Goal: Information Seeking & Learning: Learn about a topic

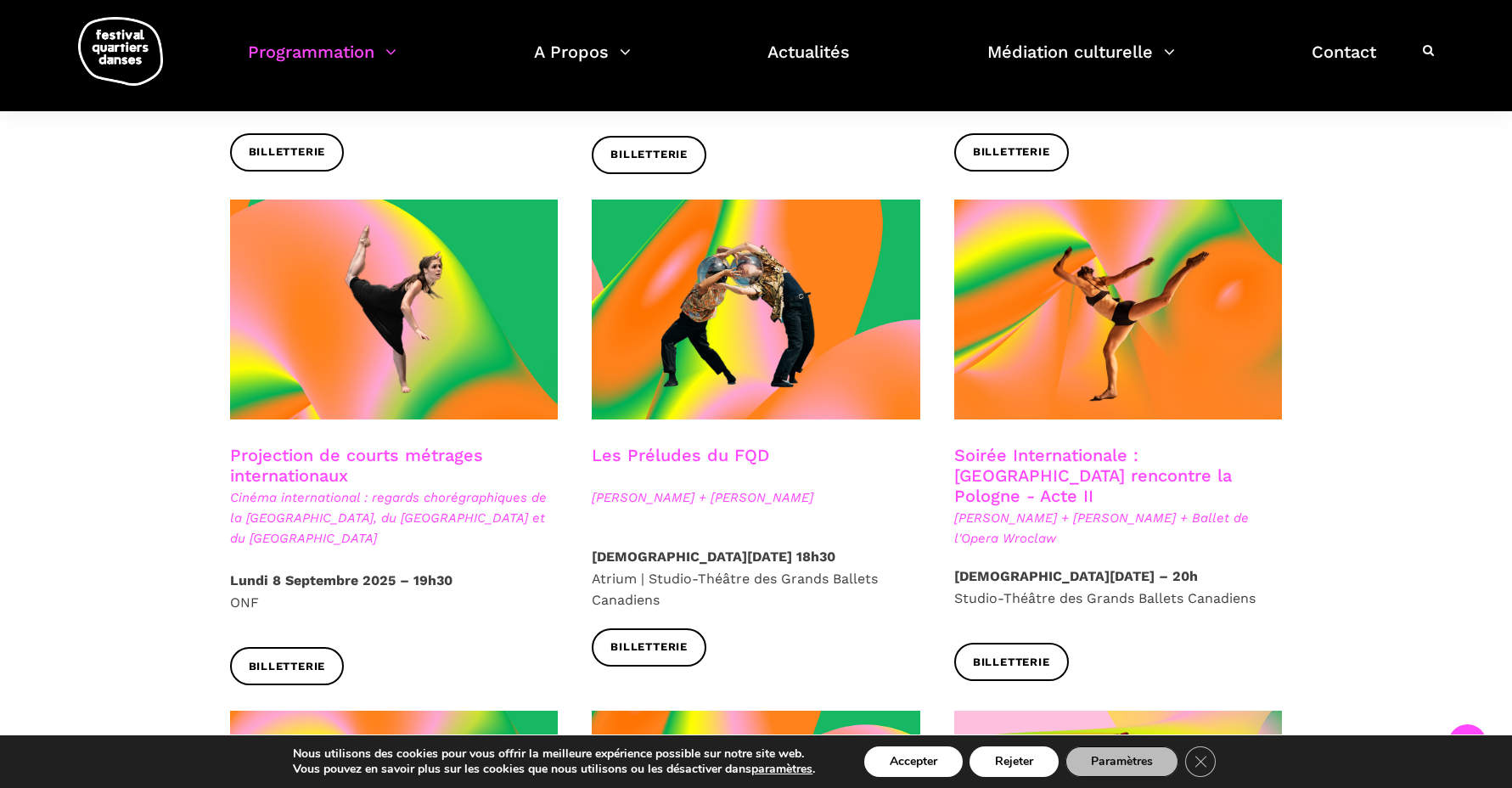
scroll to position [1338, 0]
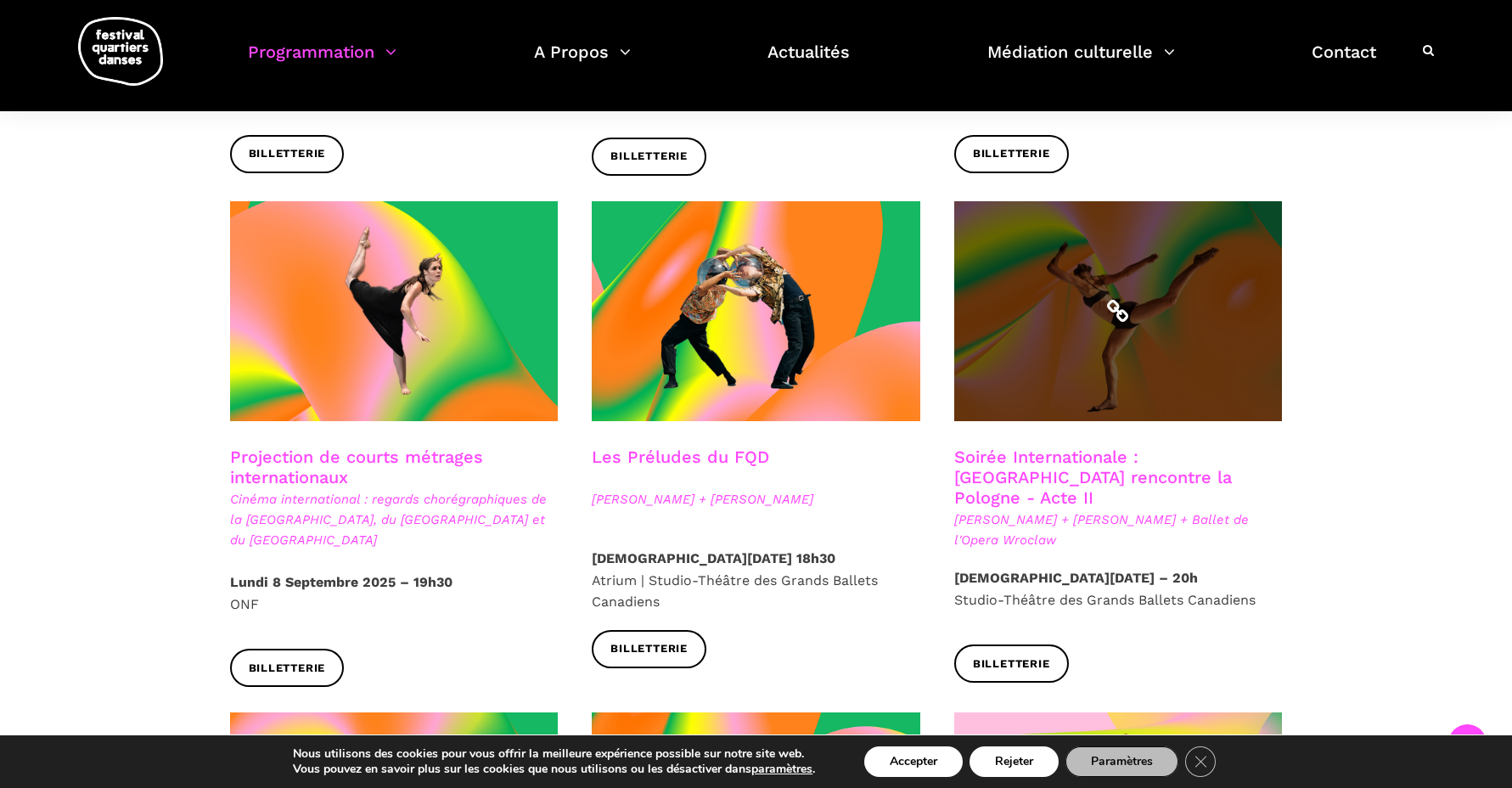
click at [1110, 350] on span at bounding box center [1119, 311] width 329 height 220
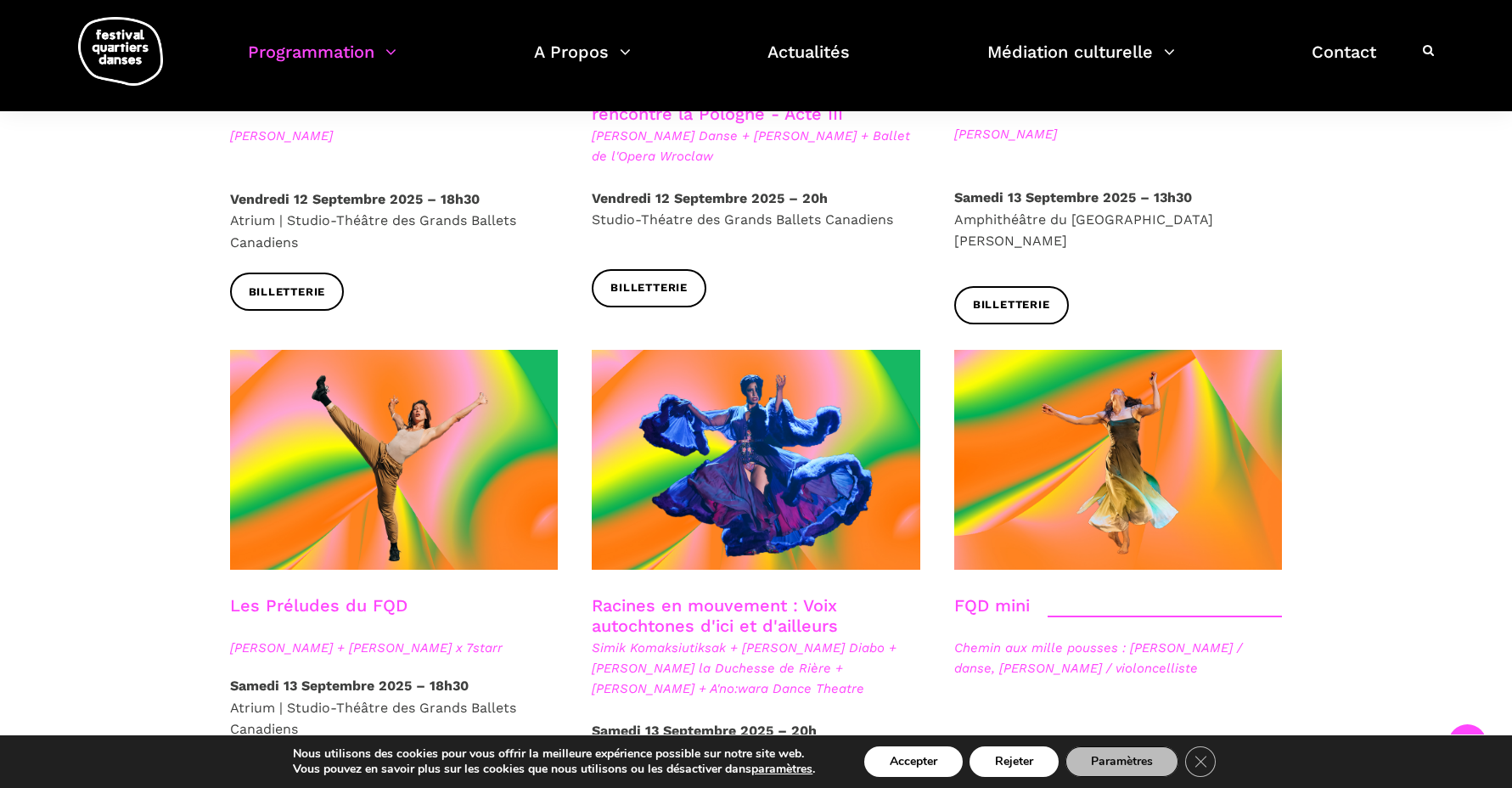
scroll to position [2324, 0]
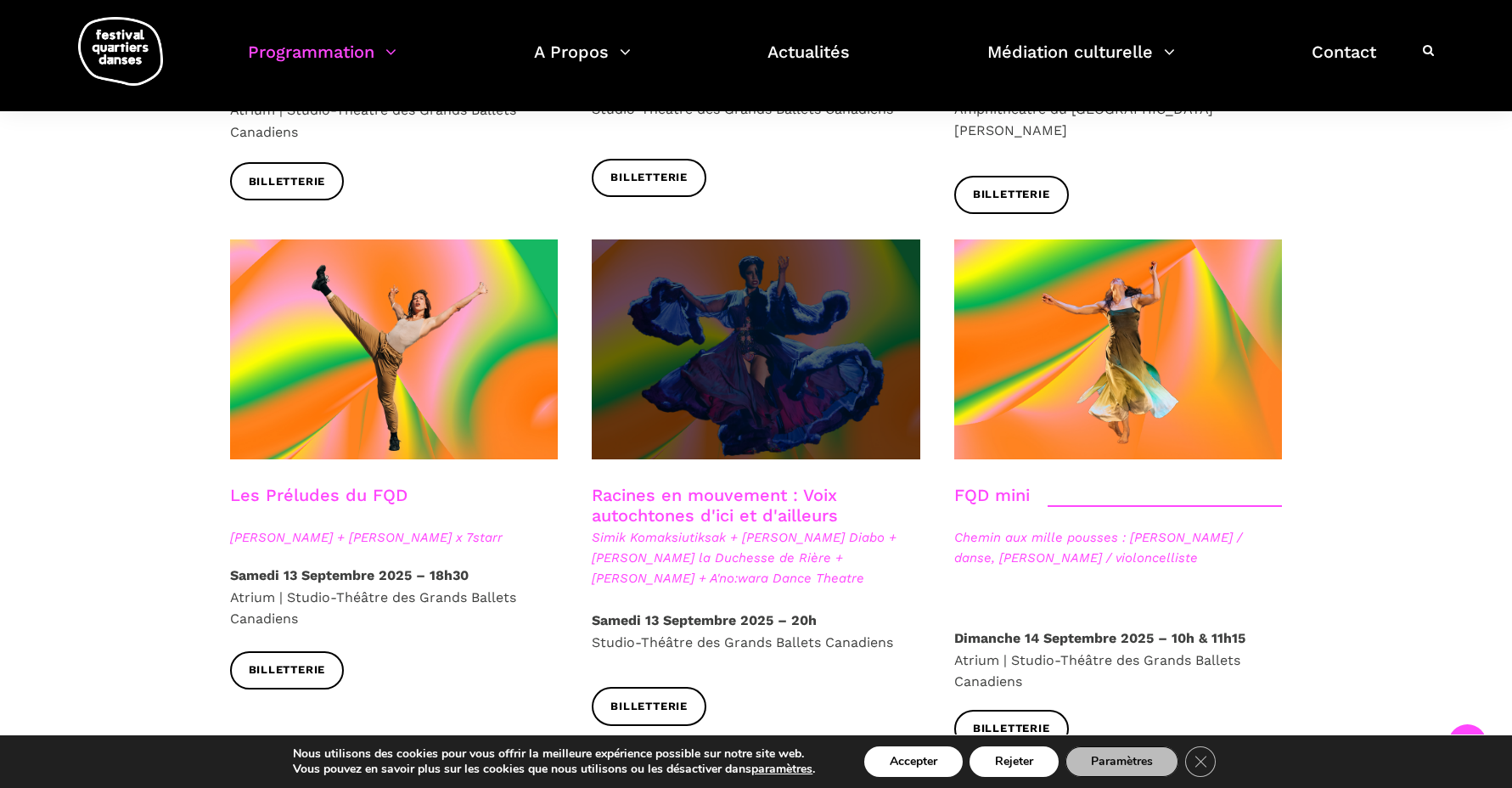
click at [749, 337] on span at bounding box center [756, 349] width 329 height 220
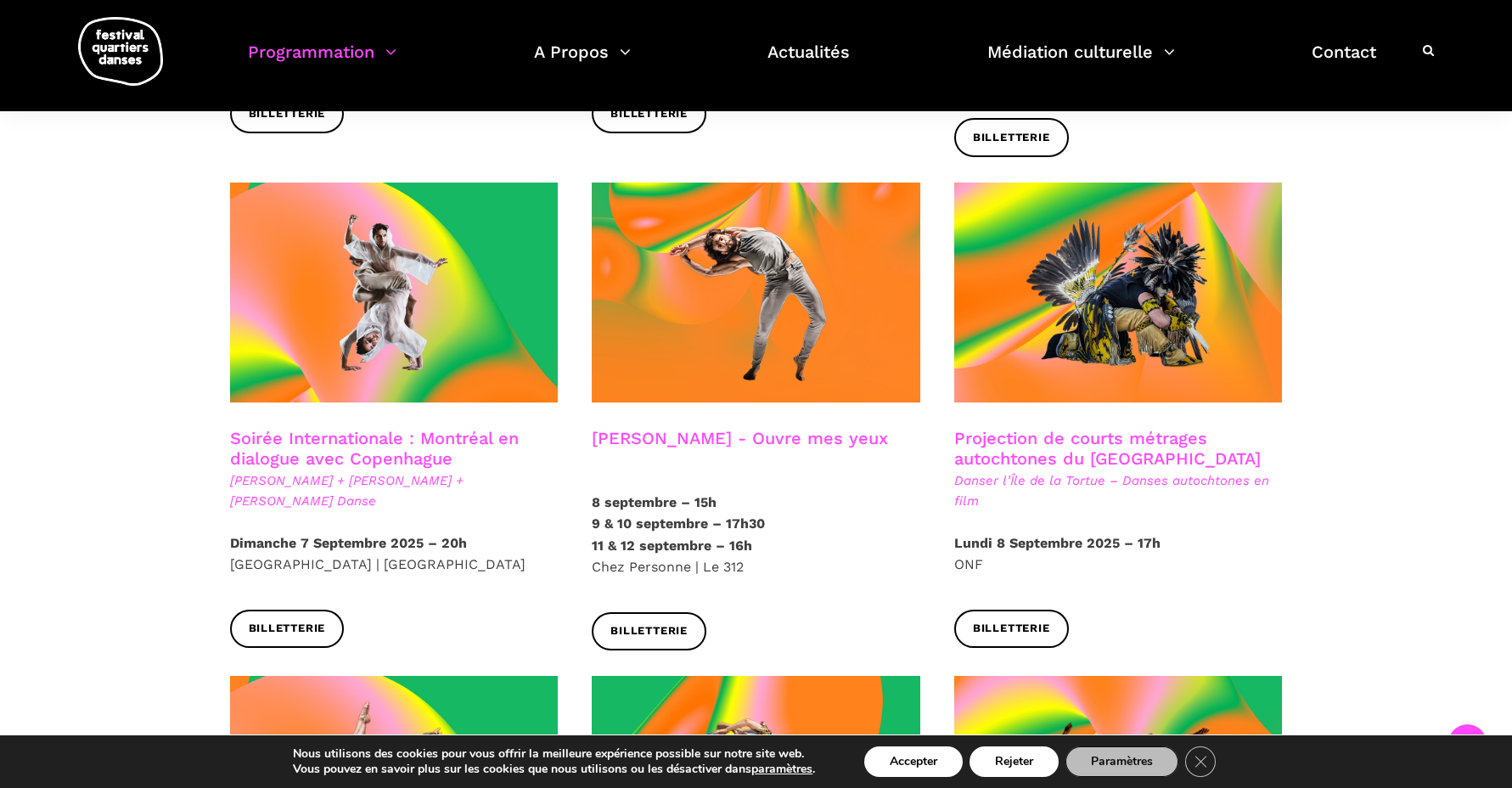
scroll to position [874, 0]
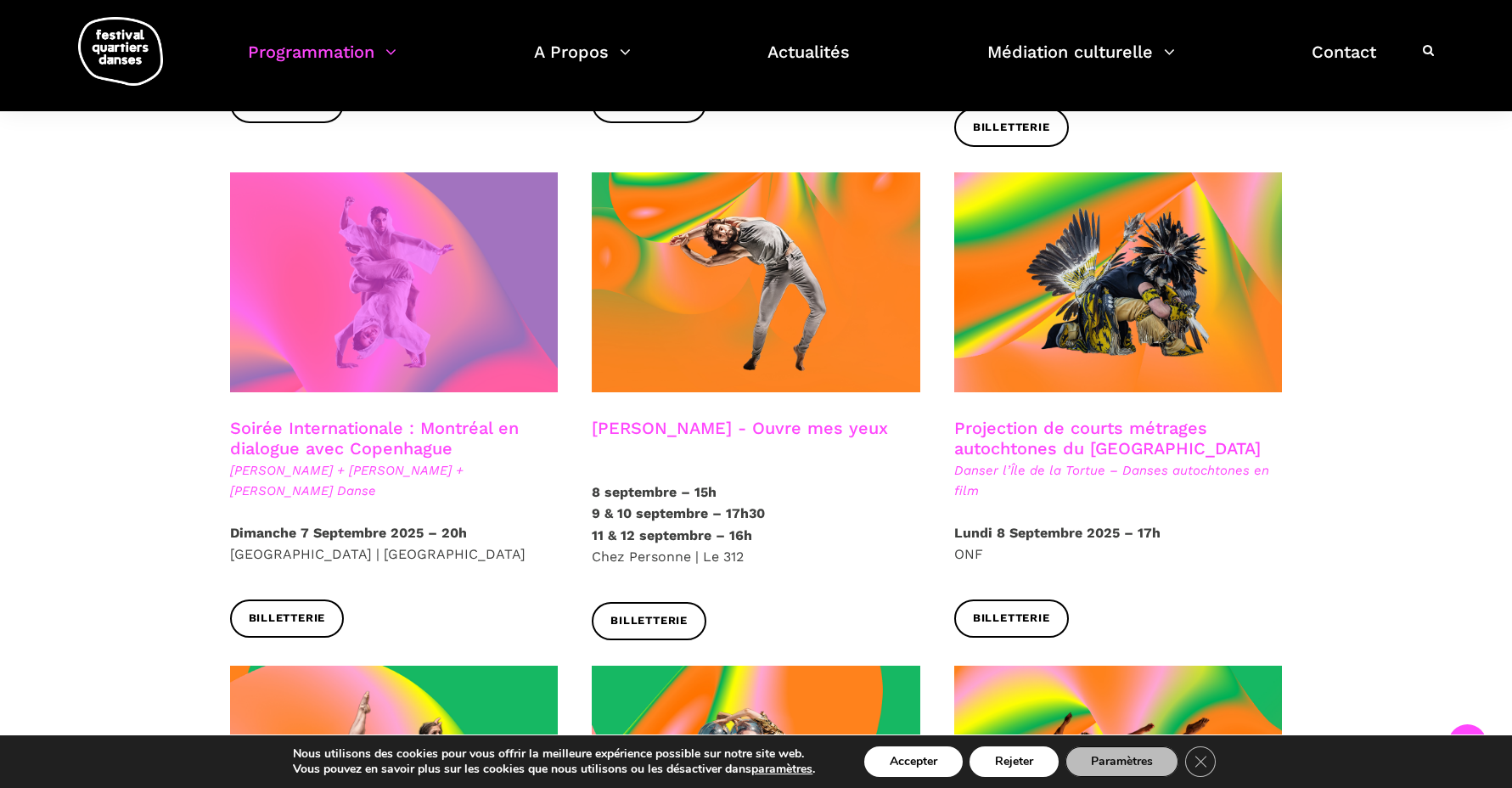
click at [413, 270] on span at bounding box center [394, 282] width 329 height 220
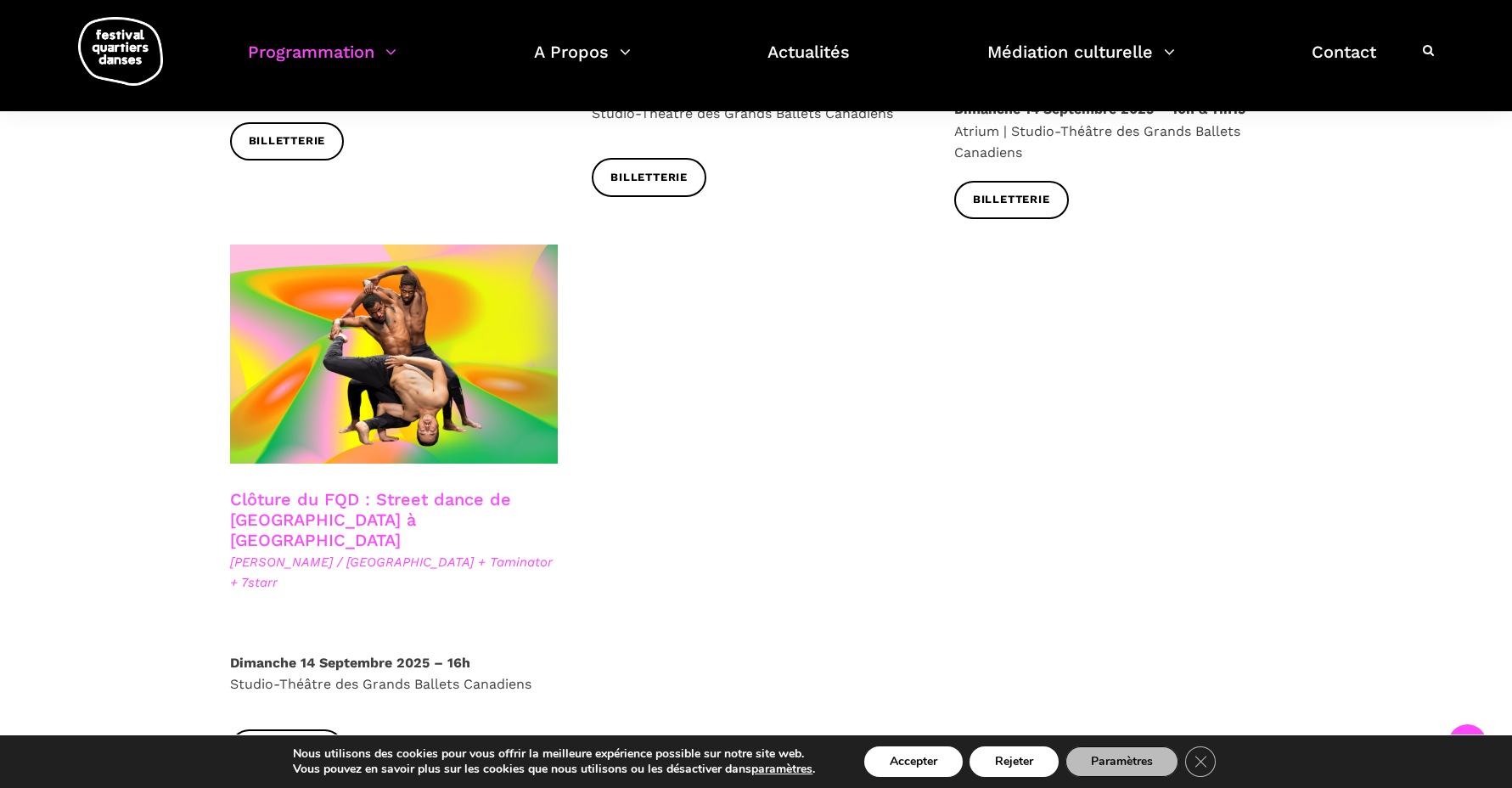
scroll to position [2880, 0]
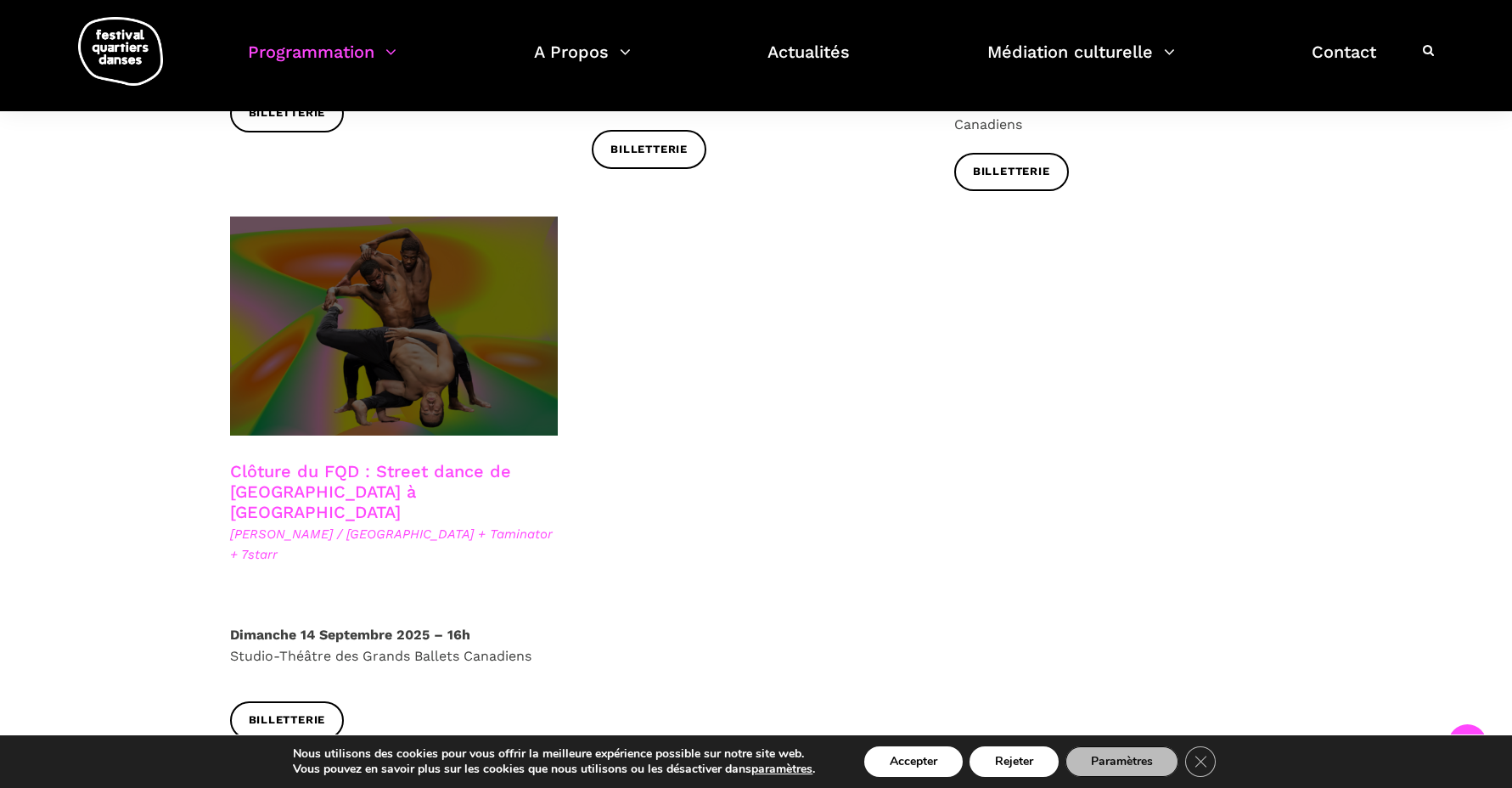
click at [448, 237] on span at bounding box center [394, 325] width 329 height 219
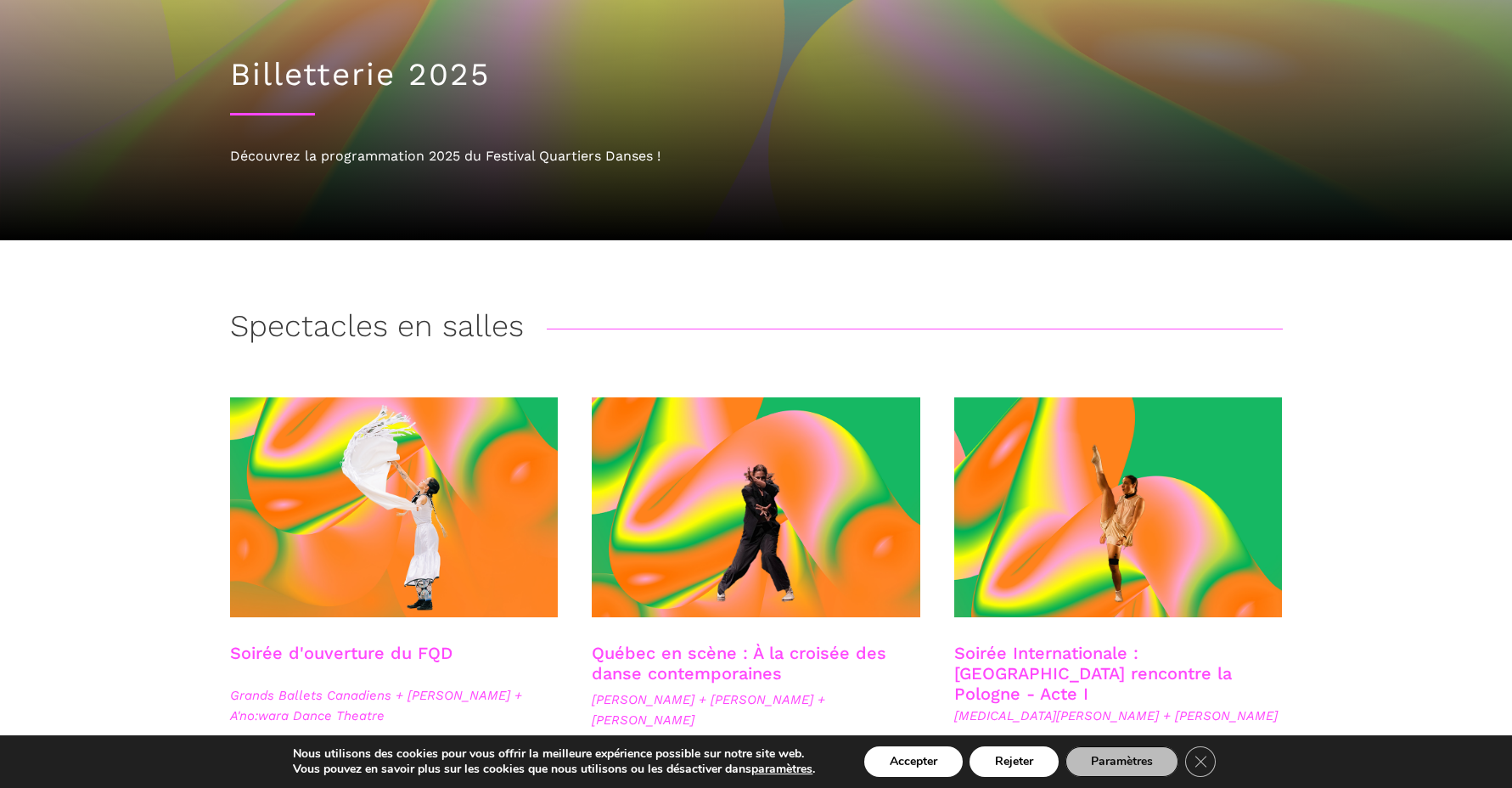
scroll to position [139, 0]
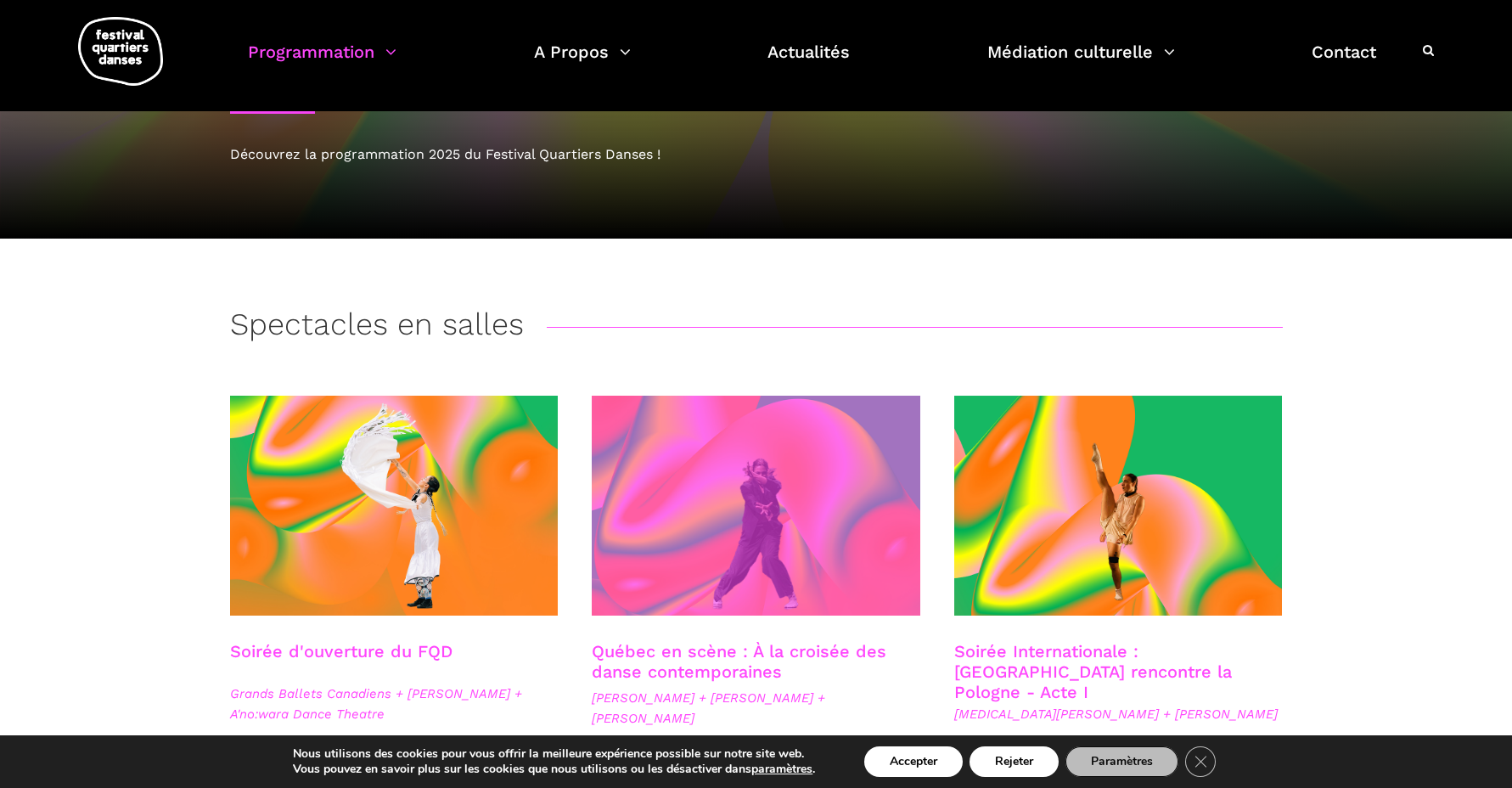
click at [798, 482] on span at bounding box center [756, 506] width 329 height 220
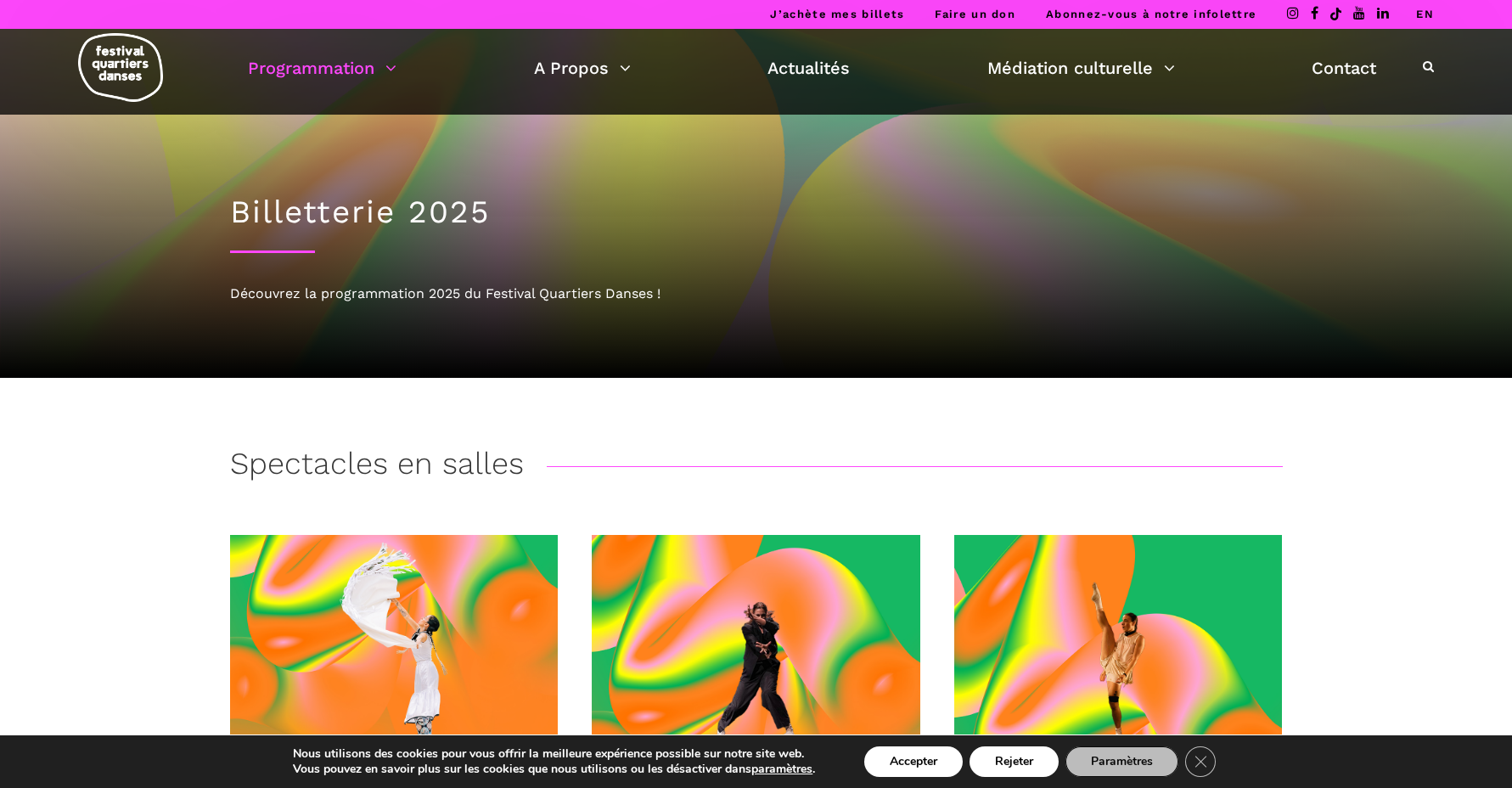
scroll to position [0, 0]
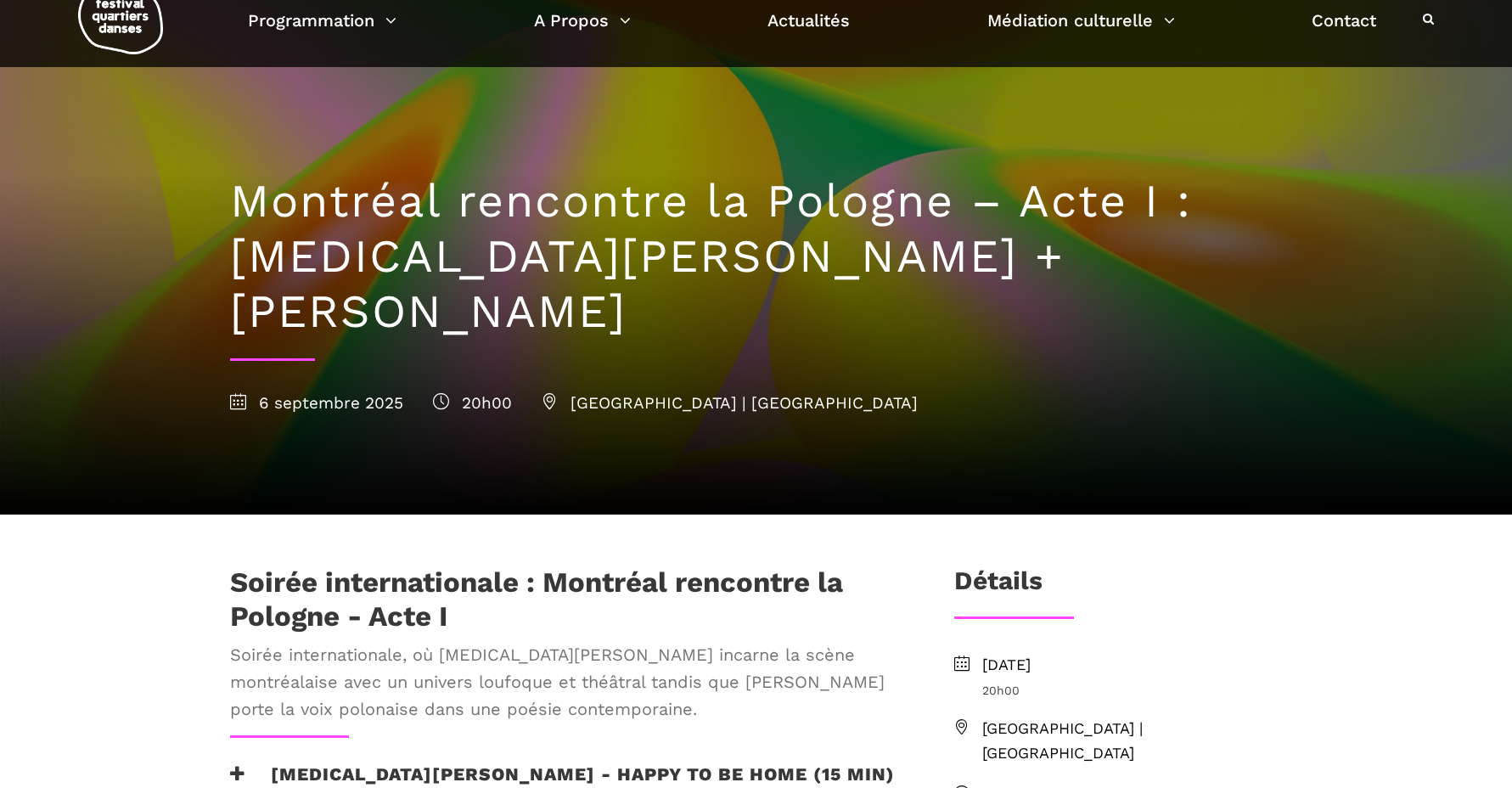
scroll to position [48, 0]
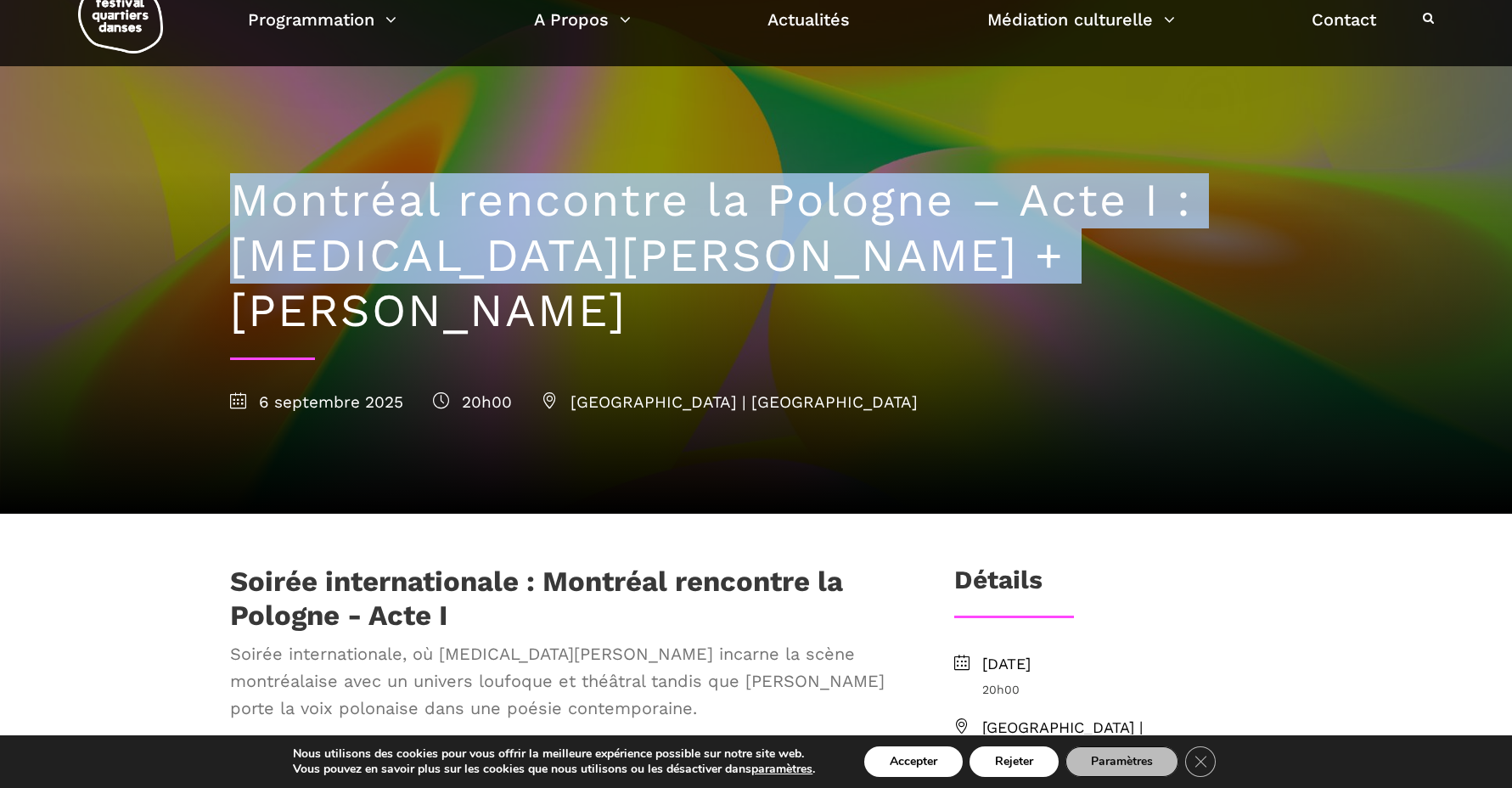
drag, startPoint x: 224, startPoint y: 189, endPoint x: 1066, endPoint y: 262, distance: 845.2
click at [1066, 262] on div "Montréal rencontre la Pologne – Acte I : Kyra Jean Green + Janusz Orlik 6 septe…" at bounding box center [756, 289] width 1087 height 447
copy h1 "Montréal rencontre la Pologne – Acte I : Kyra Jean Green + Janusz Orlik"
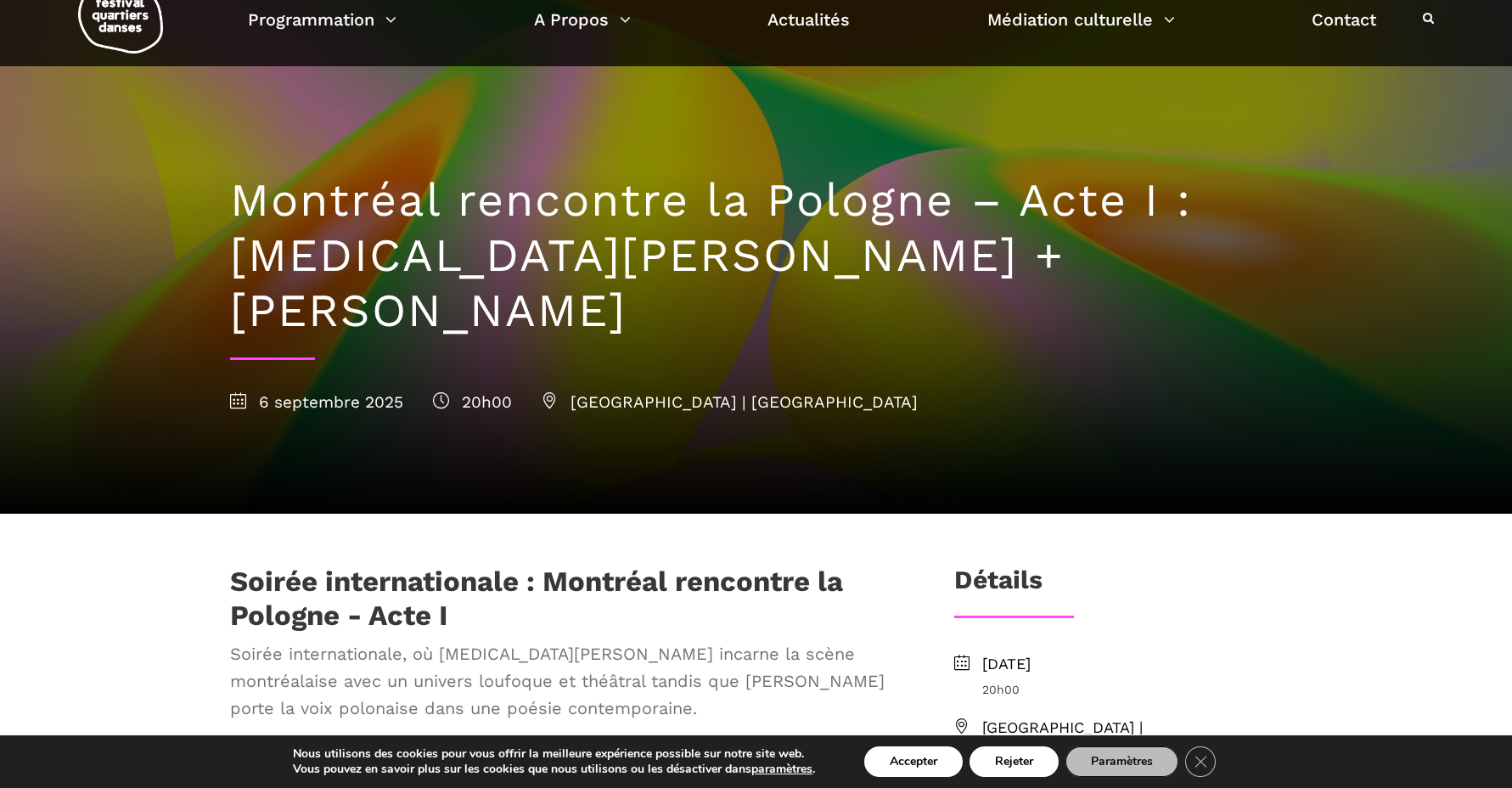
click at [1039, 390] on div "6 septembre 2025 20h00 Cinquième Salle | Place des Arts" at bounding box center [756, 403] width 1053 height 26
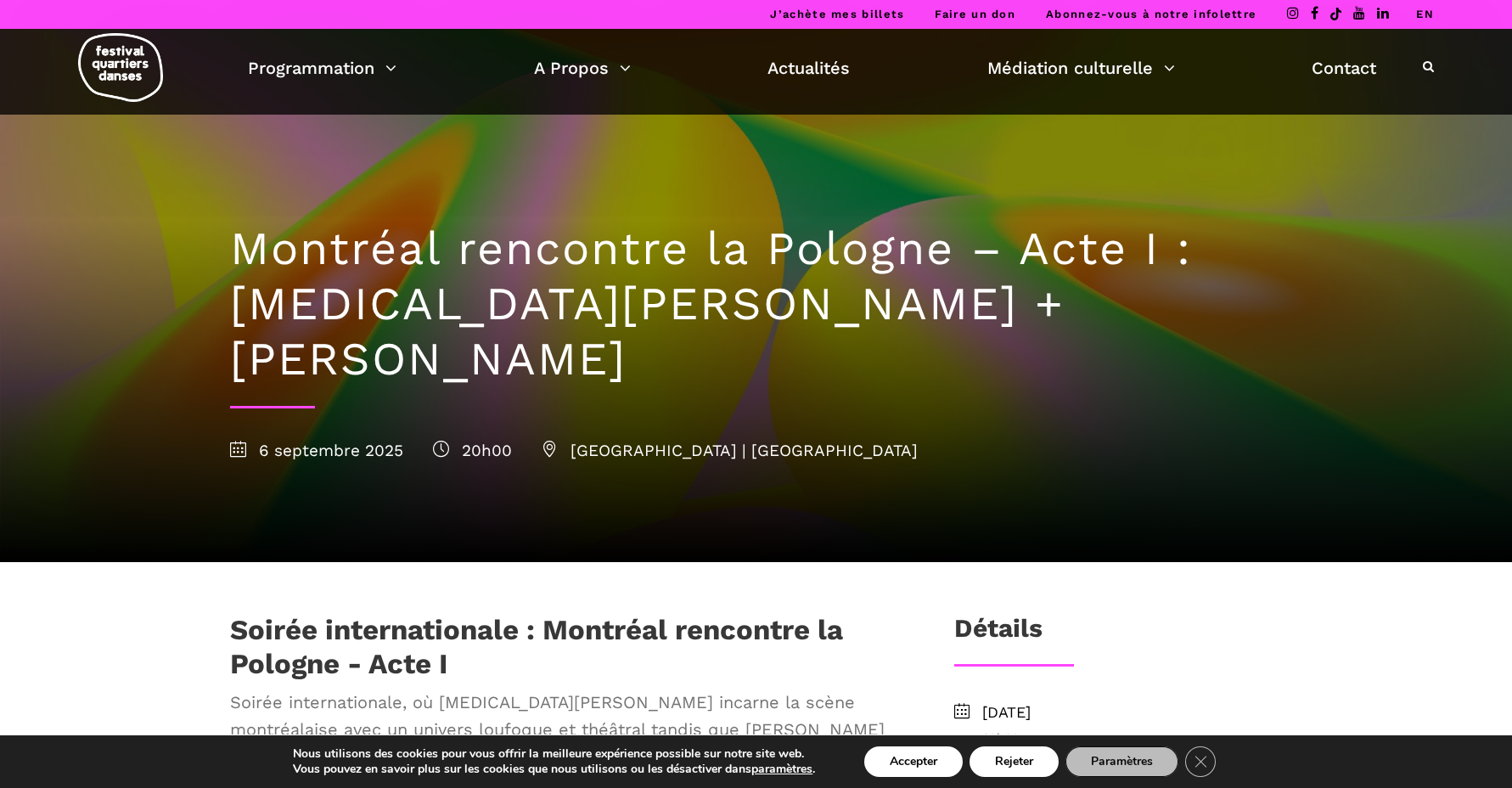
scroll to position [0, 0]
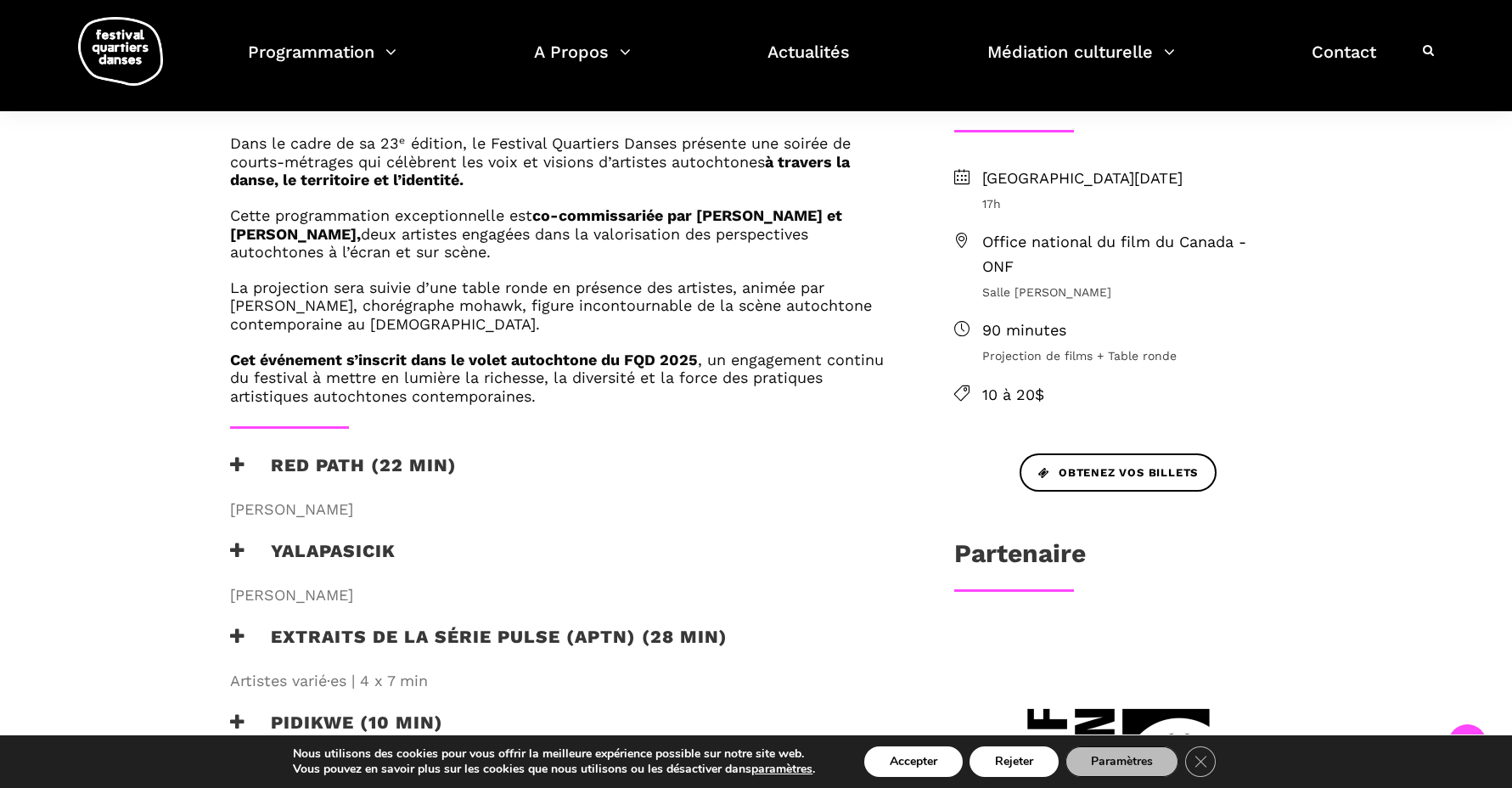
scroll to position [648, 0]
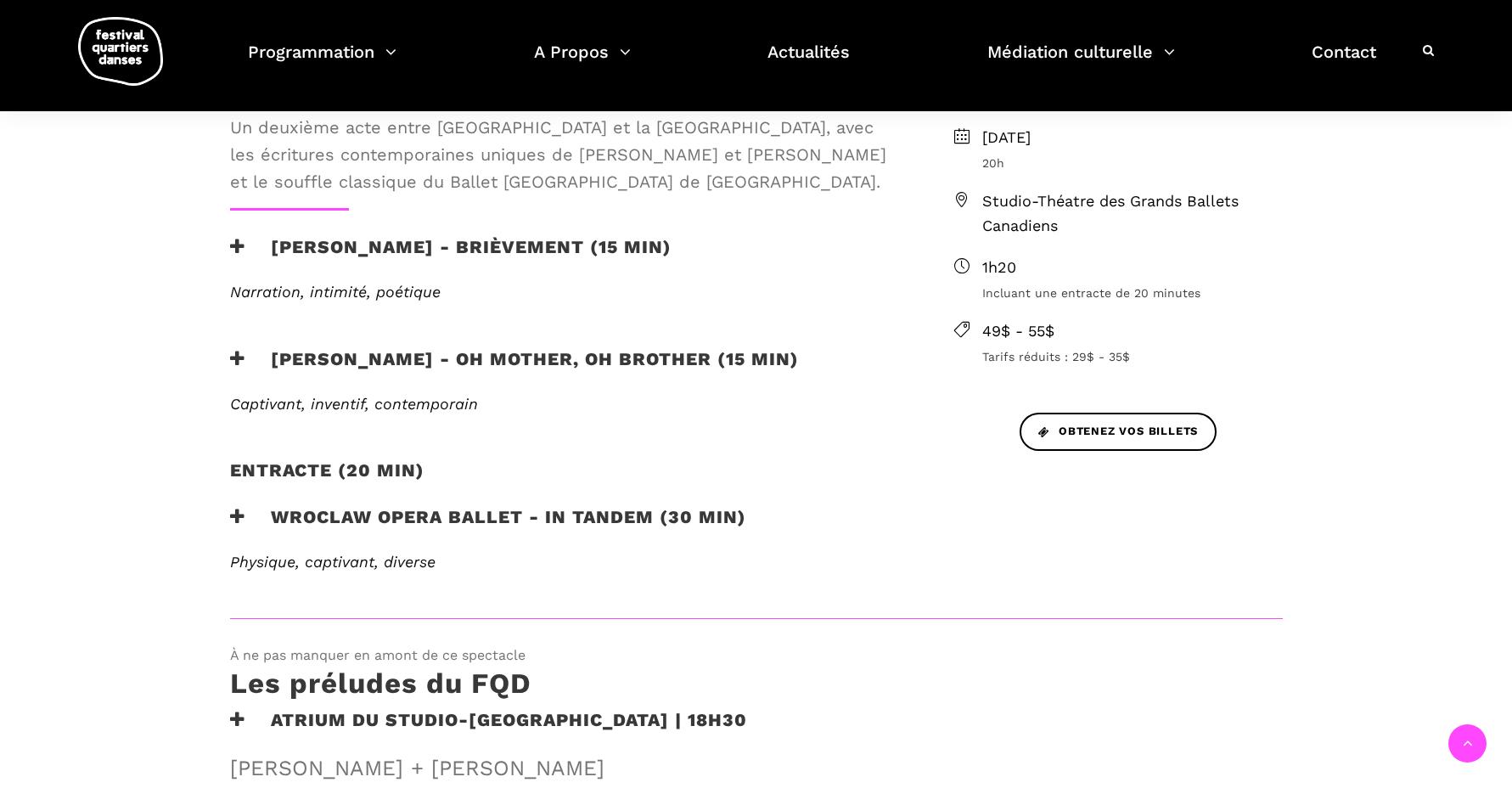
scroll to position [586, 0]
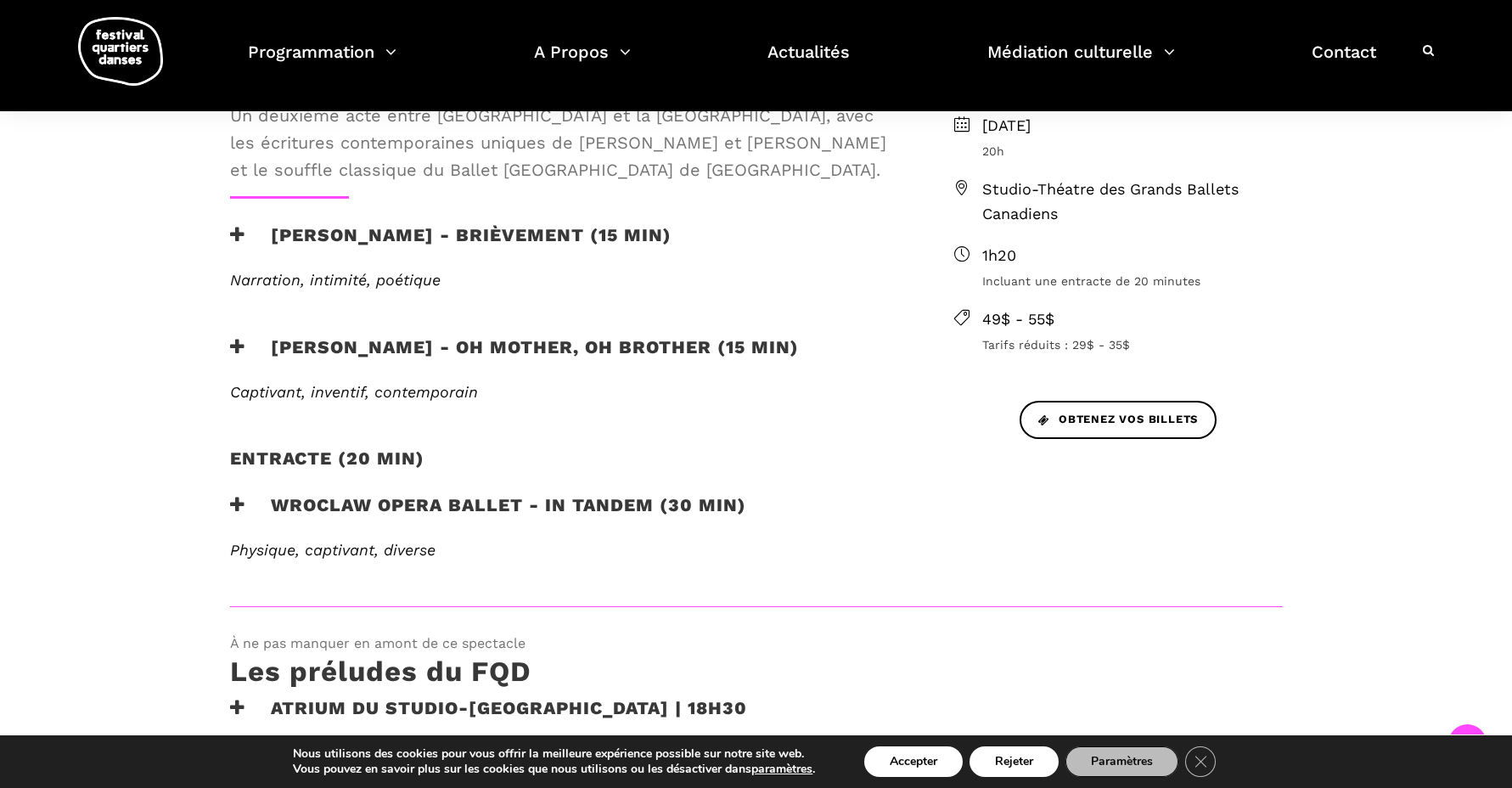
click at [671, 233] on h3 "Béatrice Larrivée - Brièvement (15 min)" at bounding box center [451, 245] width 441 height 42
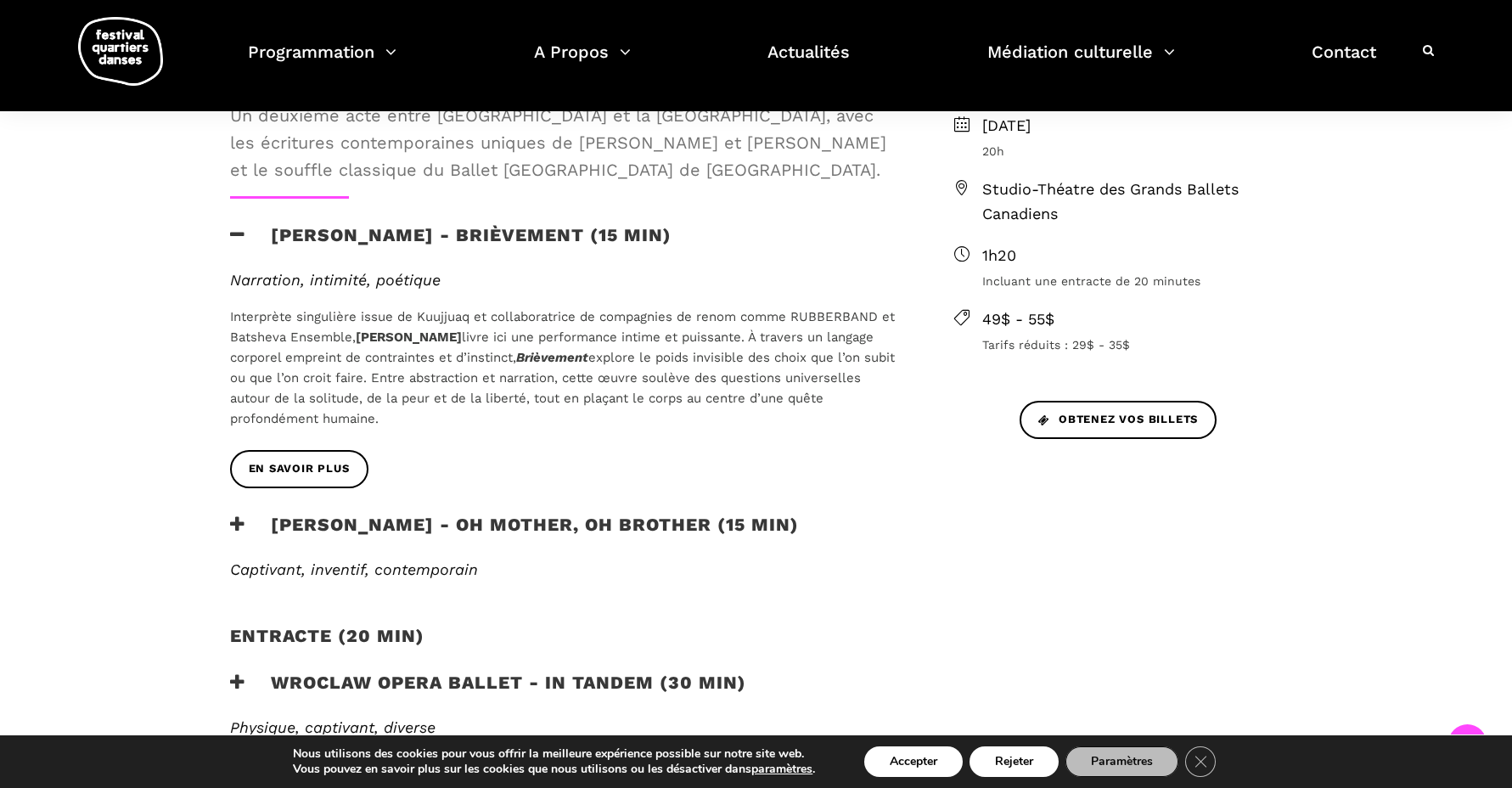
scroll to position [656, 0]
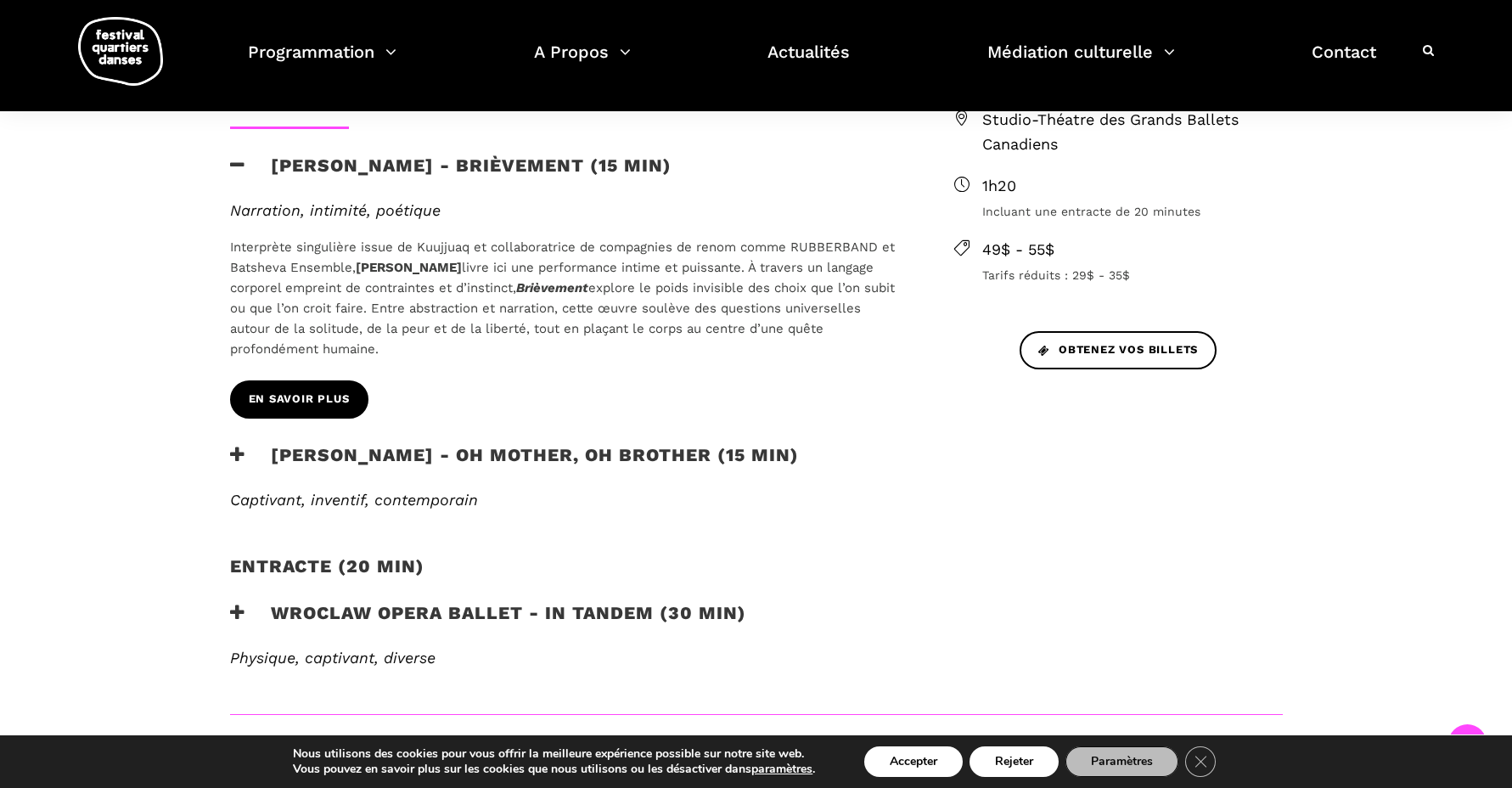
click at [313, 385] on link "En savoir plus" at bounding box center [299, 399] width 138 height 39
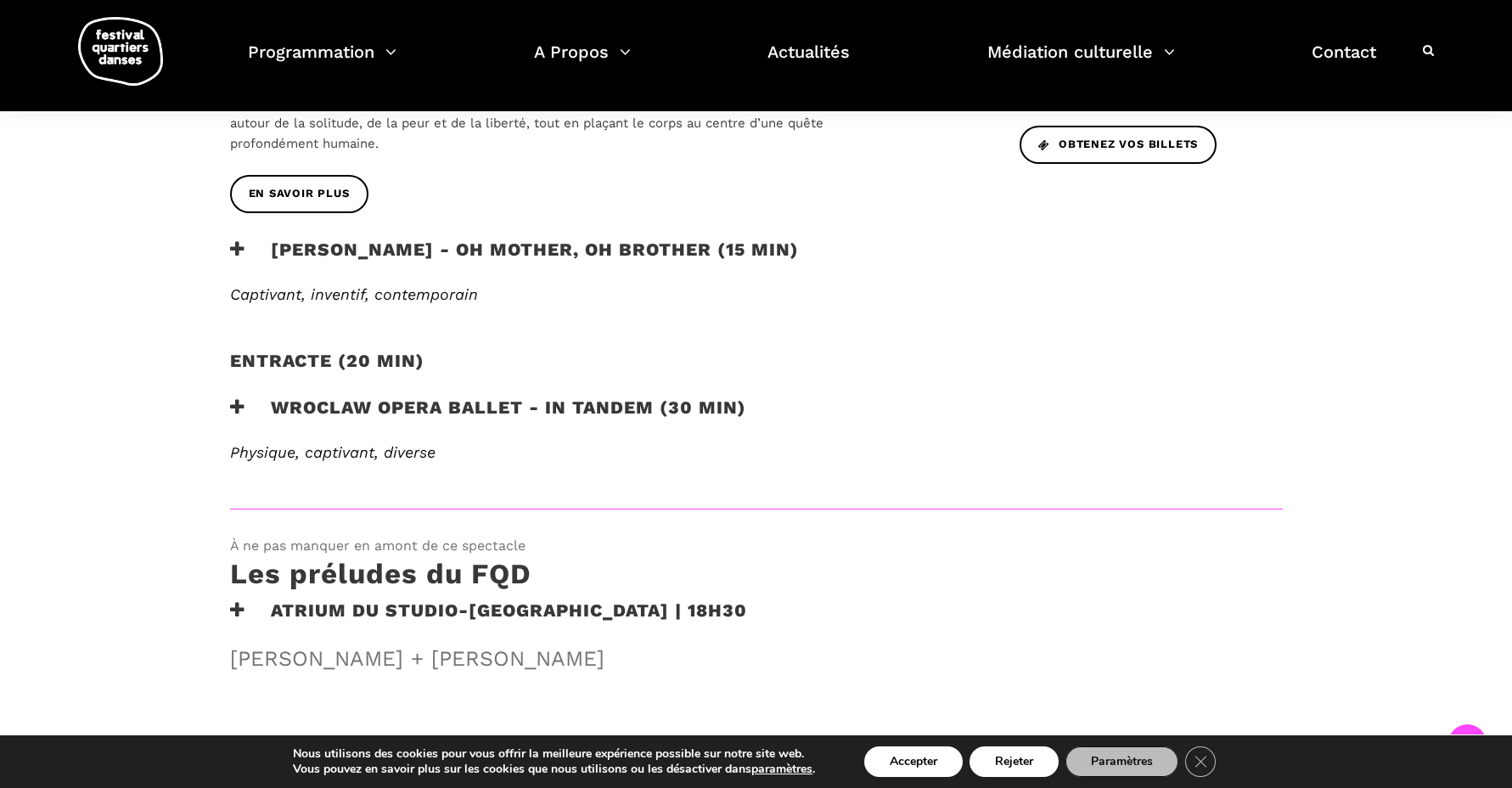
scroll to position [955, 0]
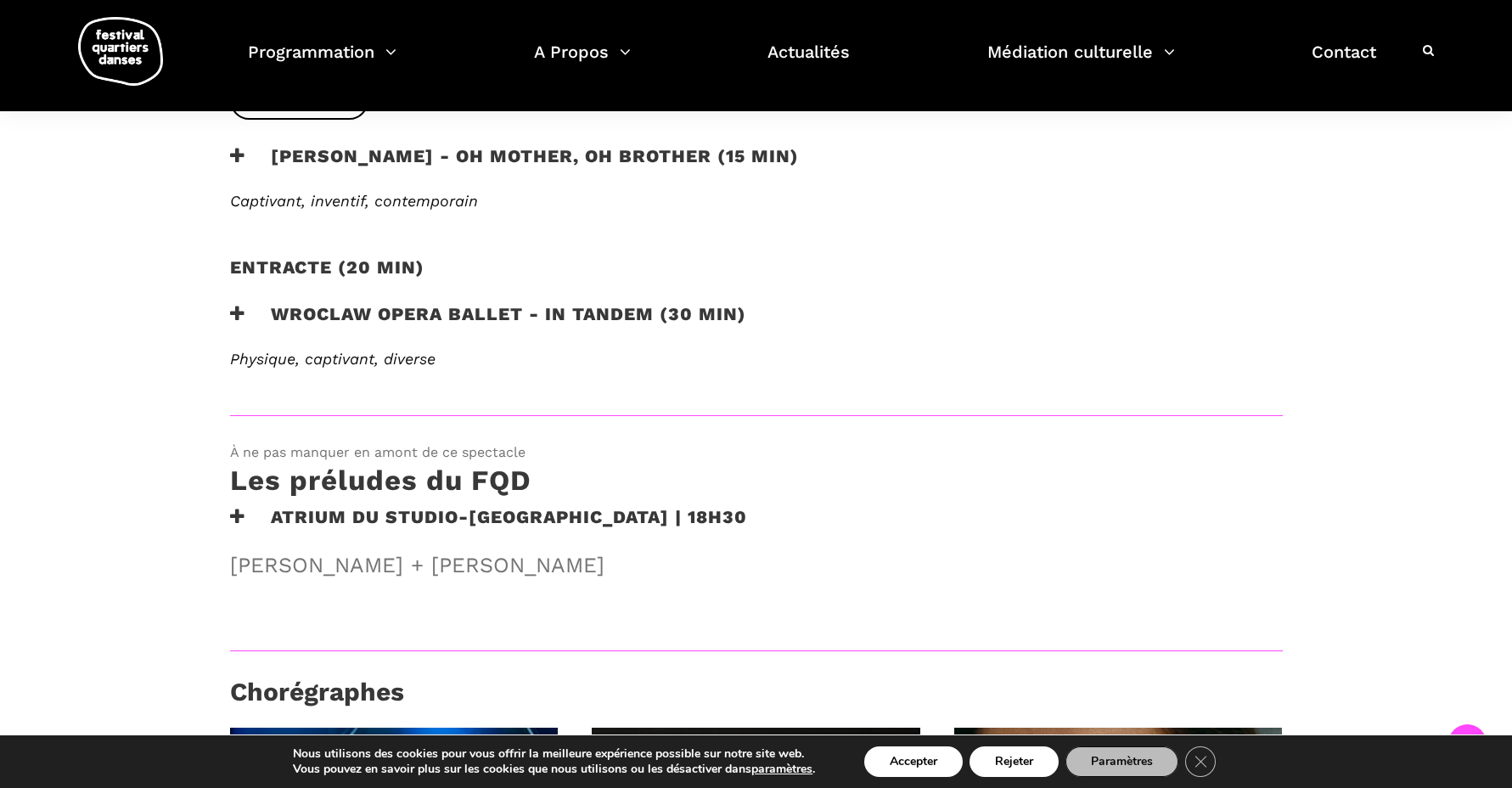
click at [564, 324] on h3 "Wroclaw Opera Ballet - In Tandem (30 min)" at bounding box center [488, 324] width 516 height 42
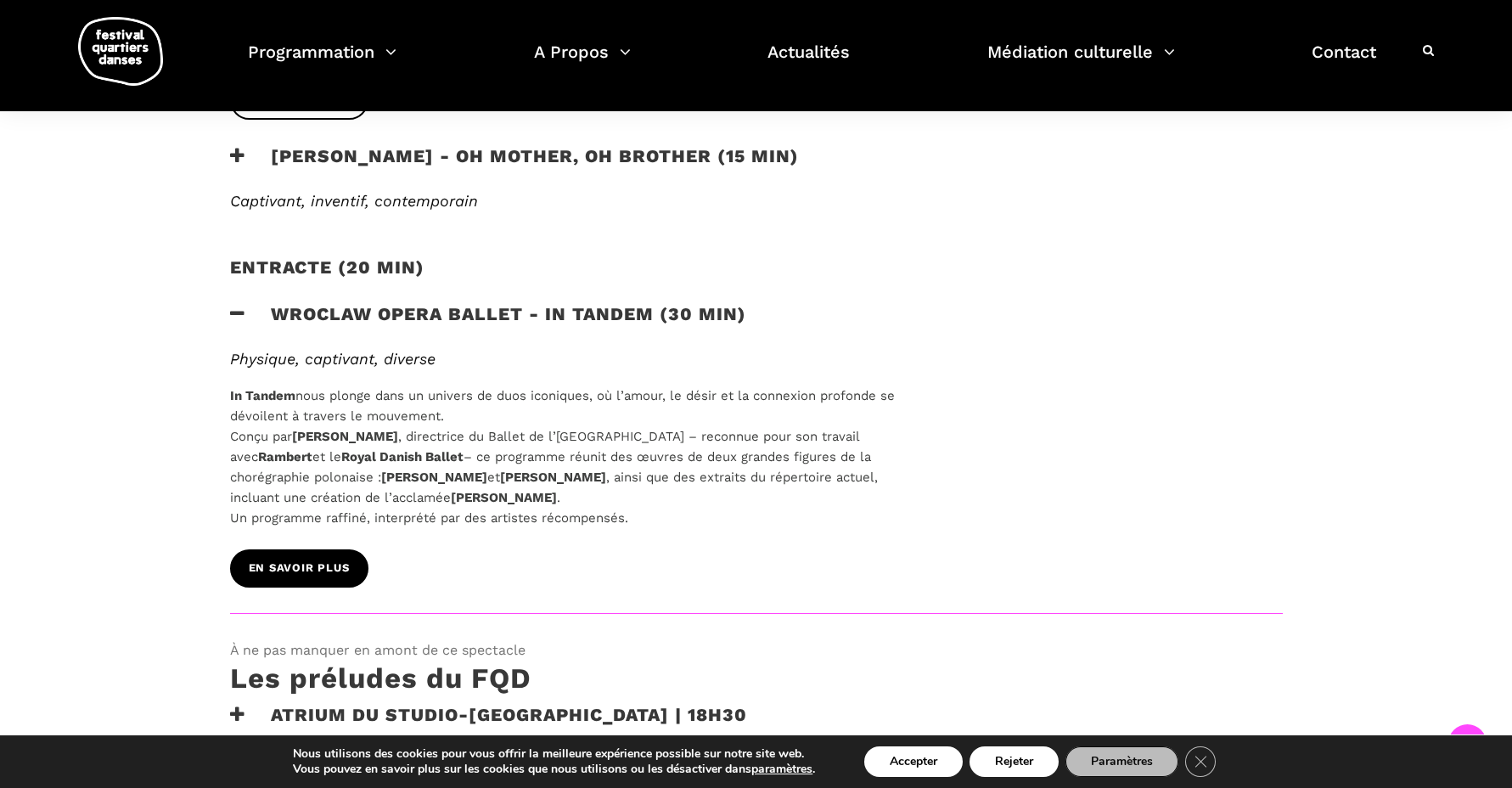
click at [276, 551] on link "EN SAVOIR PLUS" at bounding box center [299, 568] width 138 height 39
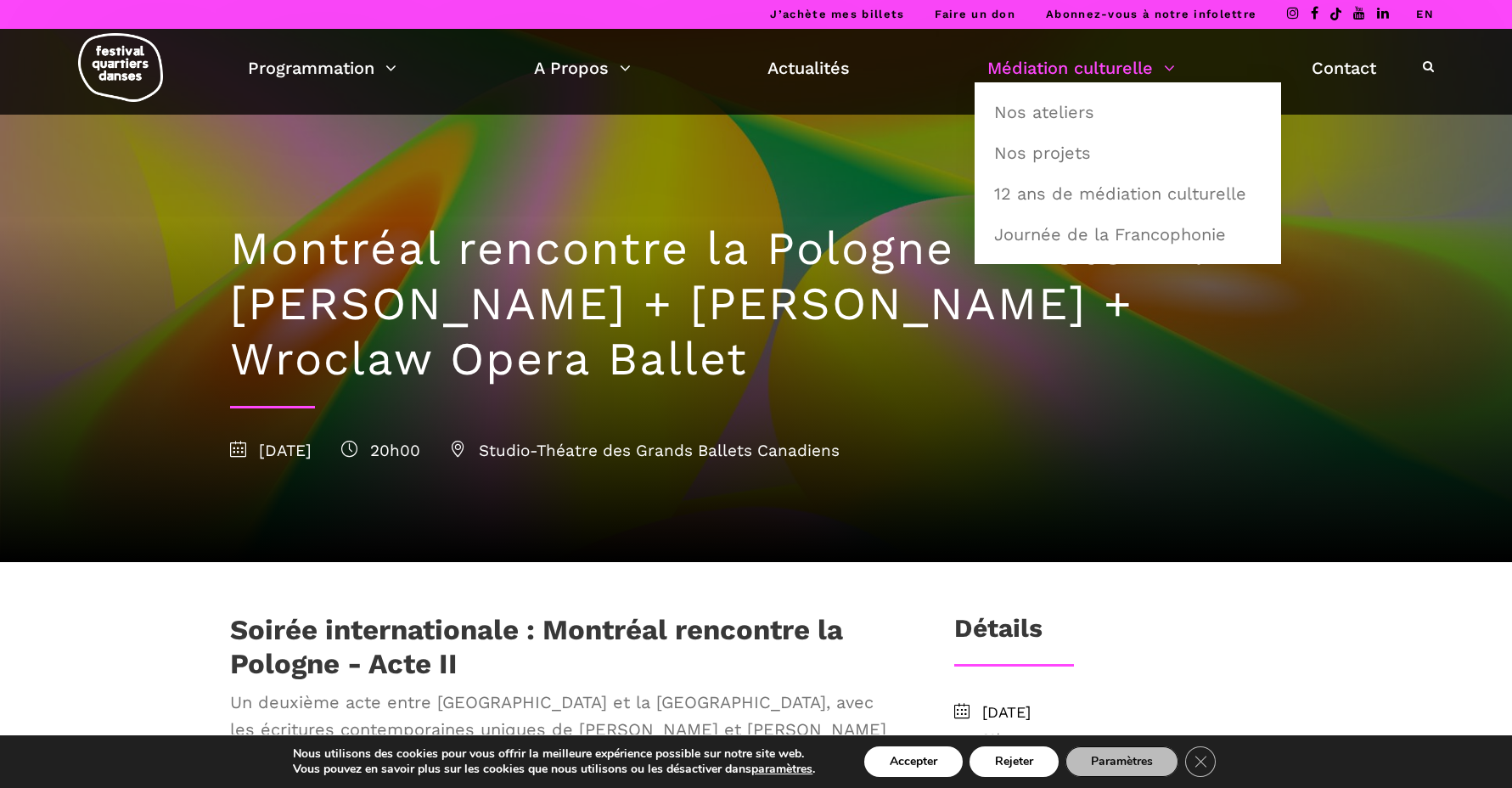
scroll to position [0, 0]
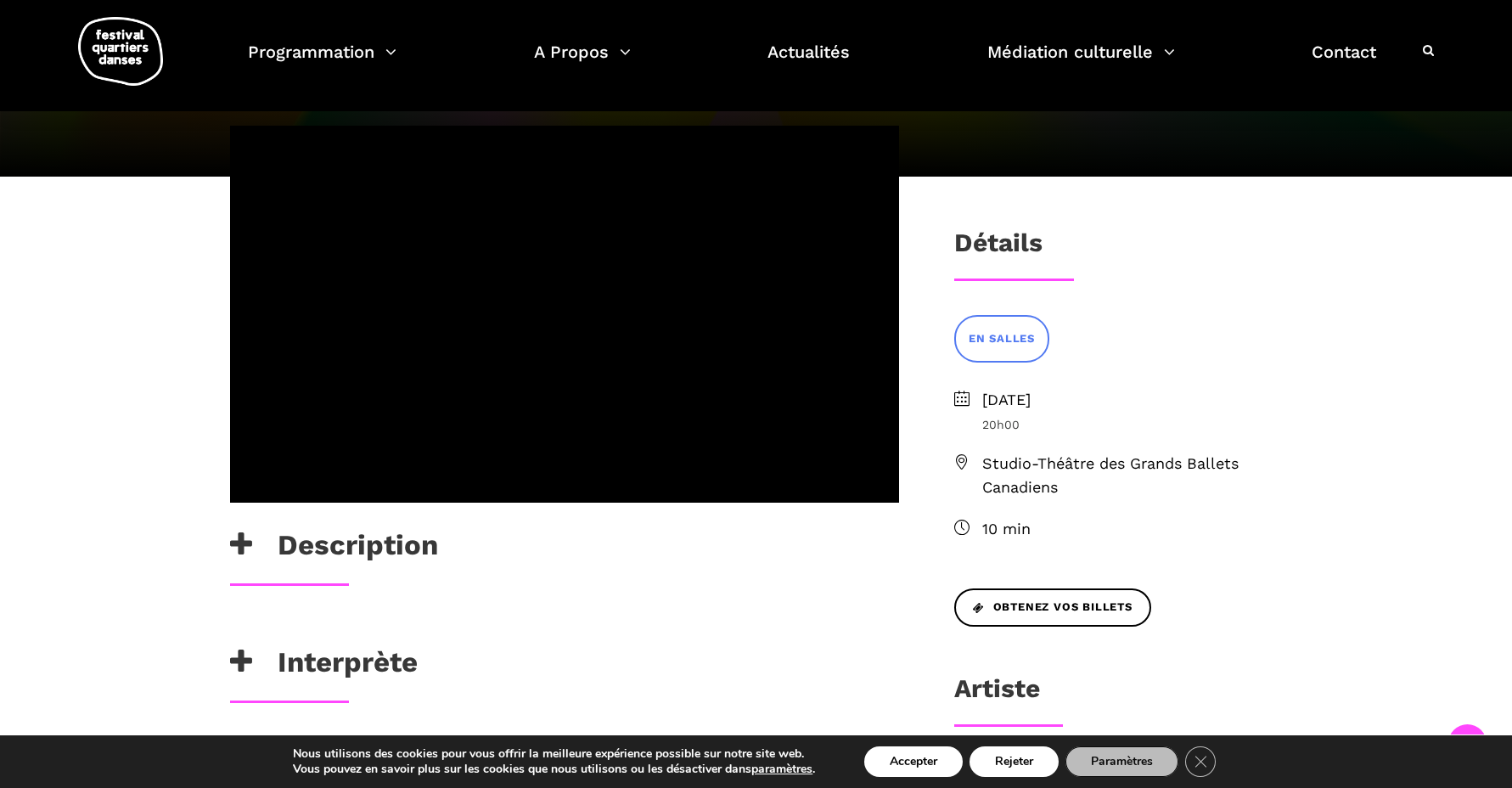
scroll to position [273, 0]
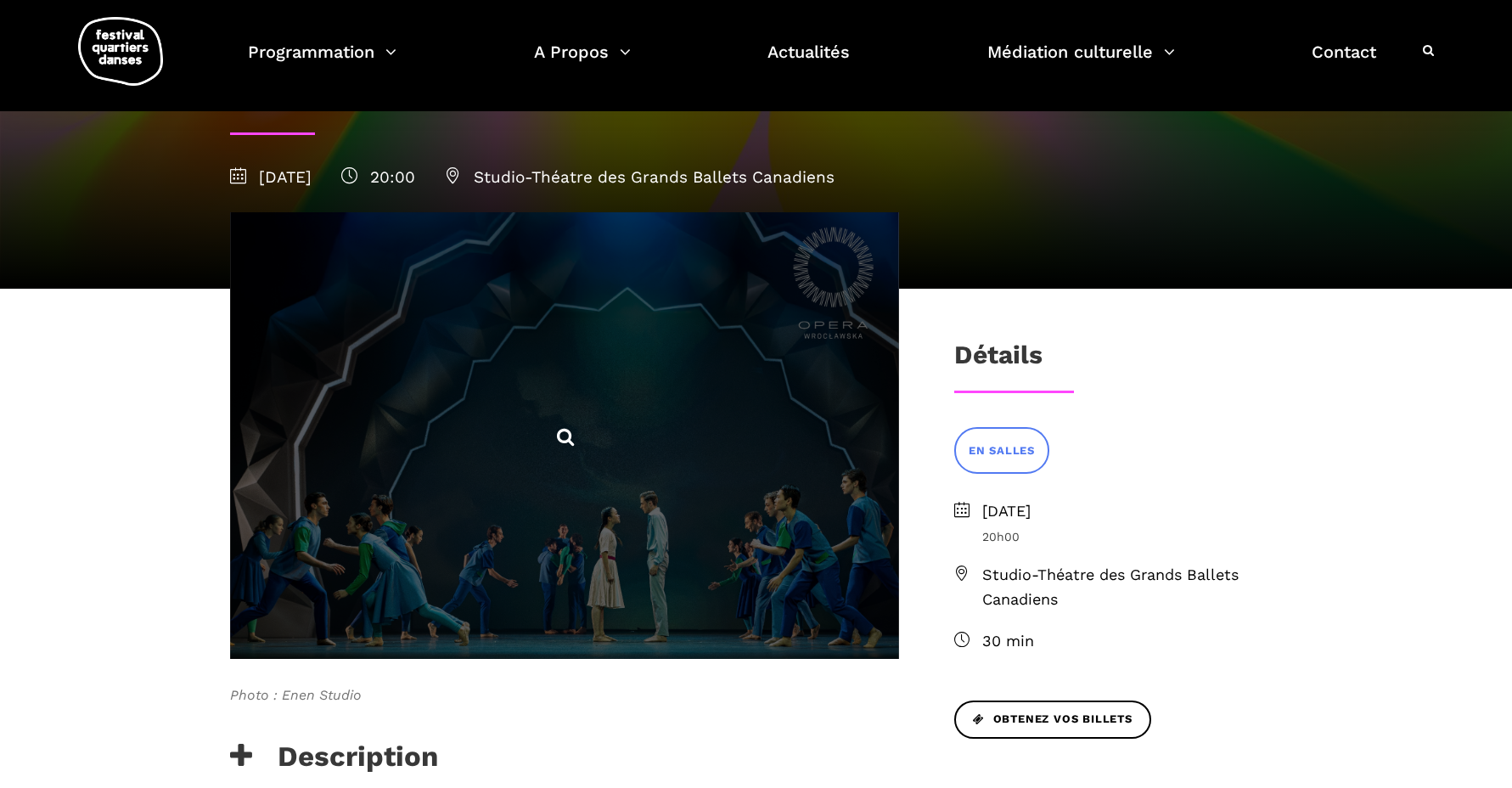
scroll to position [251, 0]
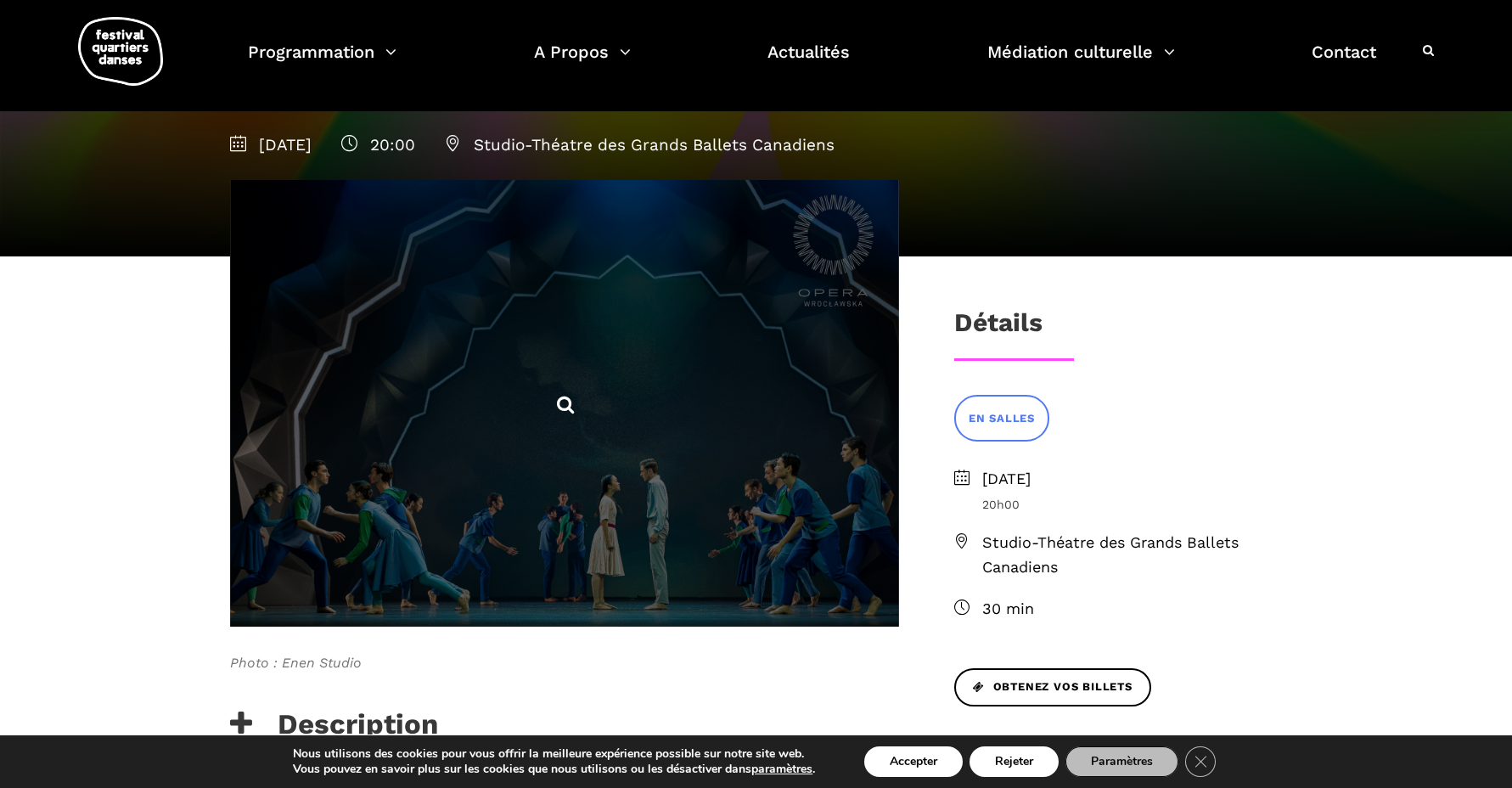
click at [548, 478] on span at bounding box center [564, 403] width 669 height 446
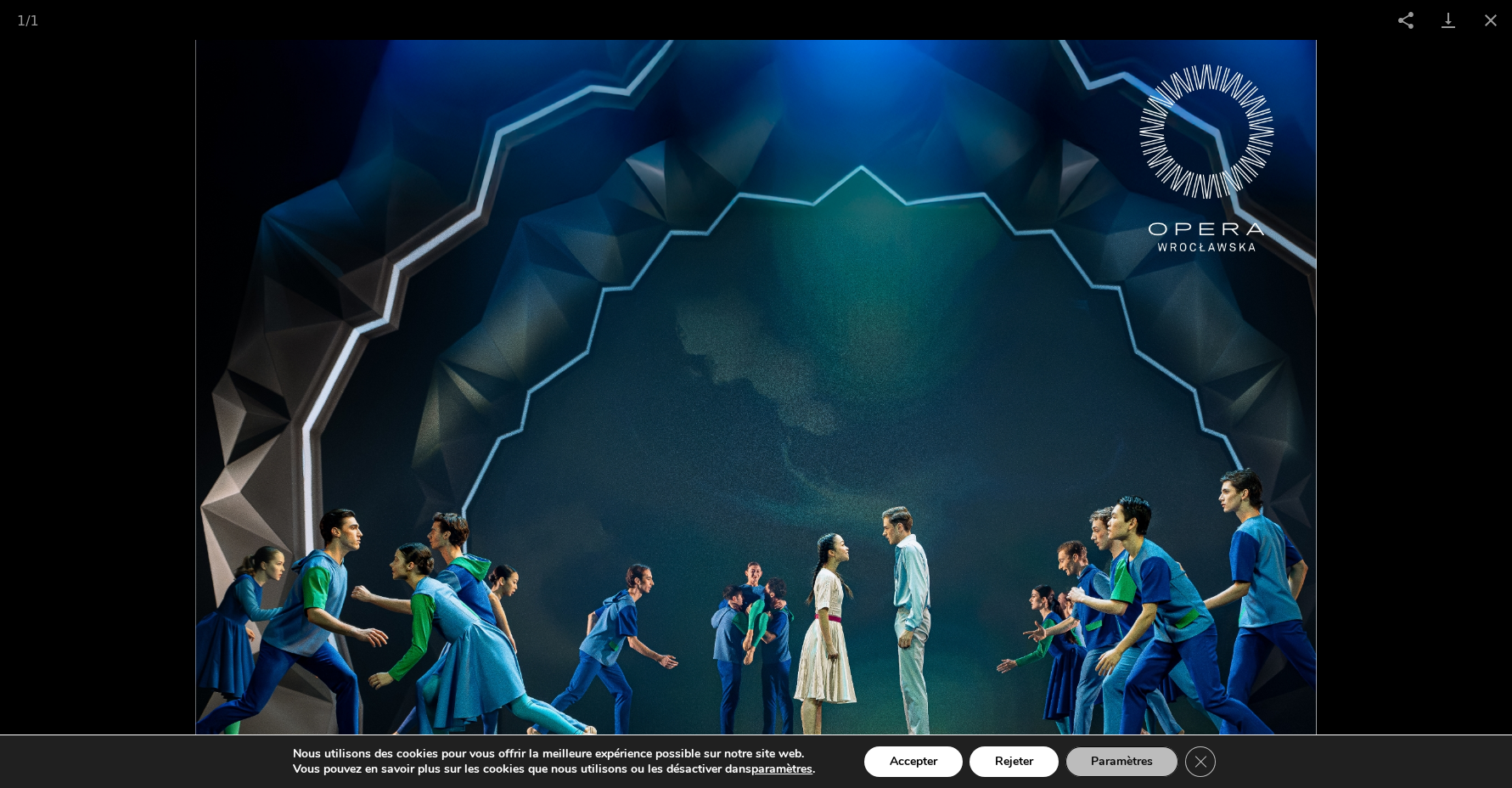
click at [60, 503] on picture at bounding box center [756, 413] width 1512 height 748
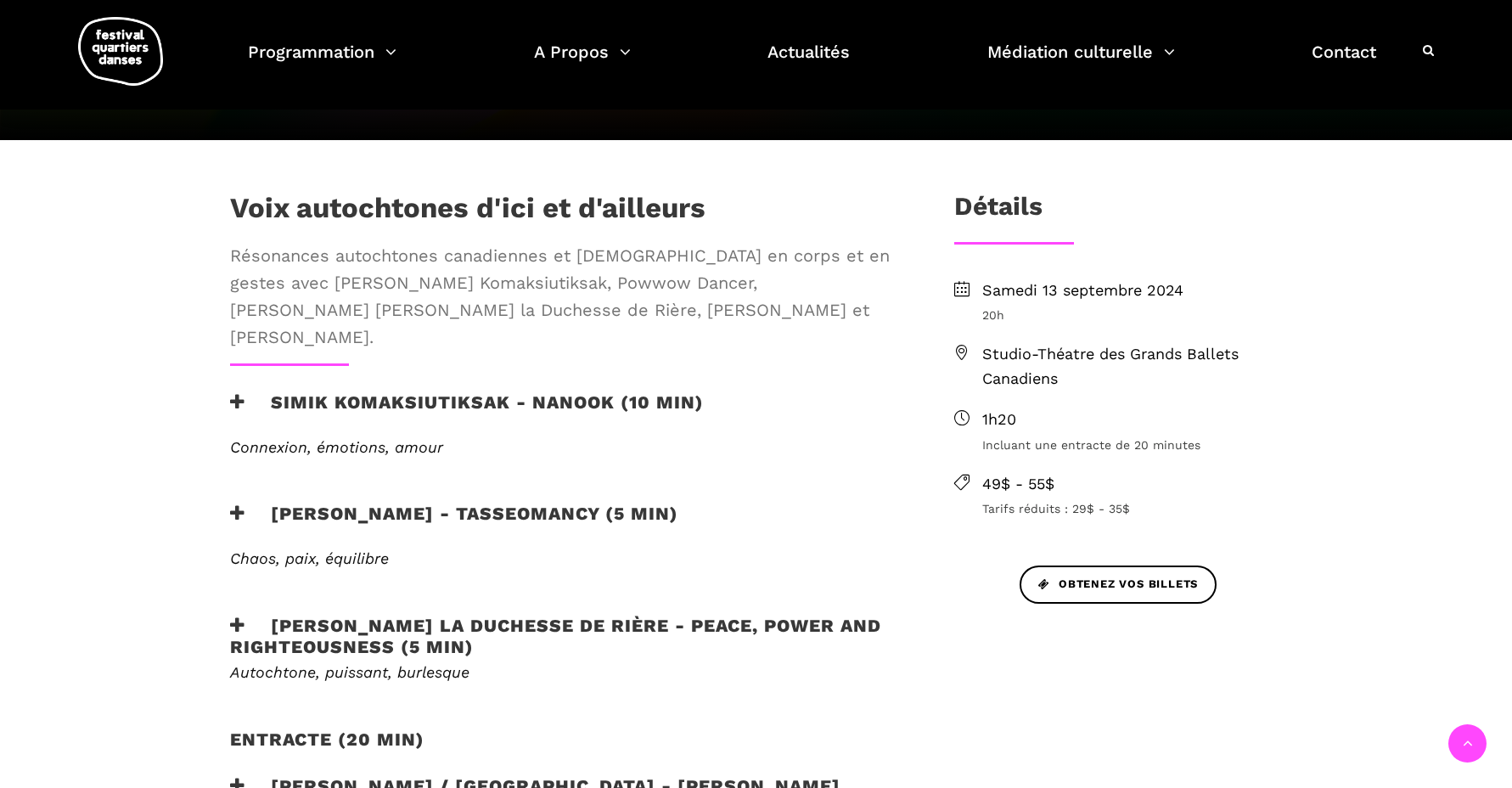
scroll to position [597, 0]
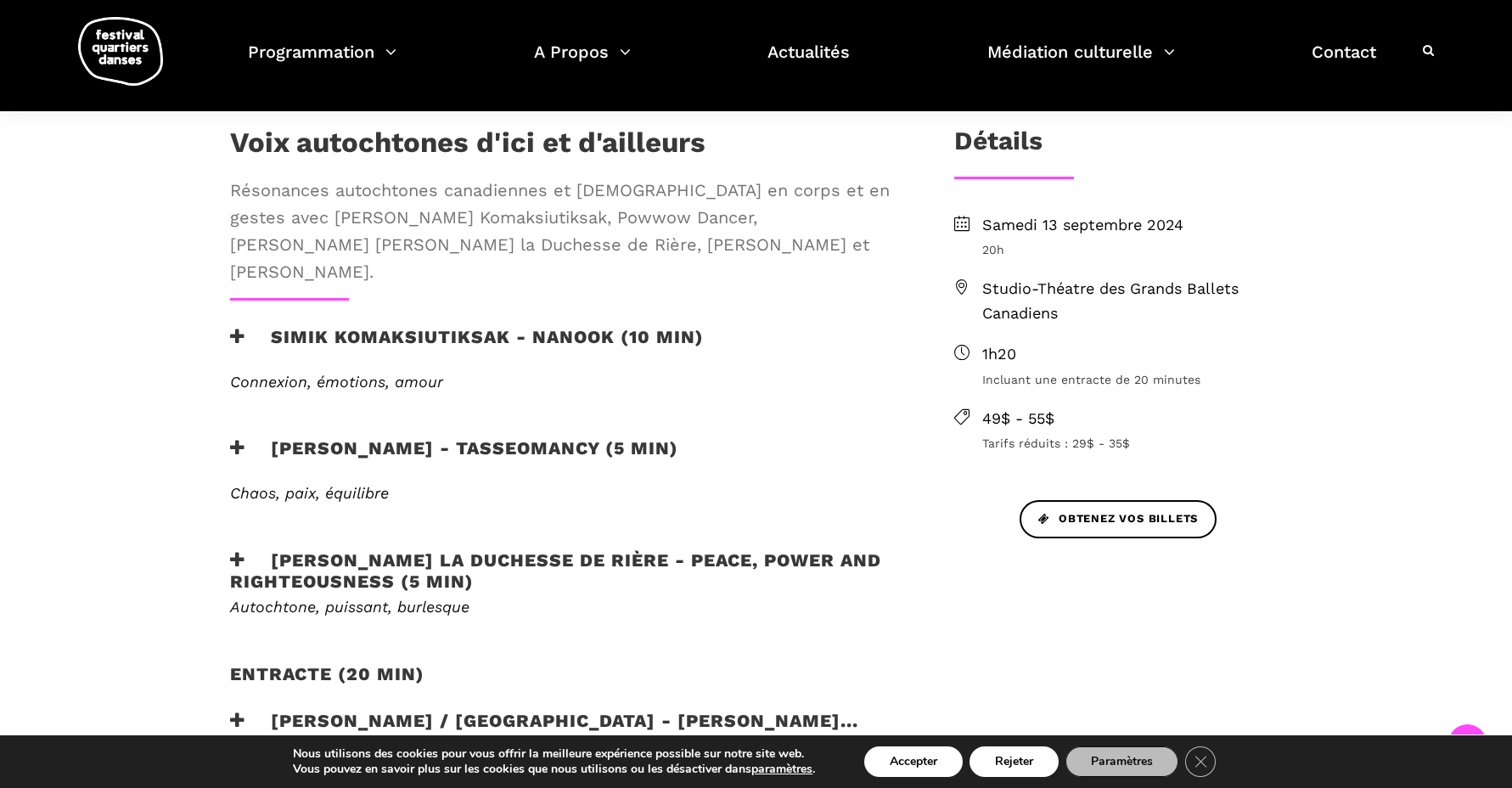
click at [451, 326] on h3 "Simik Komaksiutiksak - Nanook (10 min)" at bounding box center [467, 347] width 474 height 42
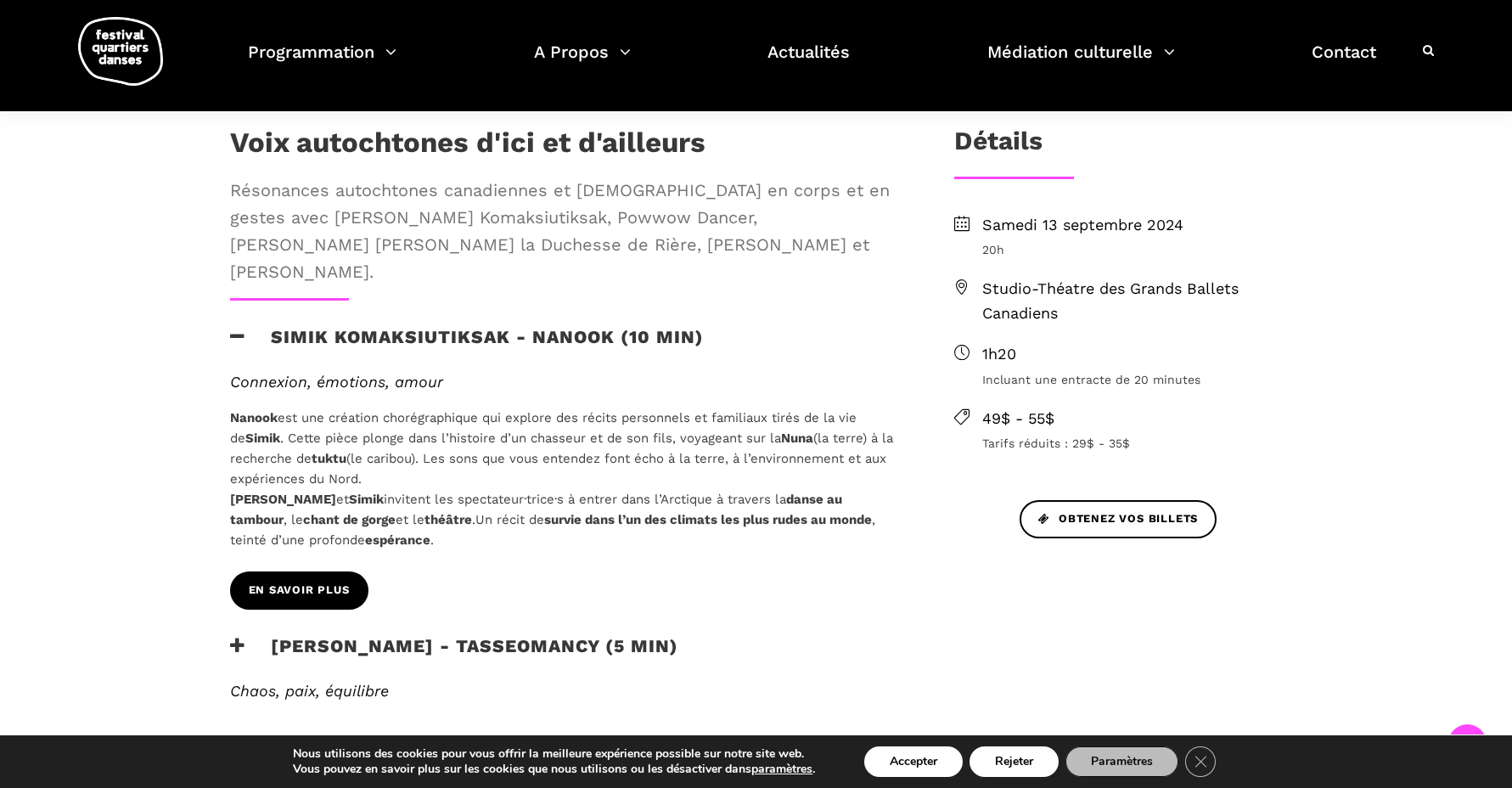
click at [300, 581] on span "EN SAVOIR PLUS" at bounding box center [300, 590] width 101 height 18
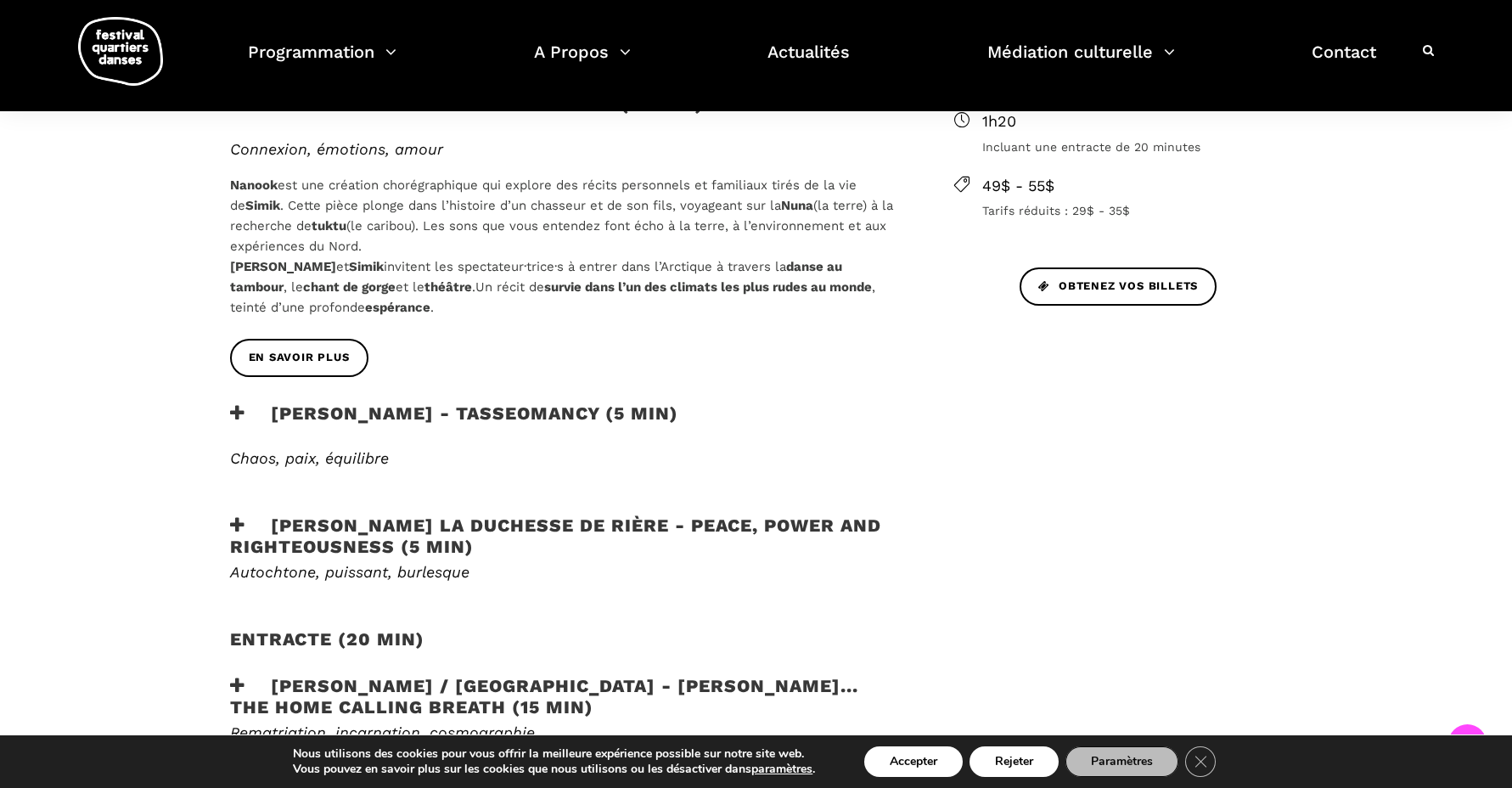
scroll to position [966, 0]
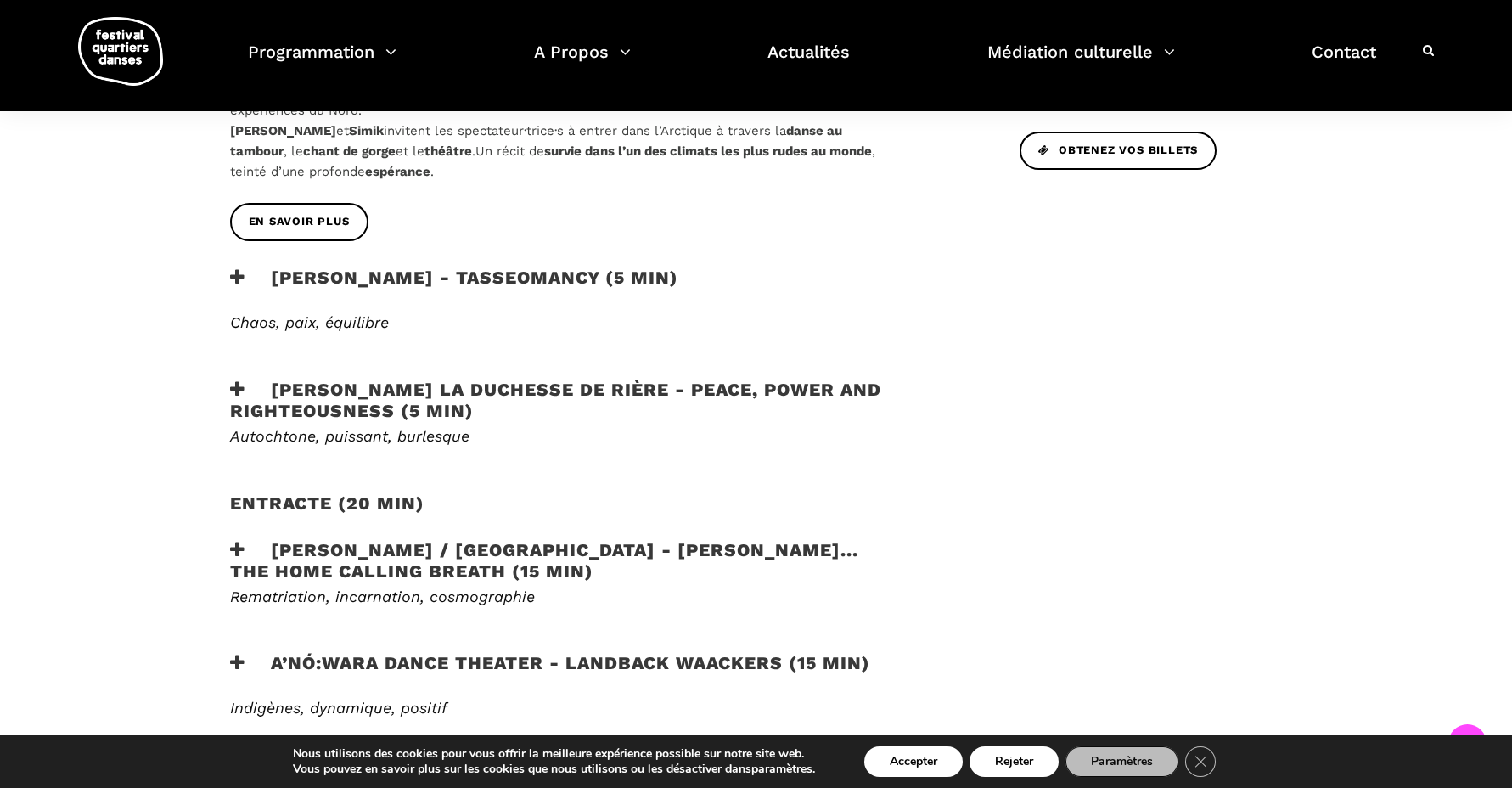
click at [380, 379] on h3 "Lou Lou la Duchesse de Rière - Peace, Power and Righteousness (5 min)" at bounding box center [564, 399] width 669 height 42
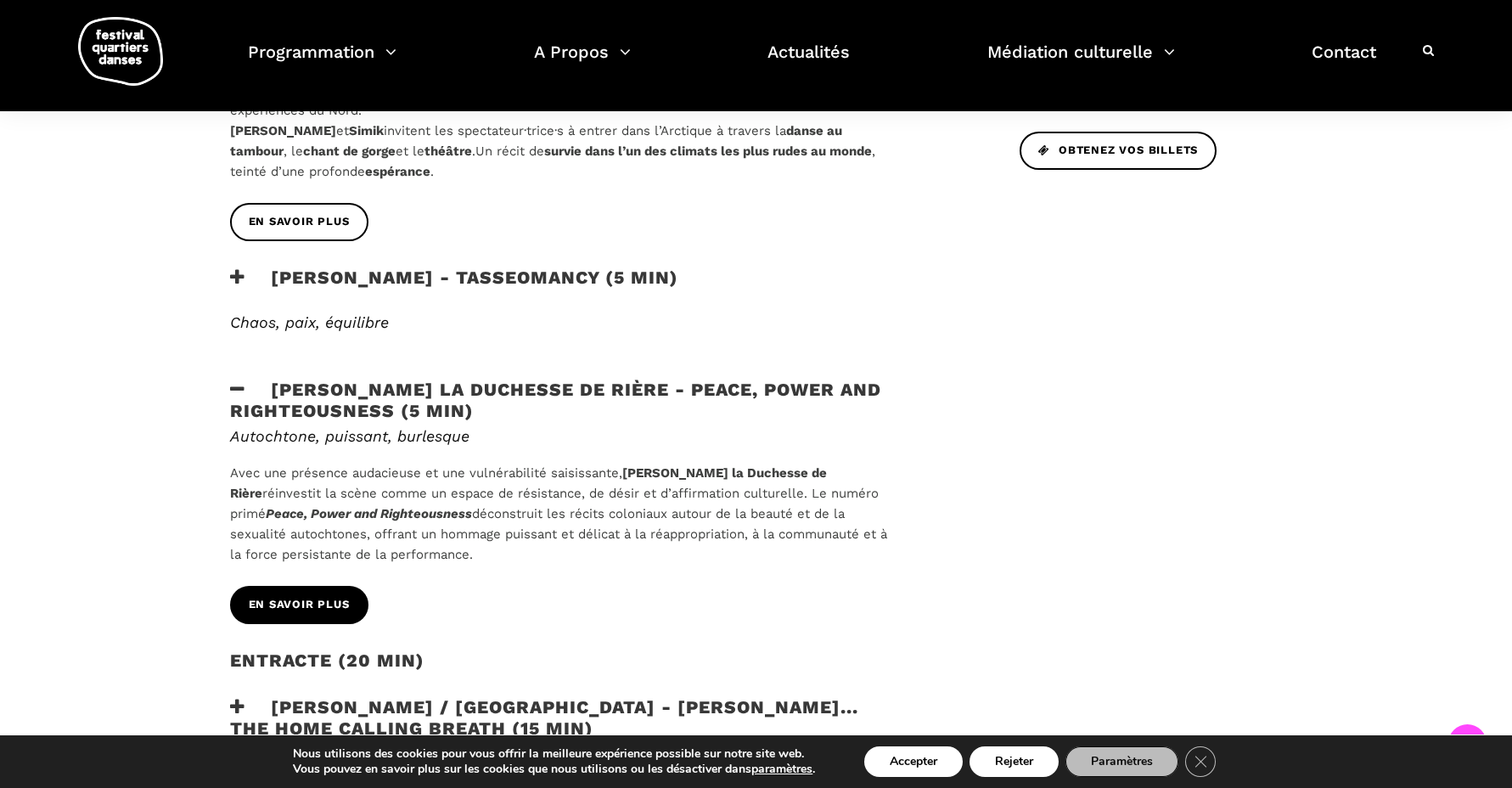
click at [290, 596] on span "EN SAVOIR PLUS" at bounding box center [300, 604] width 101 height 18
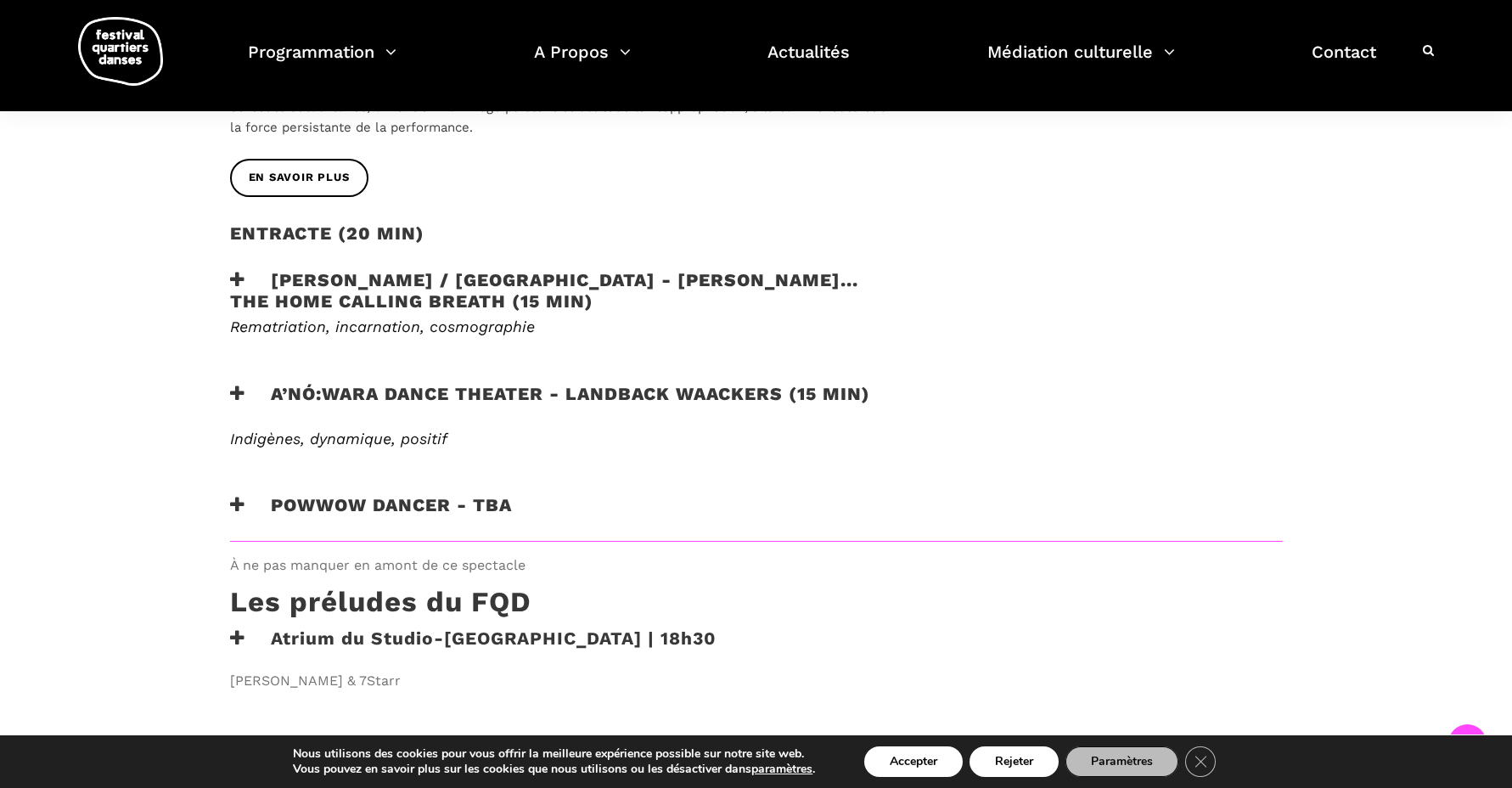
scroll to position [1406, 0]
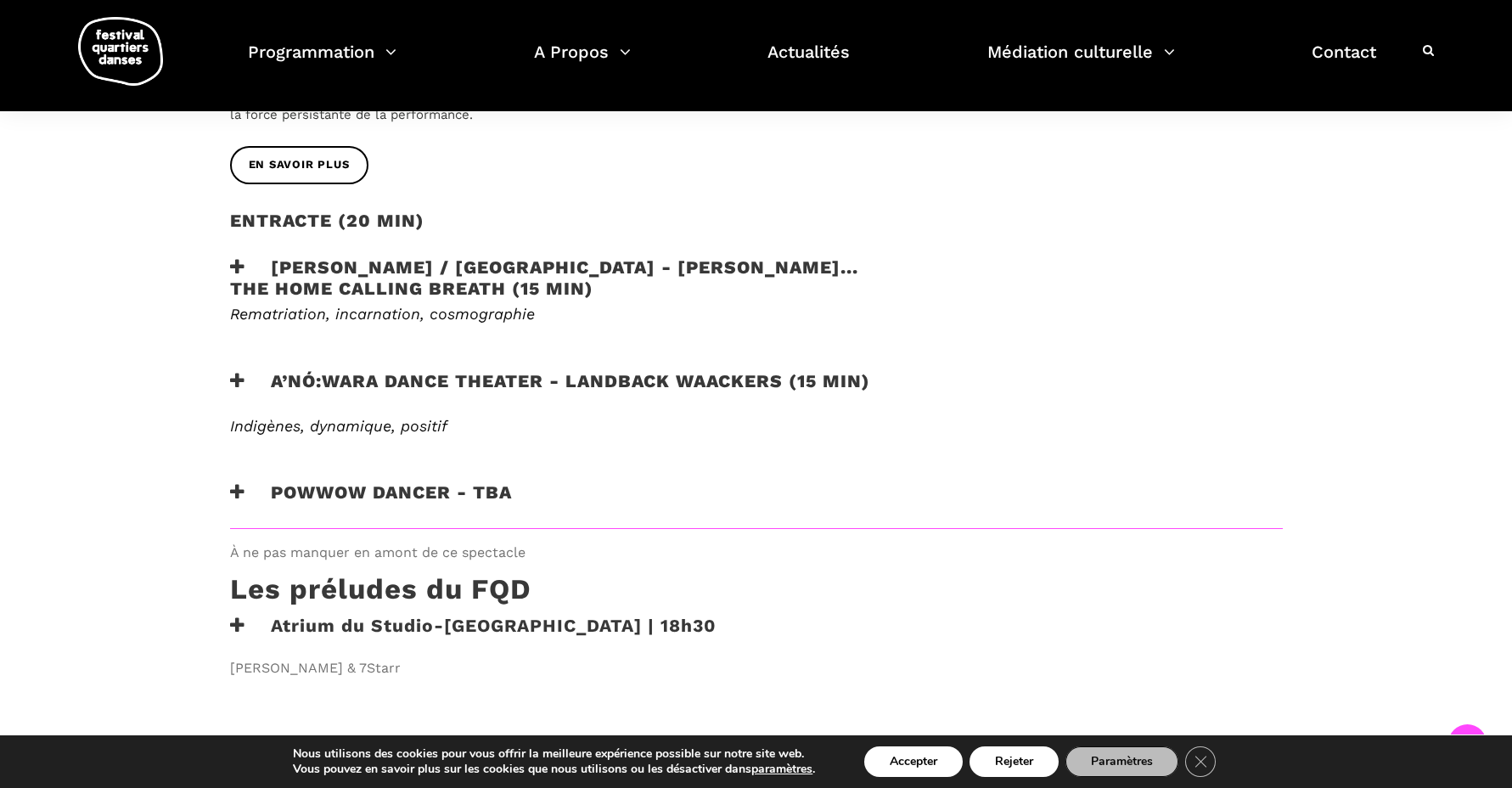
click at [330, 370] on h3 "A’nó:wara Dance Theater - Landback Waackers (15 min)" at bounding box center [550, 391] width 641 height 42
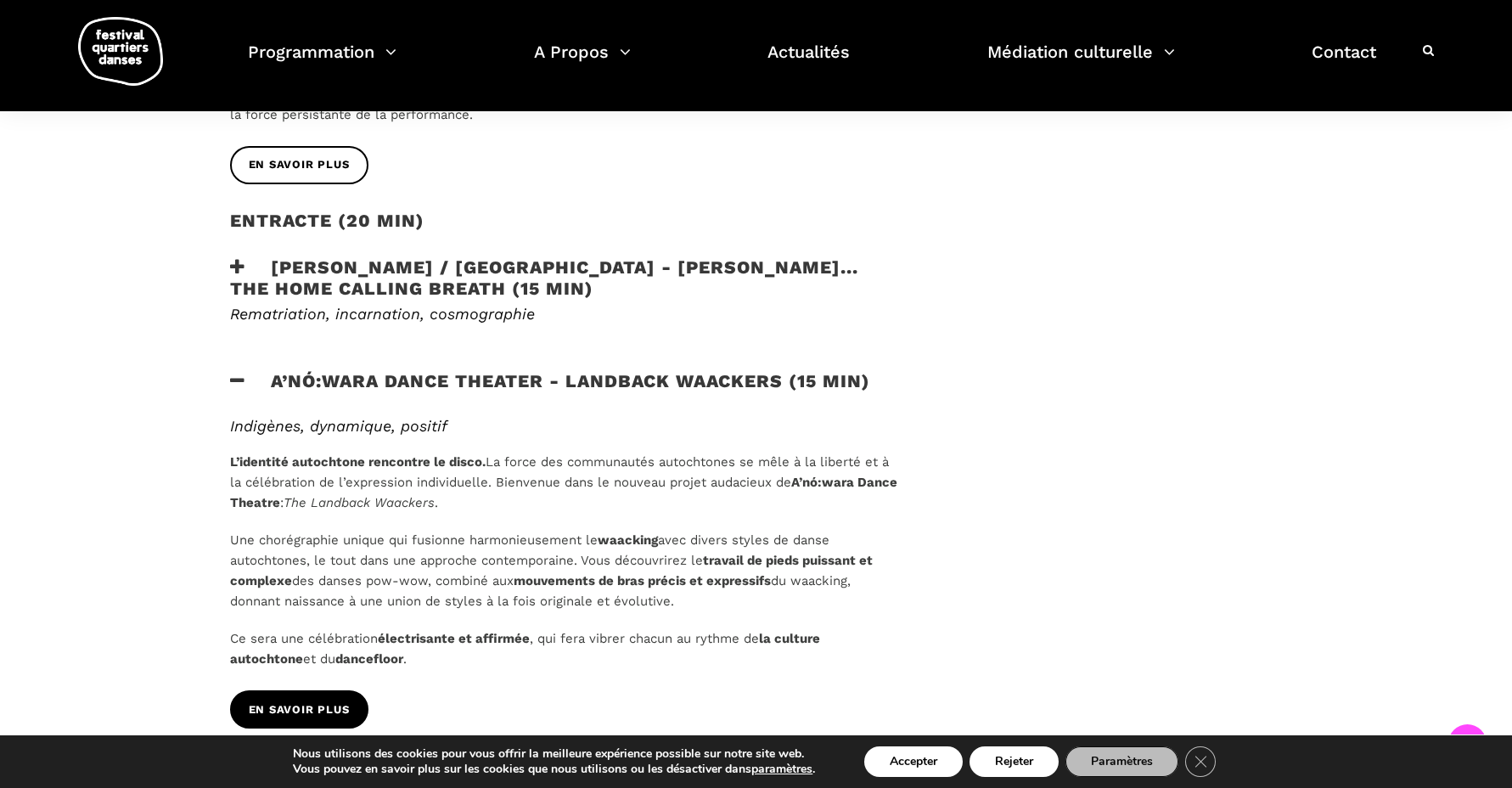
click at [316, 690] on link "En savoir plus" at bounding box center [299, 709] width 138 height 39
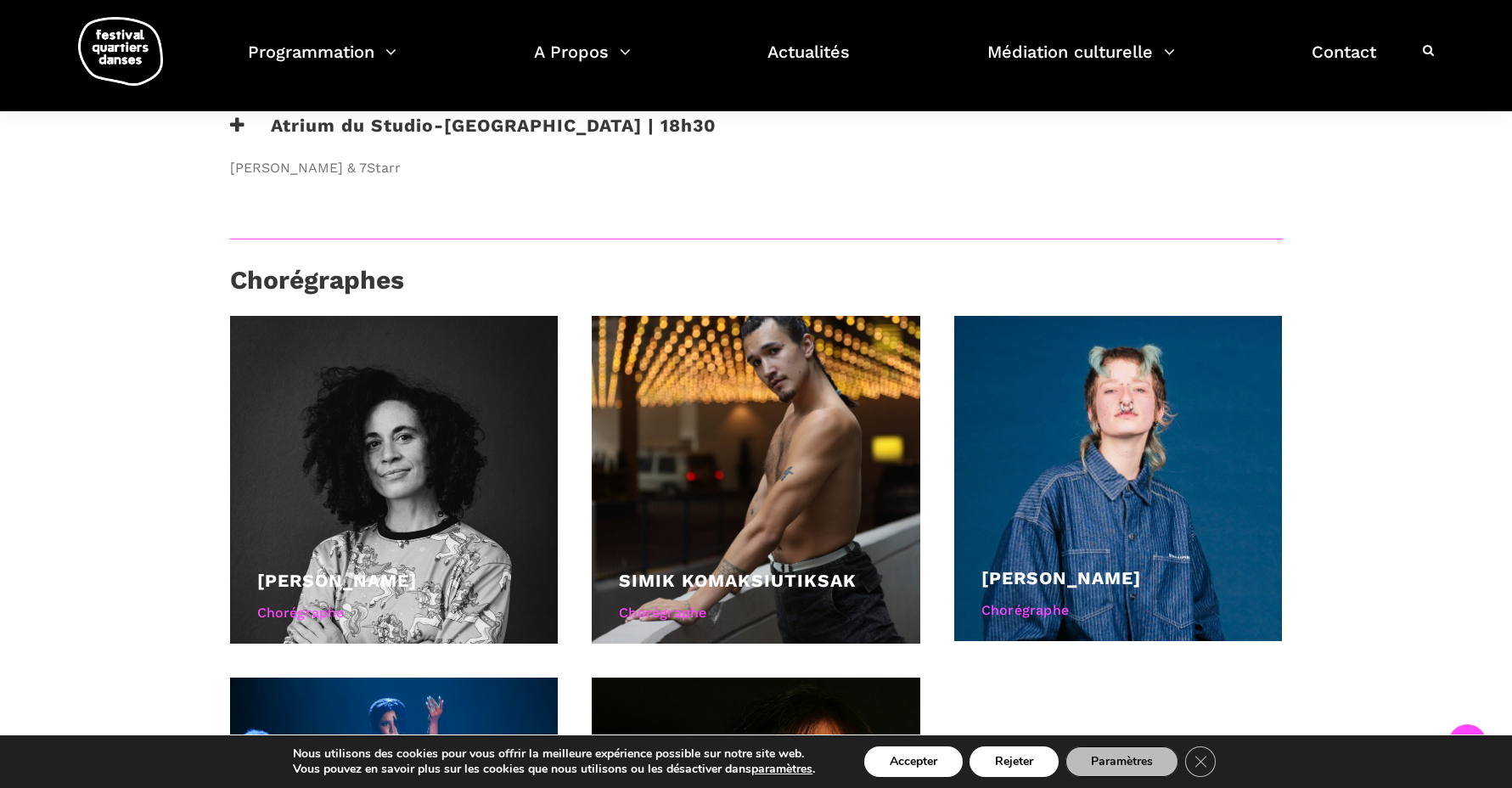
scroll to position [2192, 0]
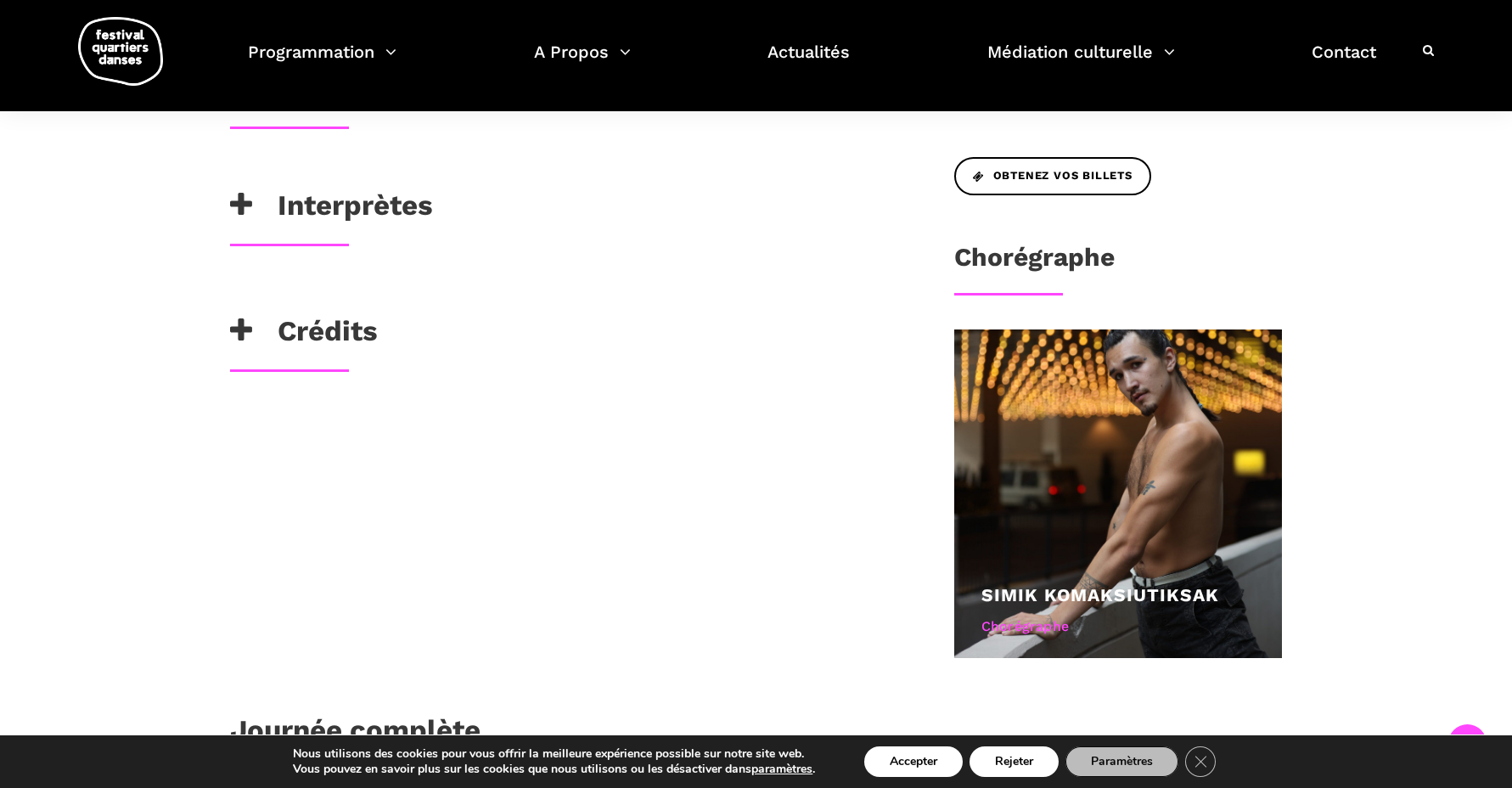
scroll to position [598, 0]
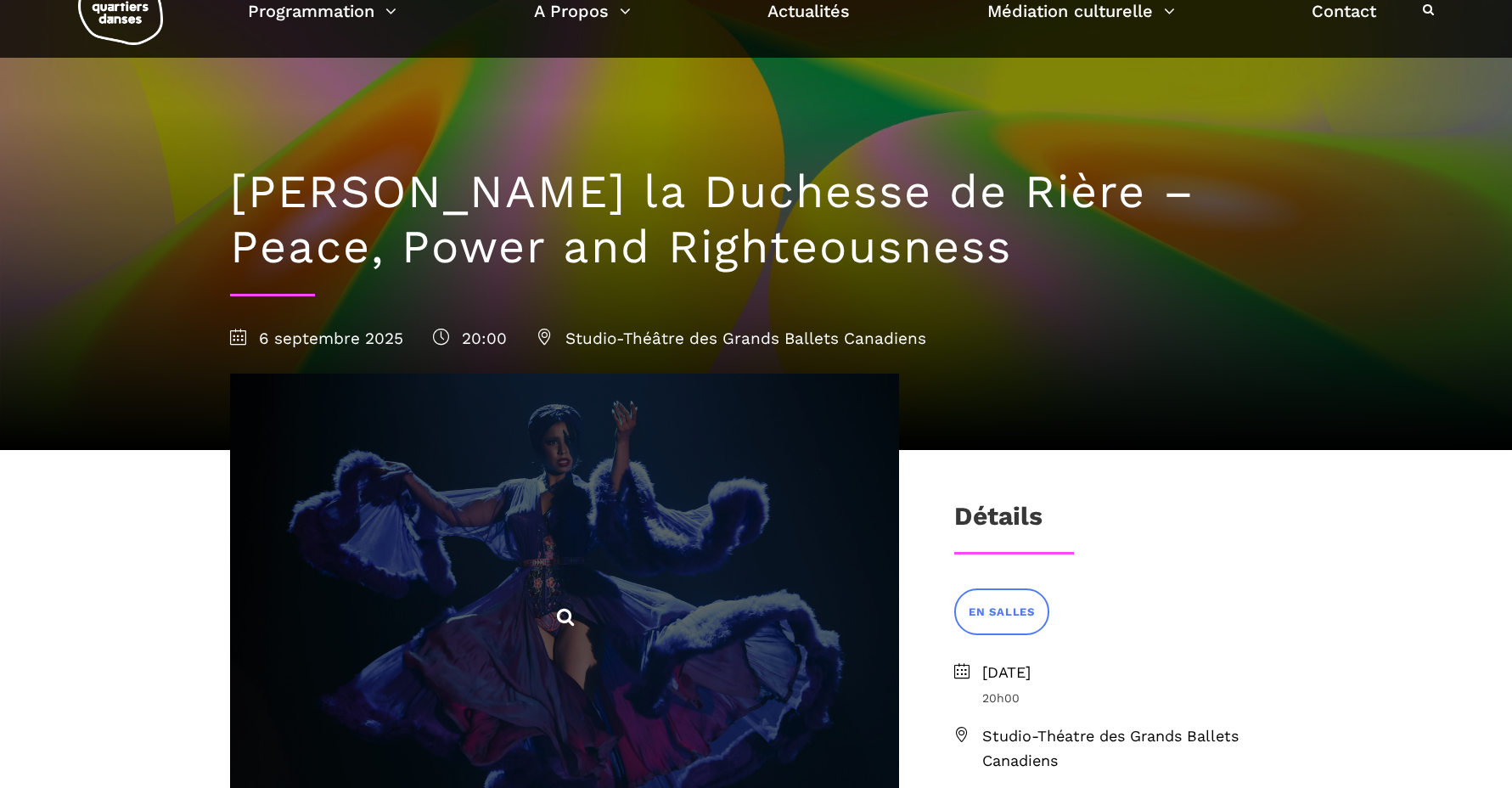
scroll to position [361, 0]
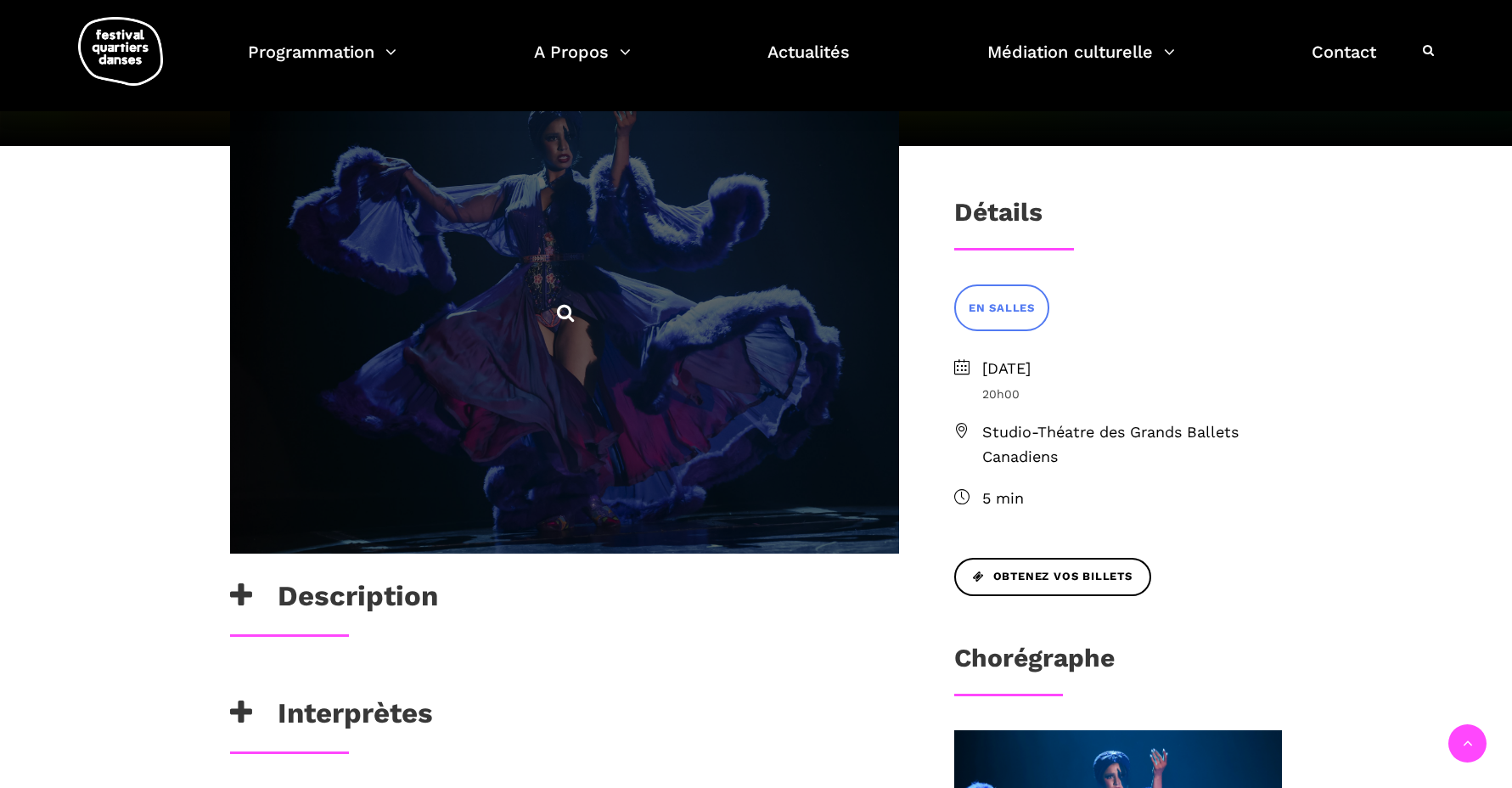
click at [516, 462] on span at bounding box center [564, 312] width 669 height 484
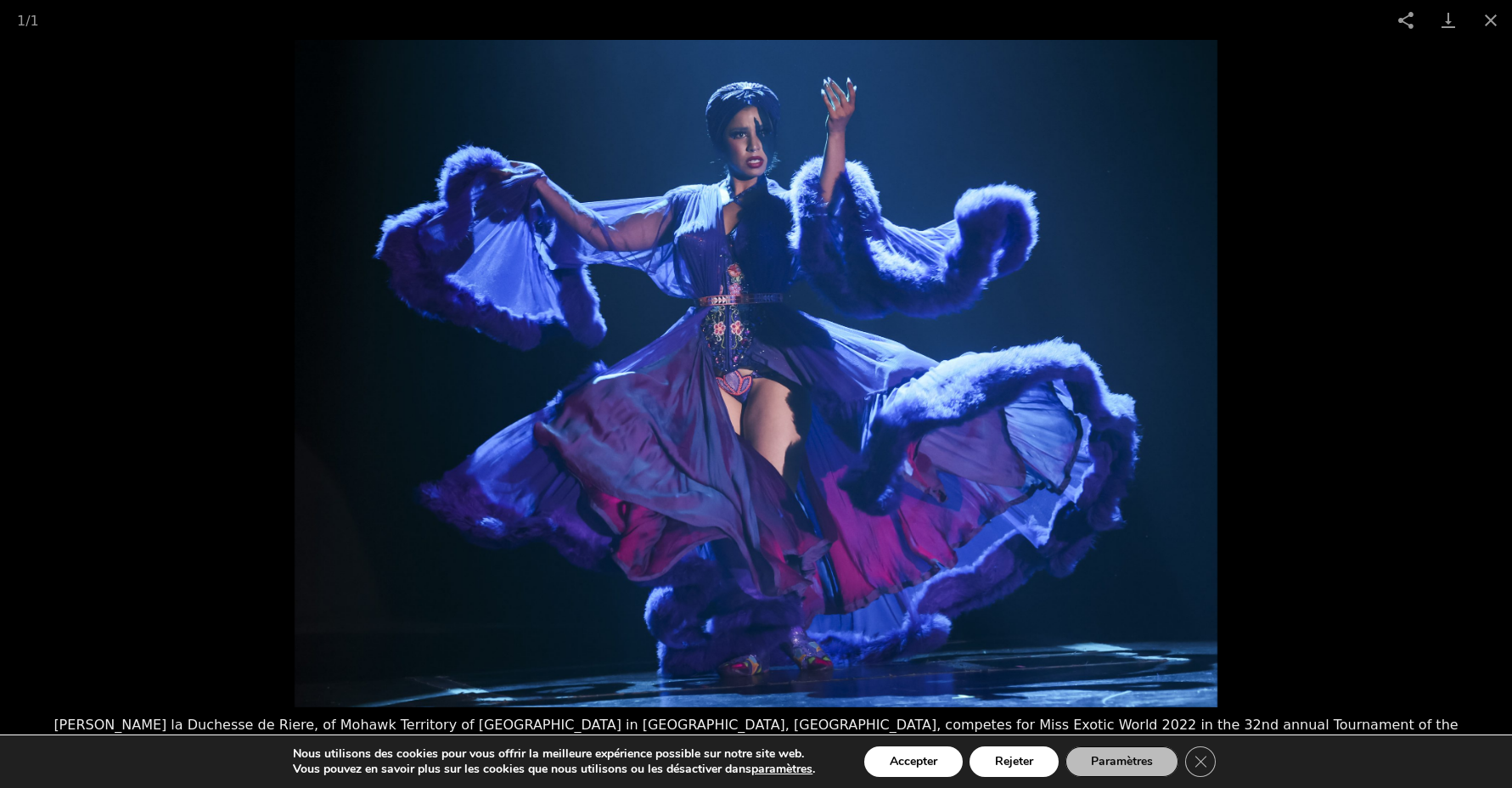
click at [149, 443] on picture at bounding box center [756, 373] width 1512 height 667
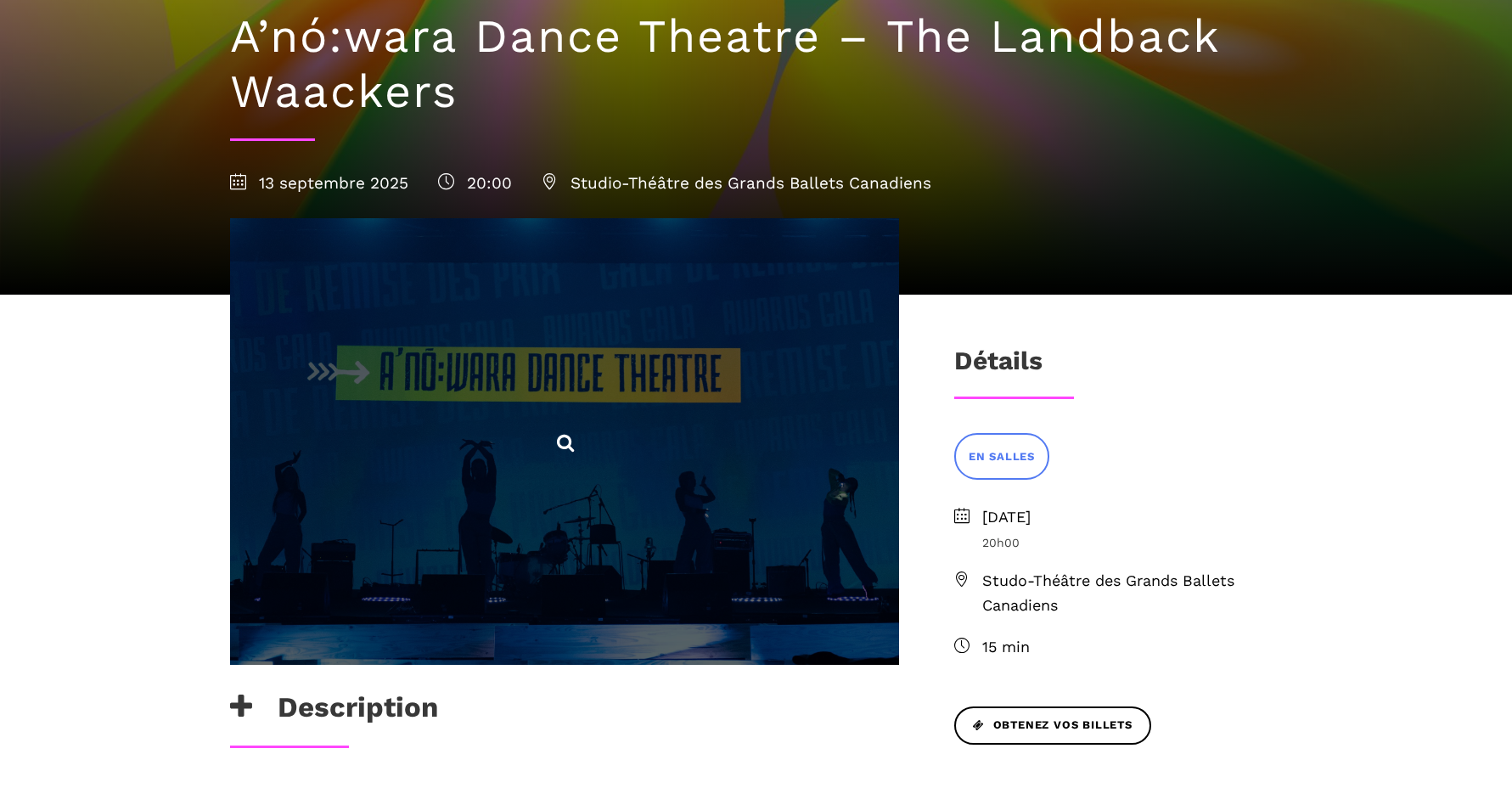
scroll to position [383, 0]
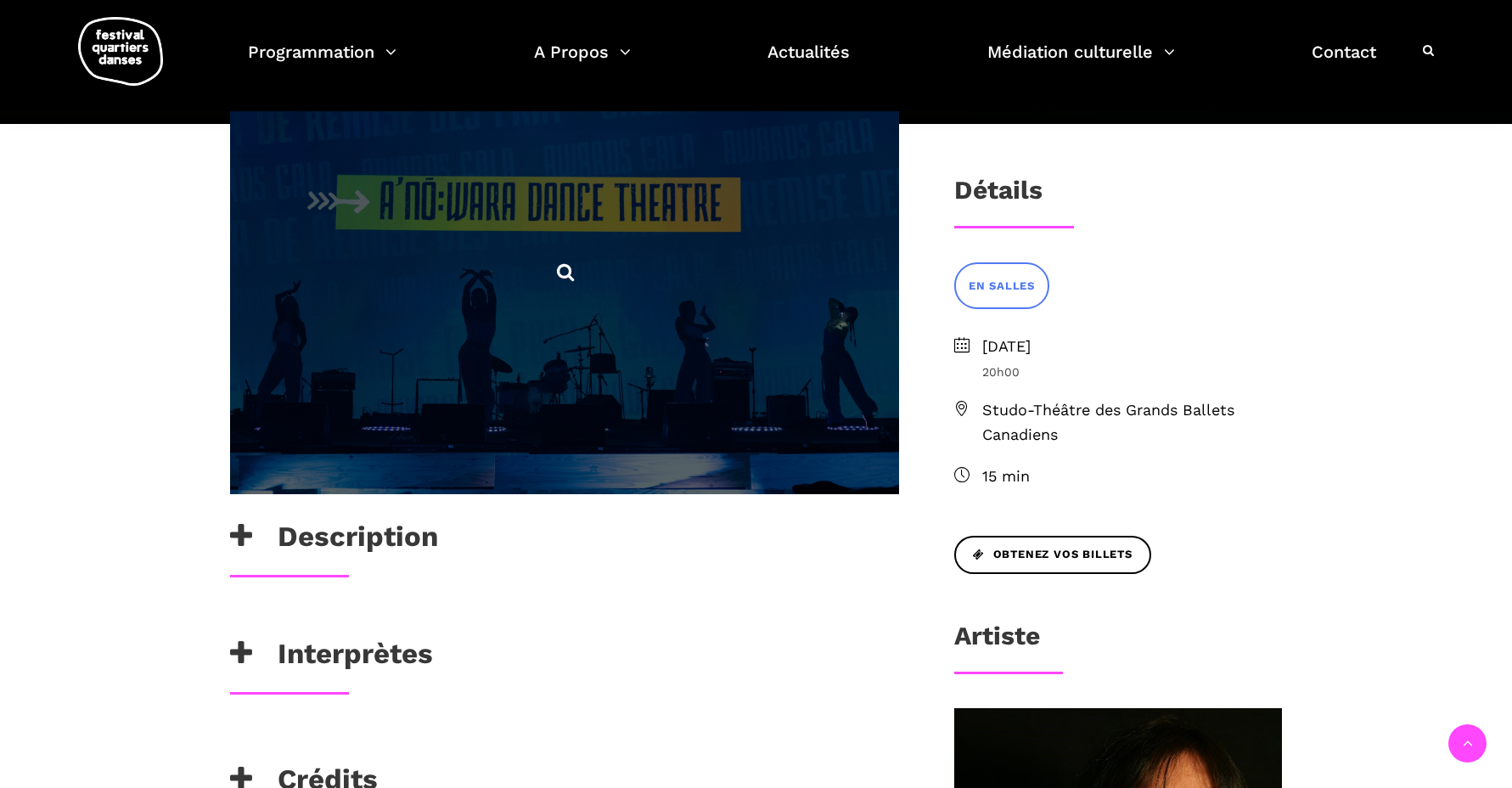
click at [505, 362] on span at bounding box center [564, 270] width 669 height 446
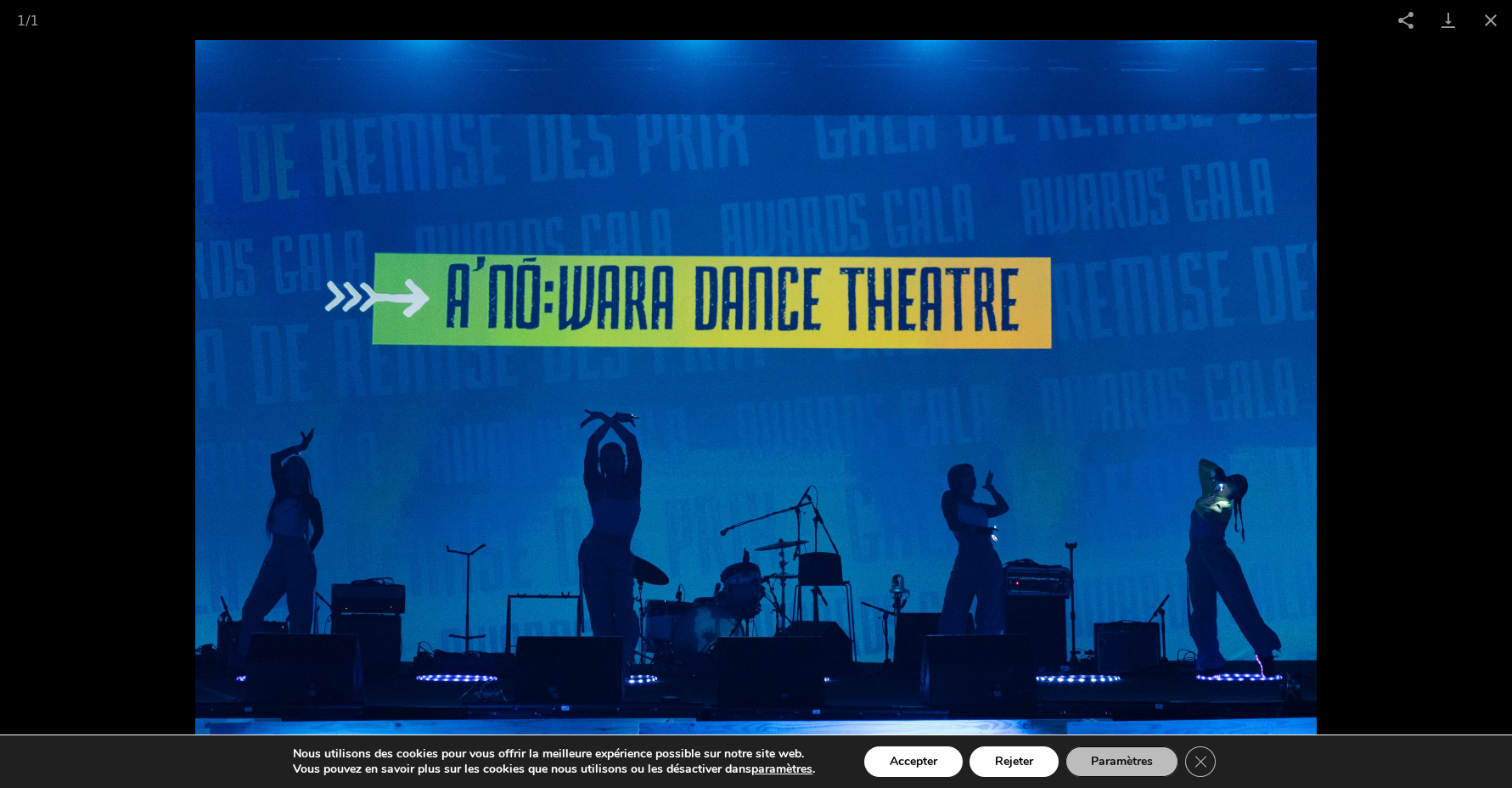
click at [21, 483] on picture at bounding box center [756, 413] width 1512 height 748
click at [68, 361] on picture at bounding box center [756, 413] width 1512 height 748
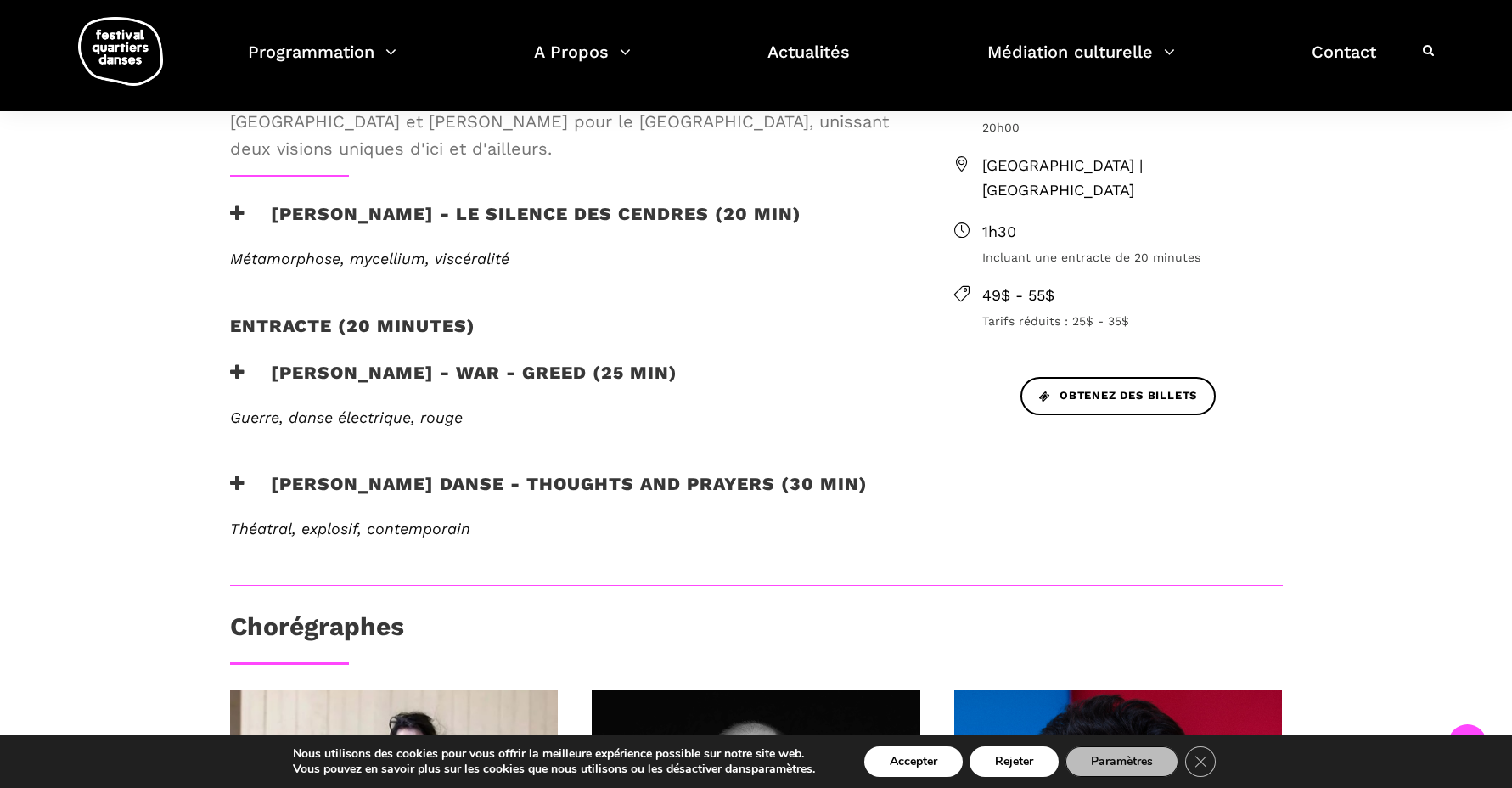
scroll to position [596, 0]
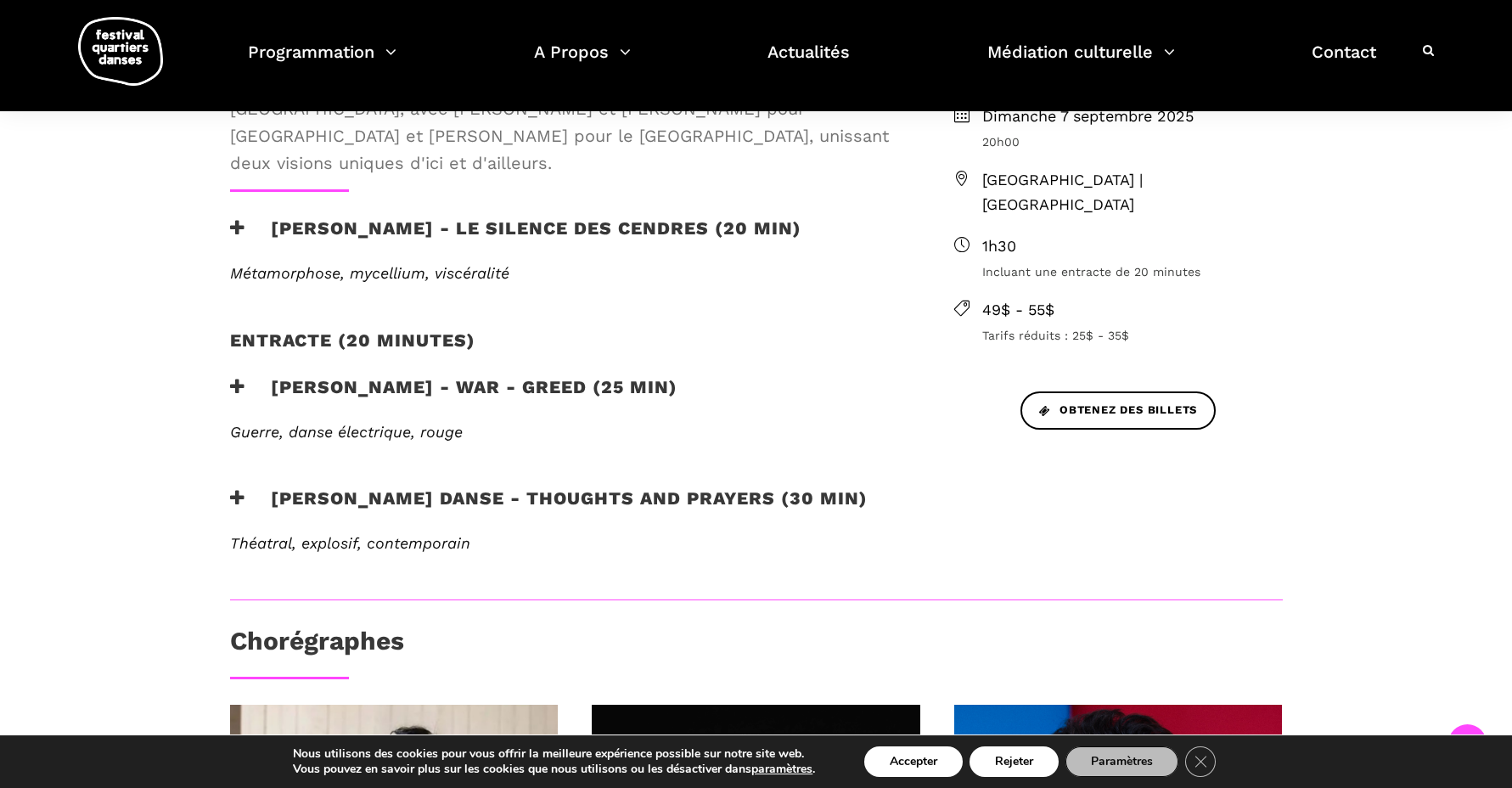
click at [388, 217] on h3 "Charles-Alexis Desgagnés - Le silence des cendres (20 min)" at bounding box center [516, 238] width 572 height 42
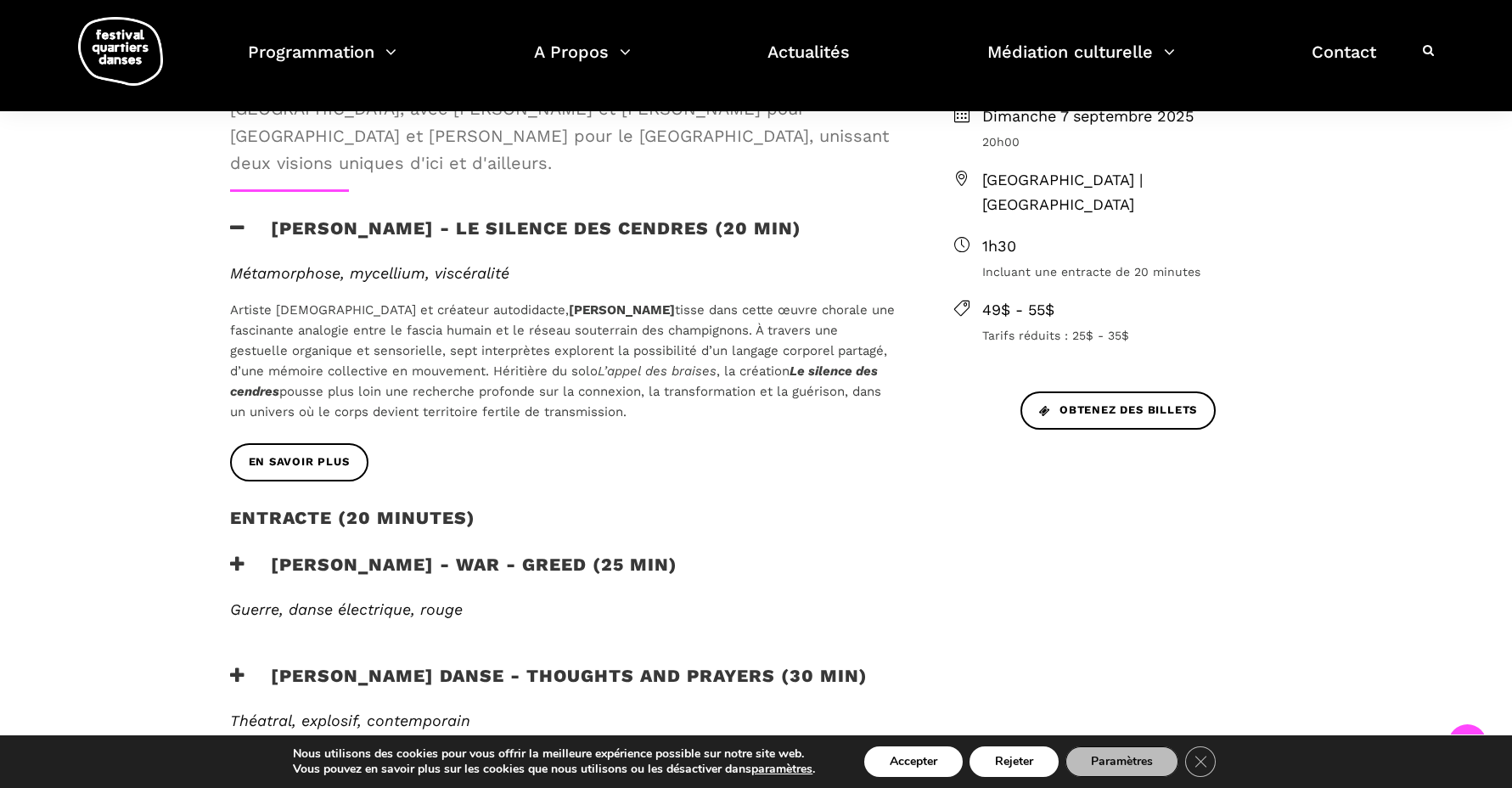
click at [310, 414] on div "Métamorphose, mycellium, viscéralité Artiste queer et créateur autodidacte, Cha…" at bounding box center [564, 354] width 703 height 179
click at [302, 444] on link "En savoir plus" at bounding box center [299, 462] width 138 height 39
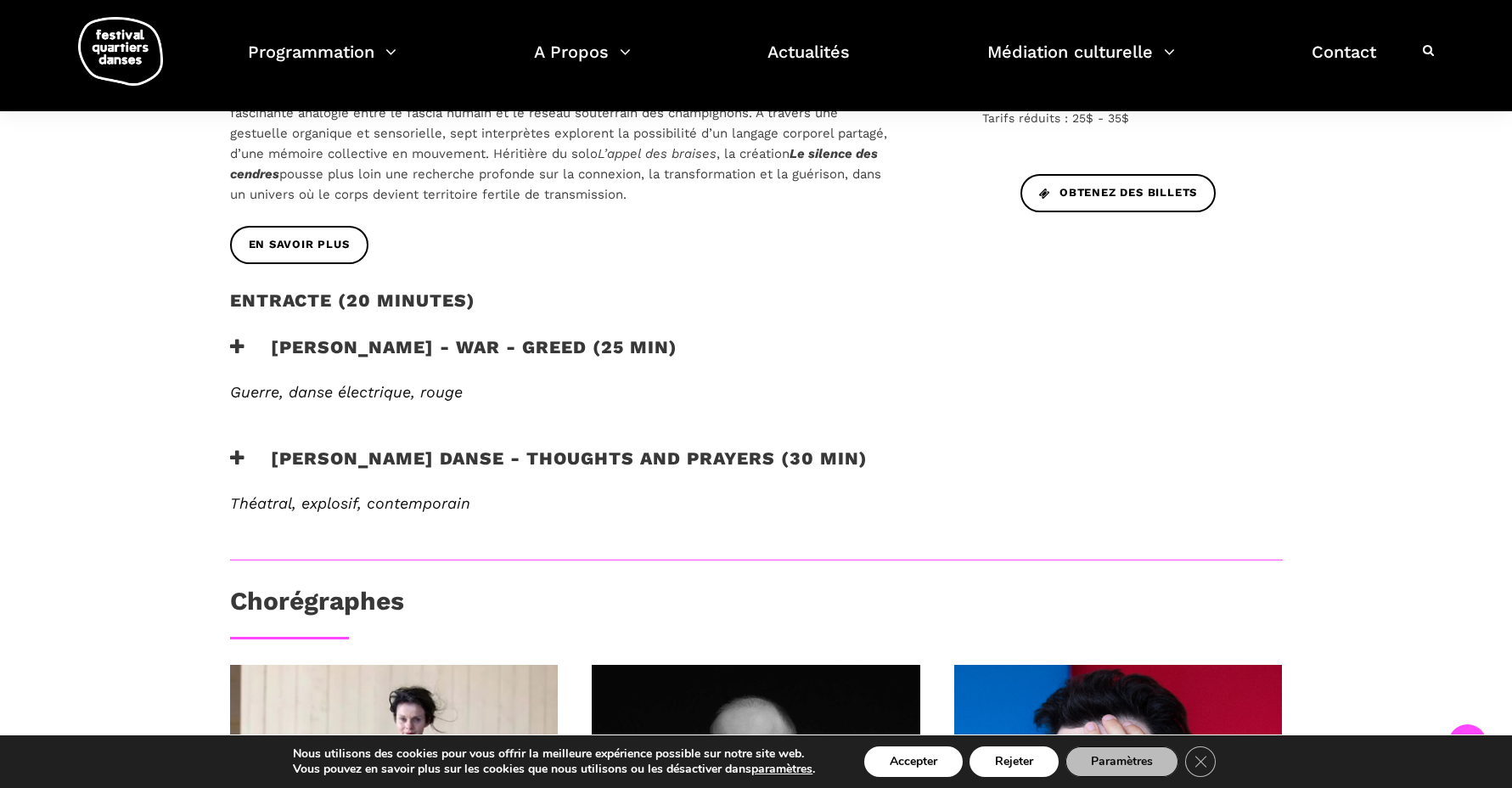
scroll to position [815, 0]
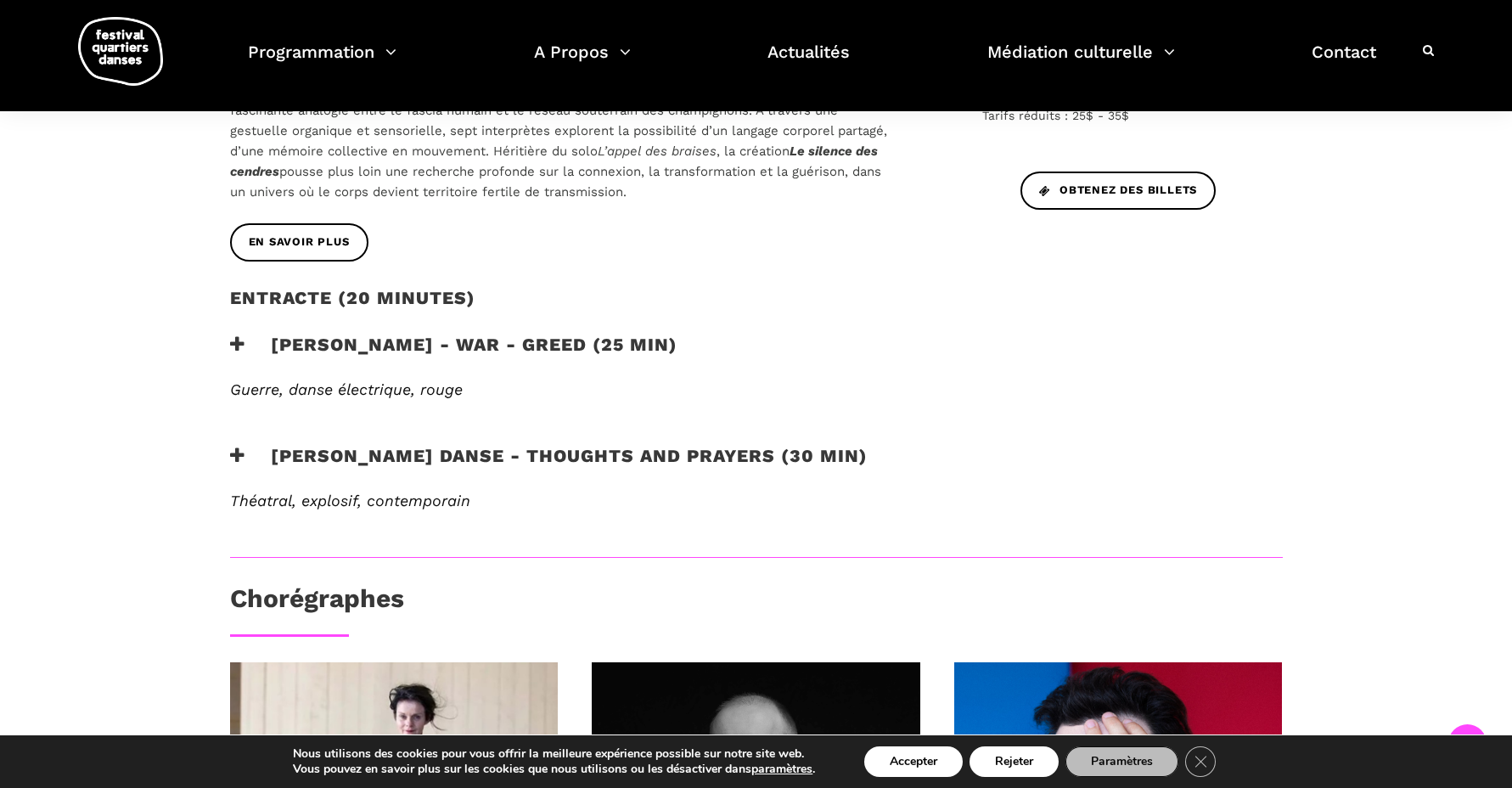
click at [416, 445] on h3 "Skeels Danse - Thoughts and Prayers (30 min)" at bounding box center [549, 465] width 638 height 42
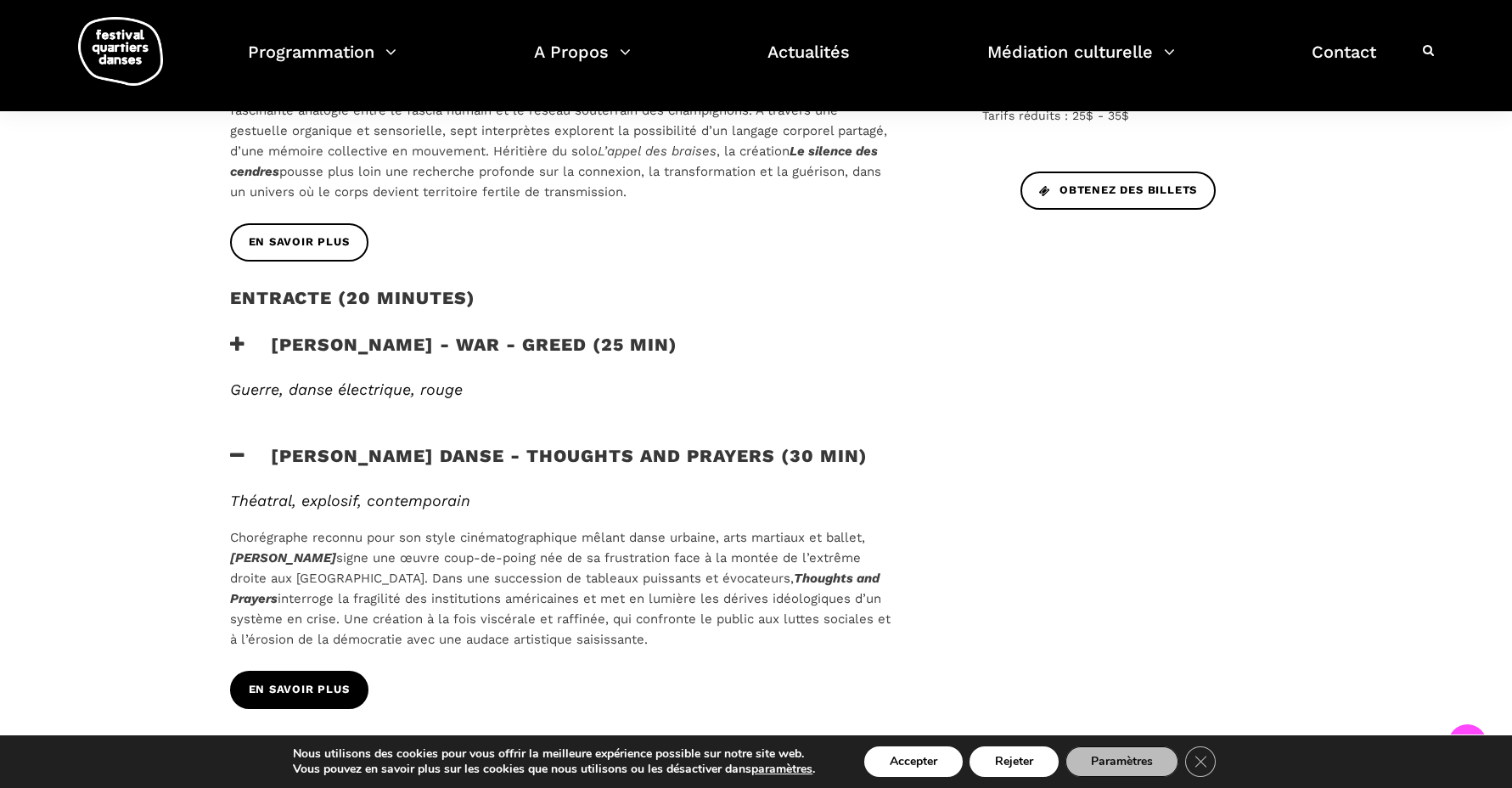
click at [238, 676] on link "En savoir plus" at bounding box center [299, 689] width 138 height 39
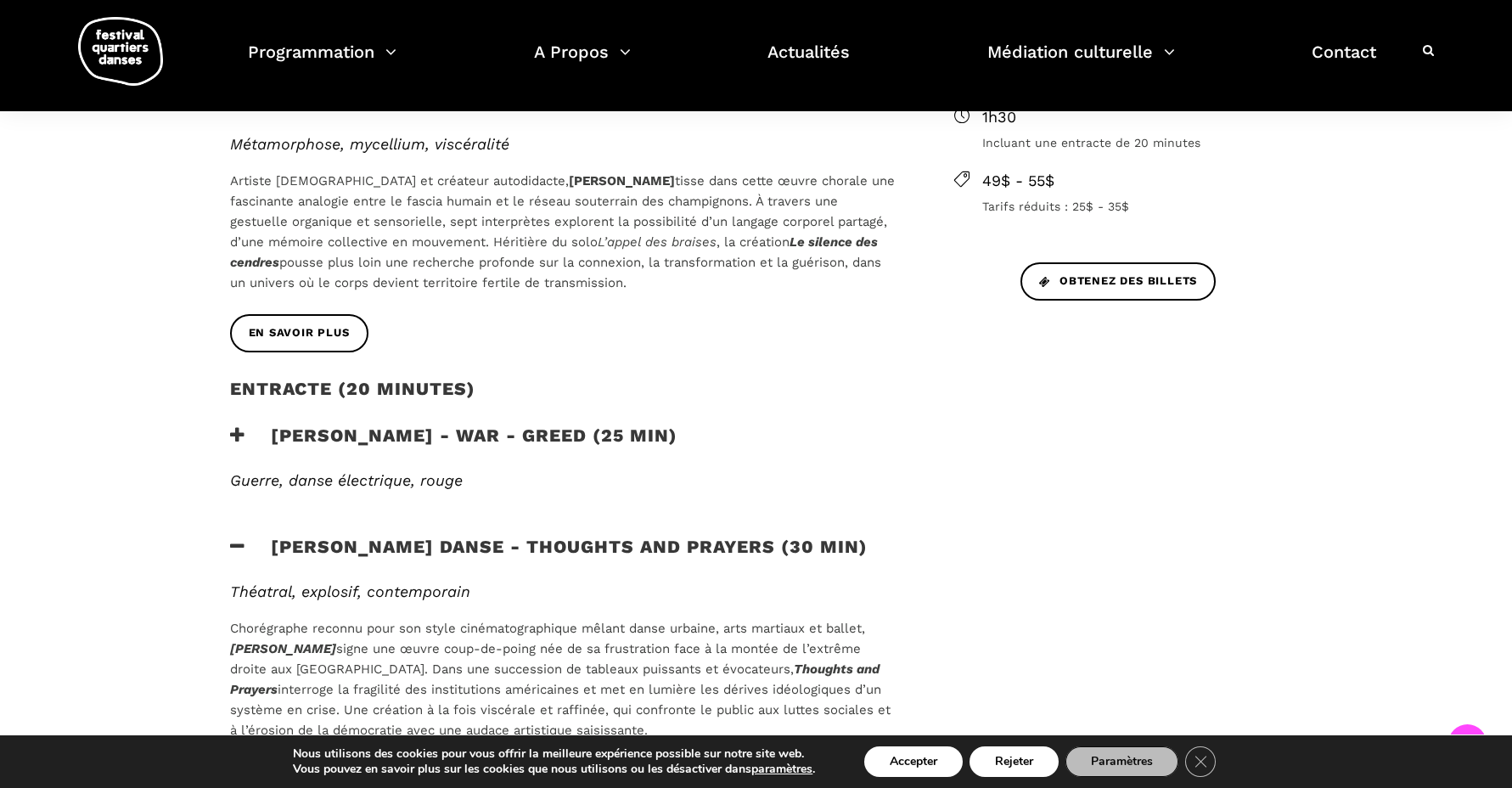
scroll to position [627, 0]
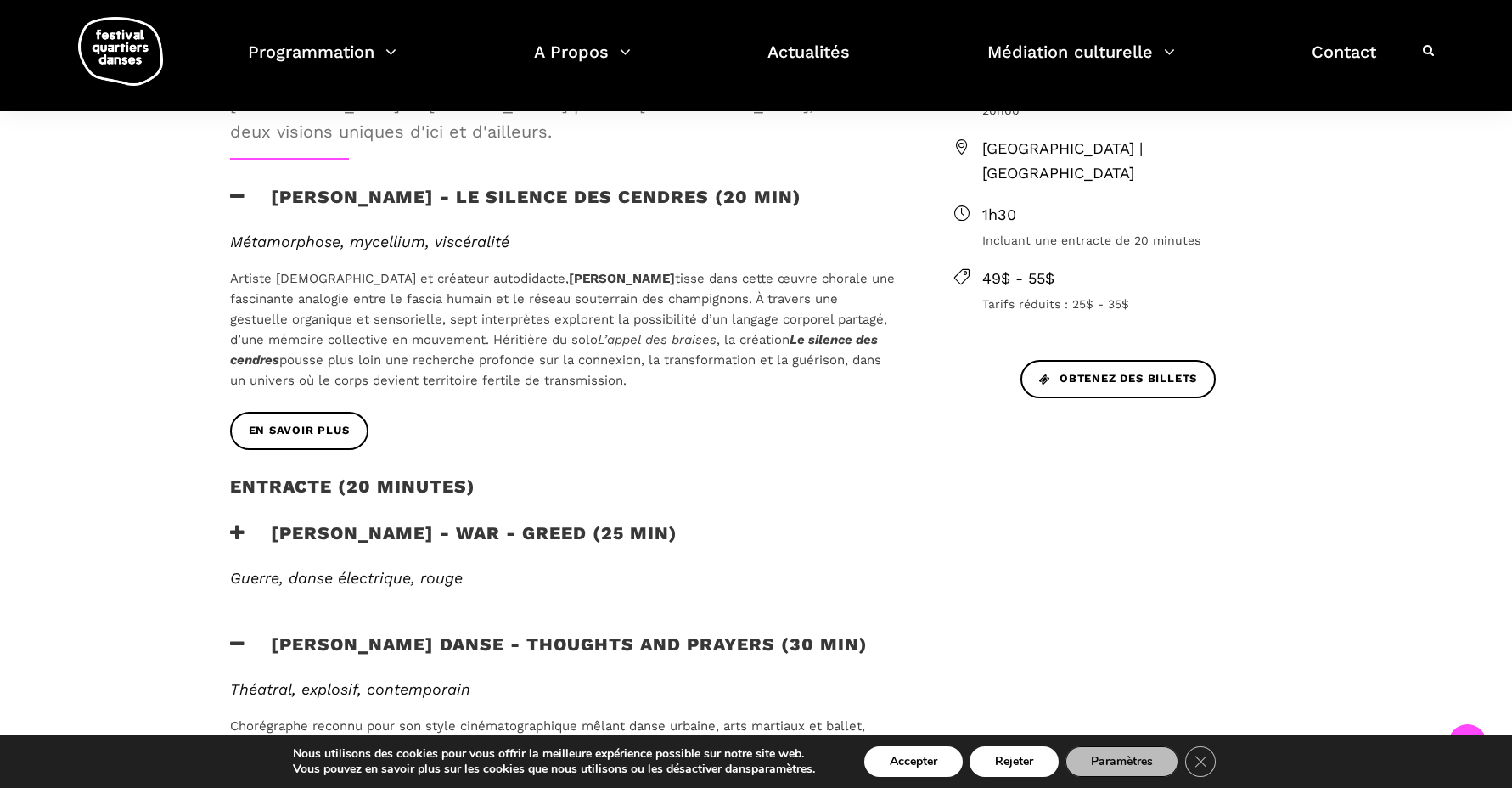
click at [144, 567] on div "Soirée internationale : le Danemark à l'honneur Une rencontre chorégraphique en…" at bounding box center [756, 686] width 1512 height 1502
click at [393, 522] on h3 "Lene Boel - WAR - GREED (25 min)" at bounding box center [453, 543] width 447 height 42
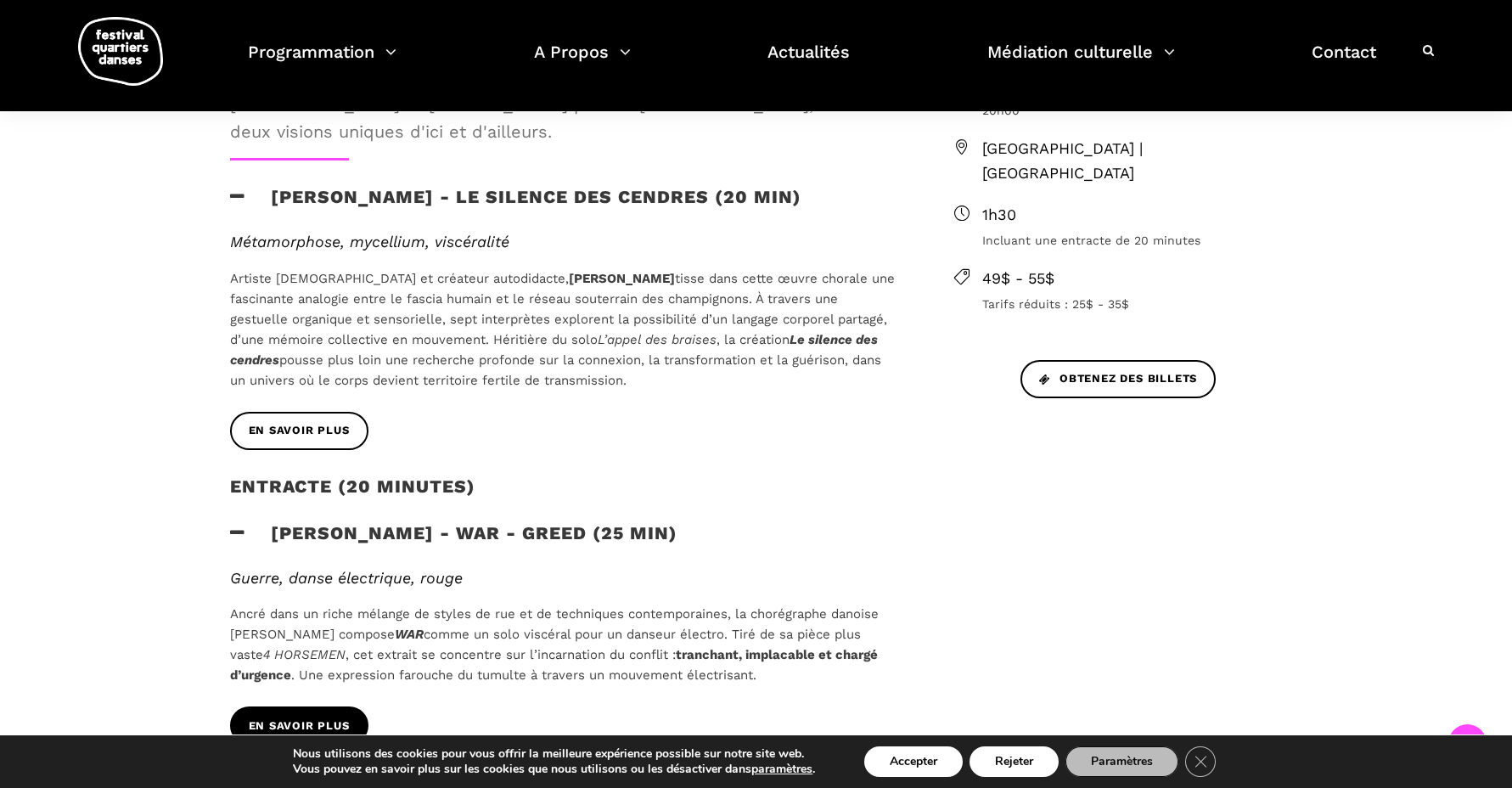
click at [319, 718] on span "En savoir plus" at bounding box center [300, 726] width 101 height 18
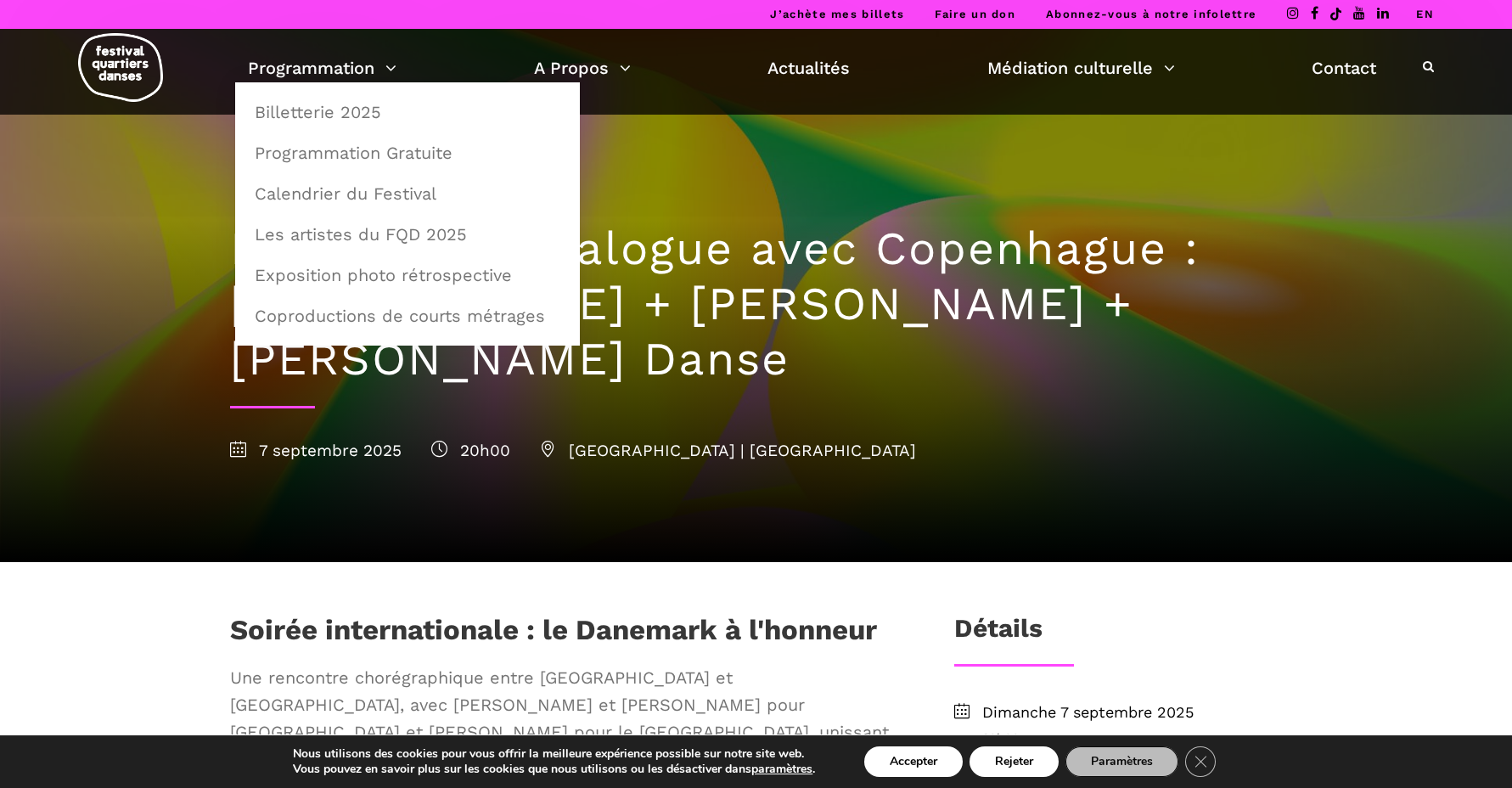
scroll to position [0, 0]
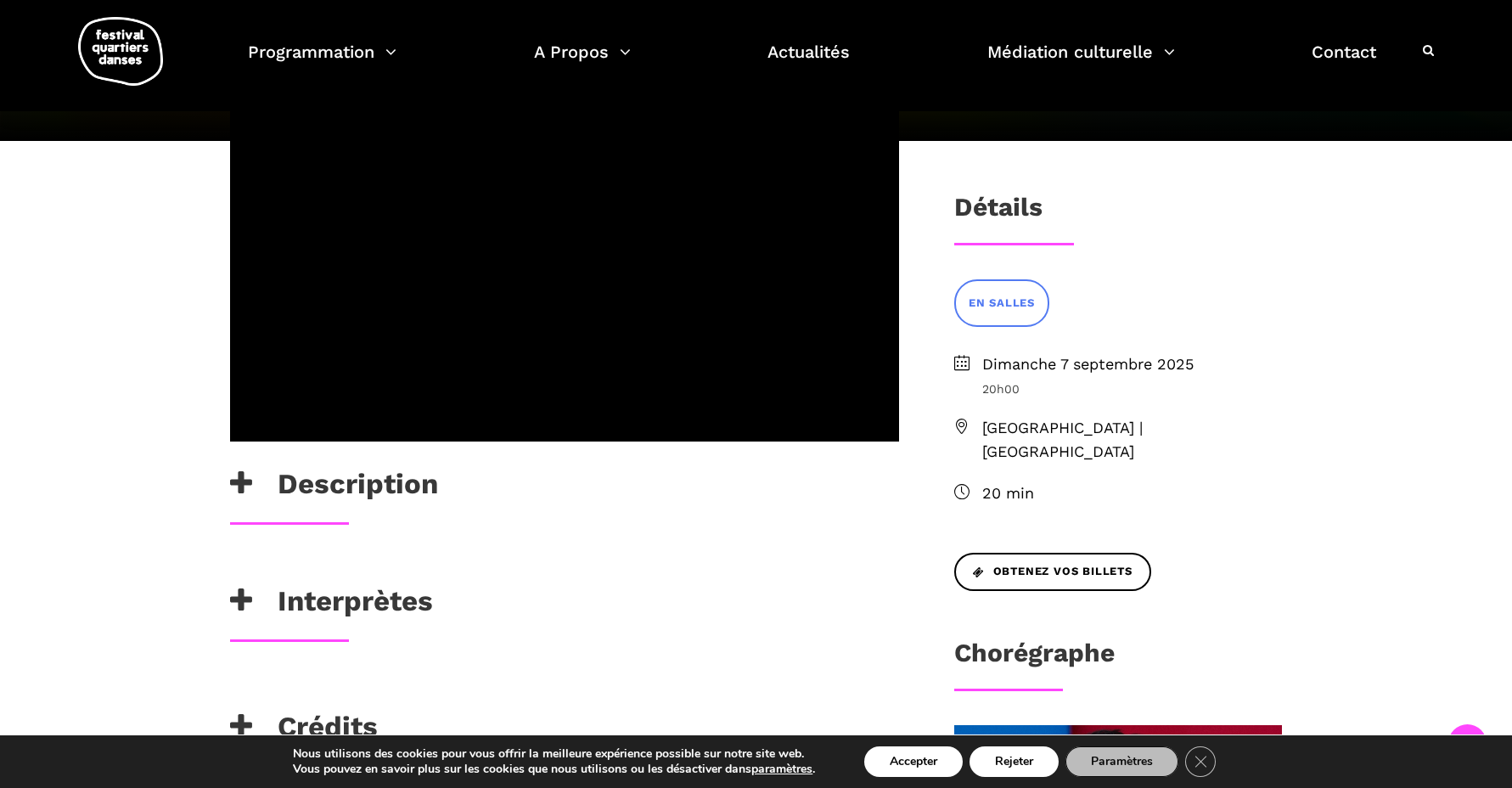
scroll to position [309, 0]
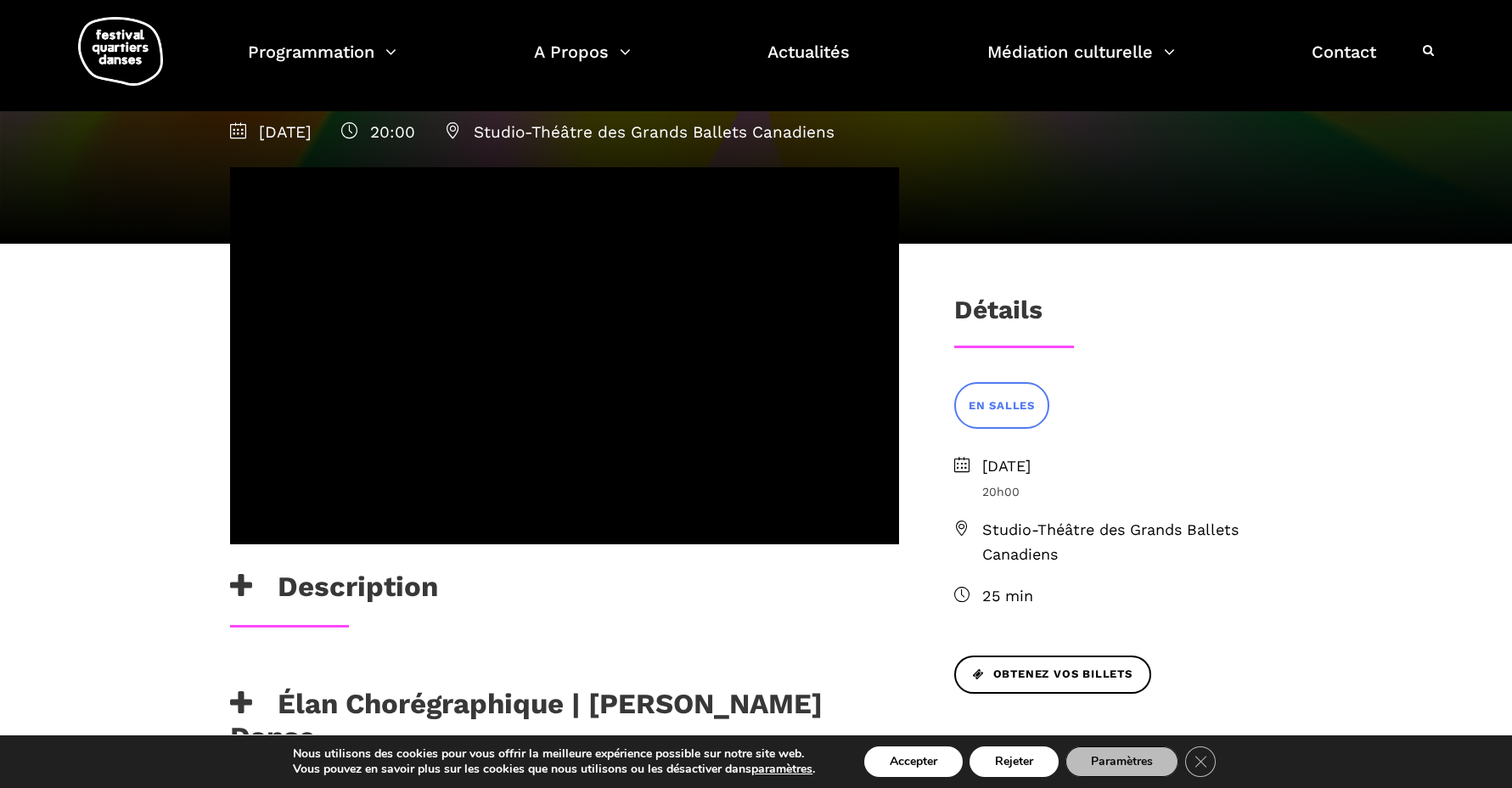
scroll to position [216, 0]
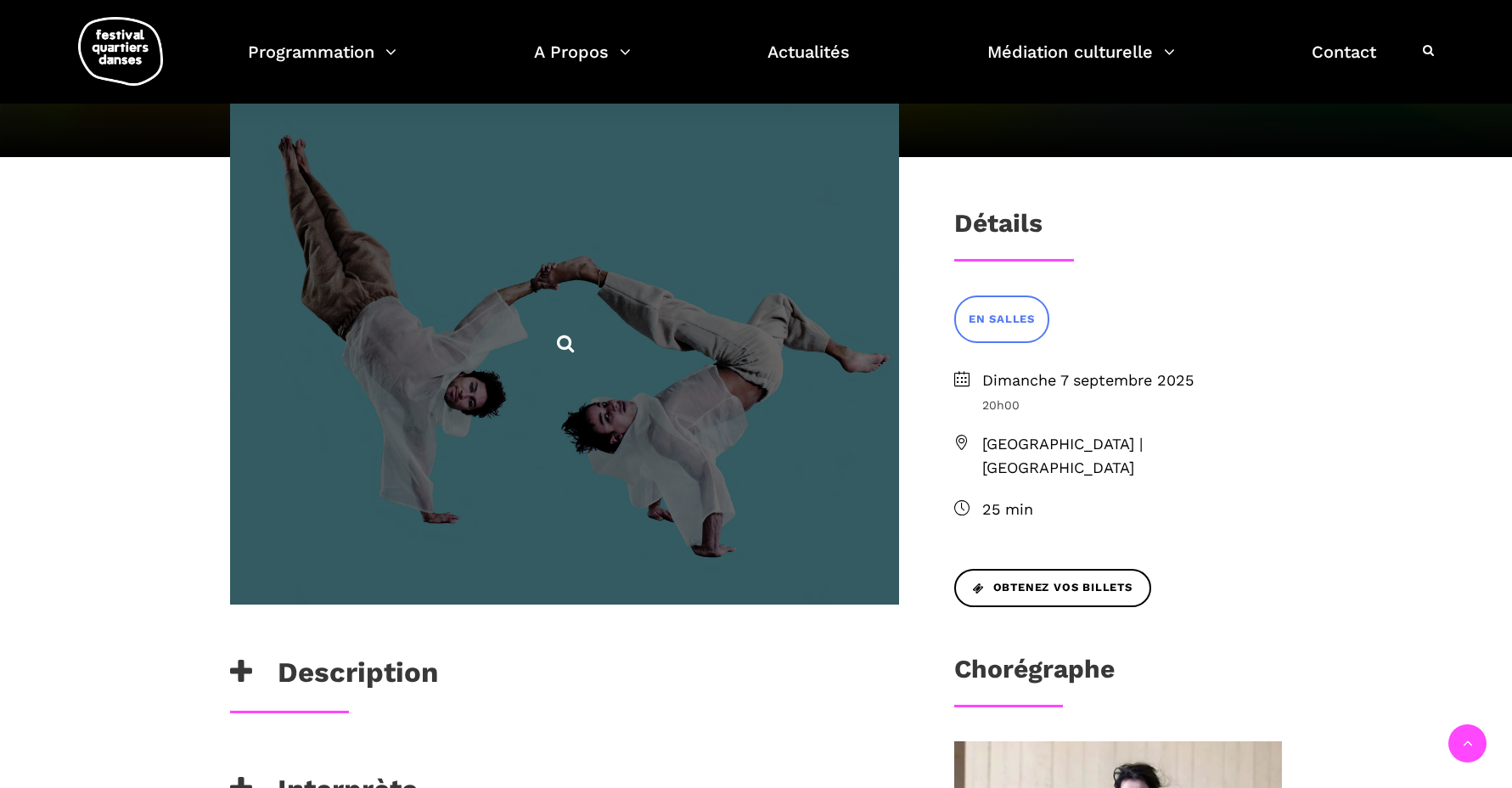
scroll to position [333, 0]
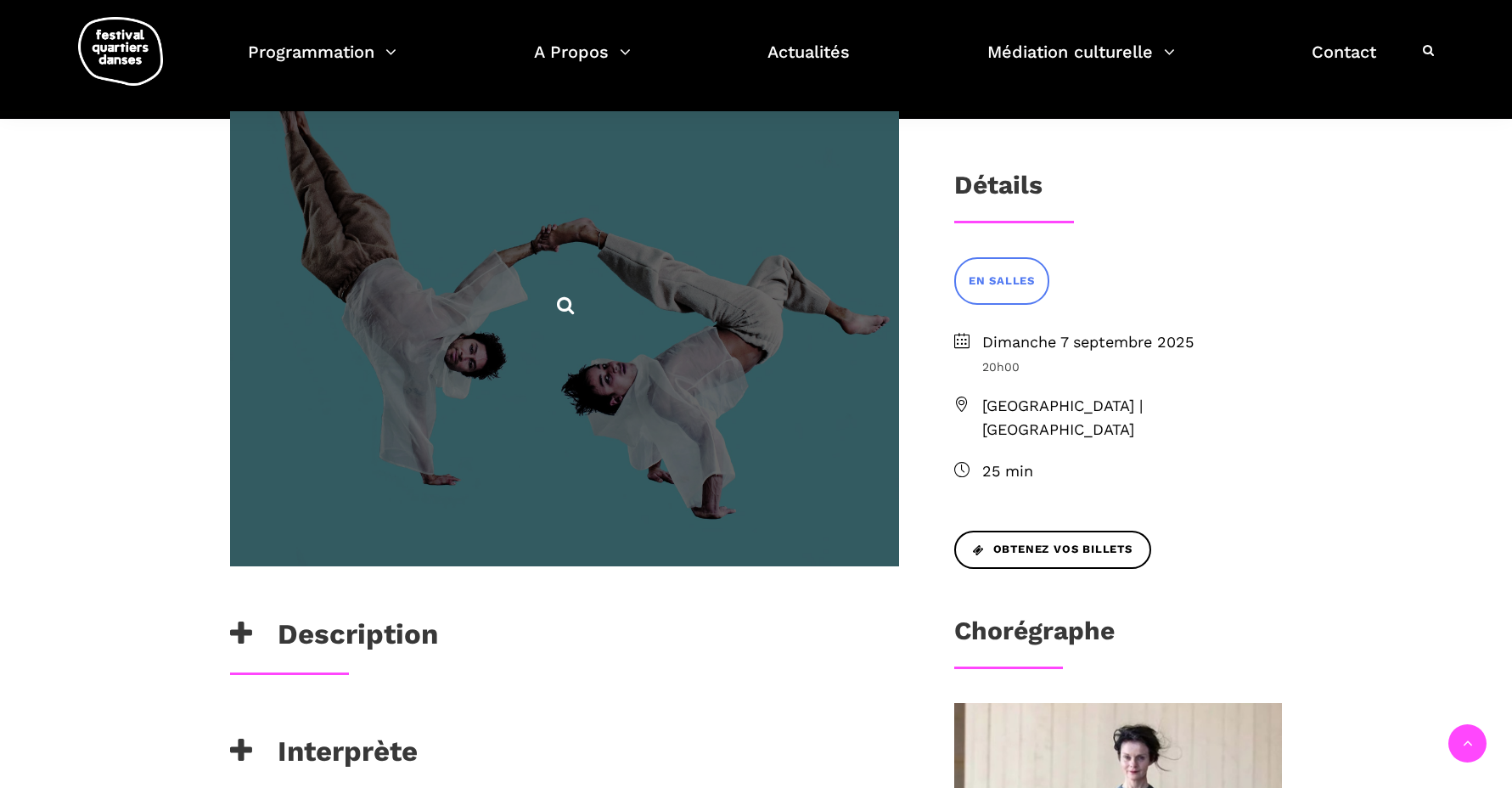
click at [542, 476] on span at bounding box center [564, 303] width 669 height 523
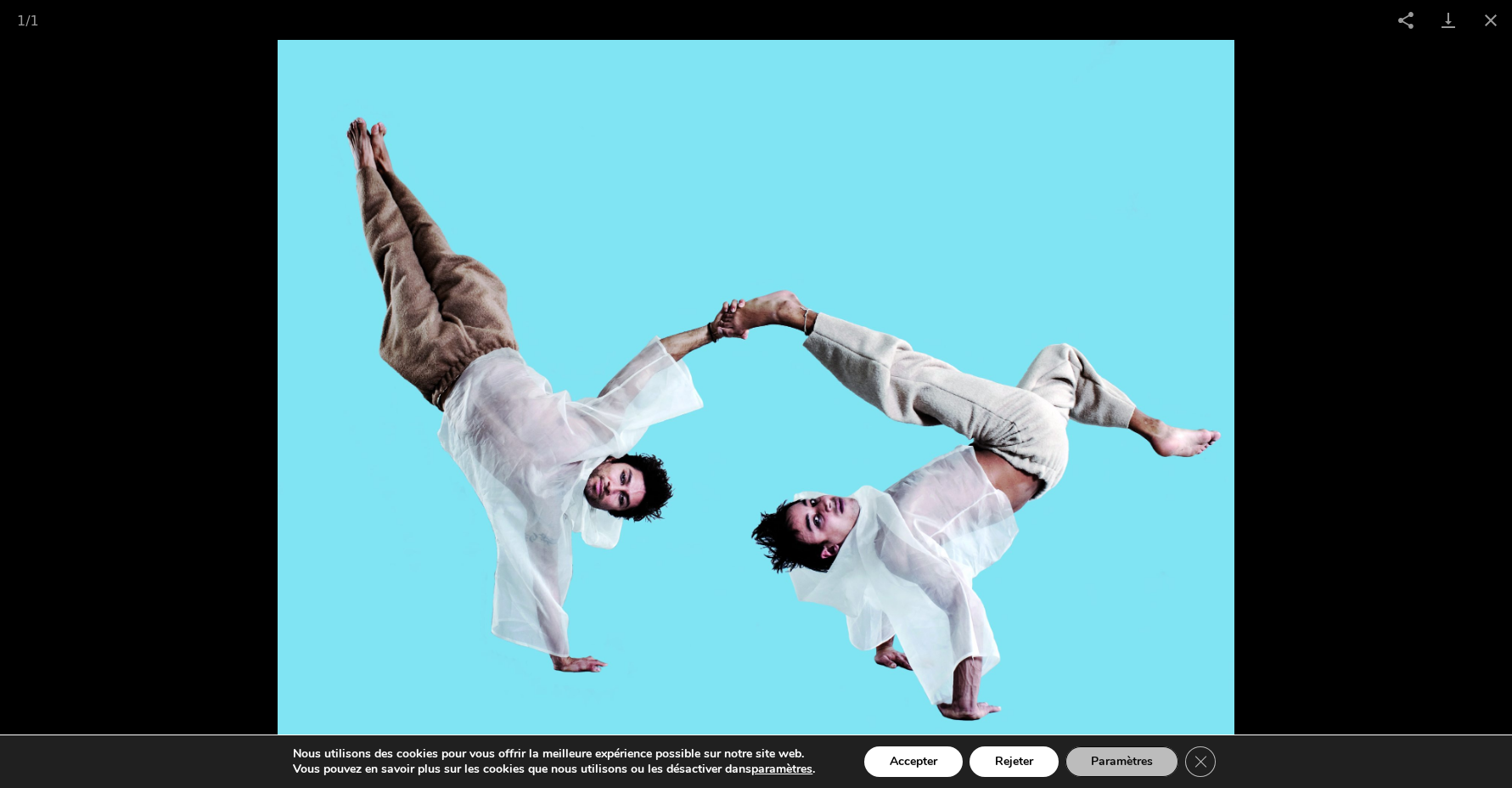
click at [69, 480] on picture at bounding box center [756, 413] width 1512 height 748
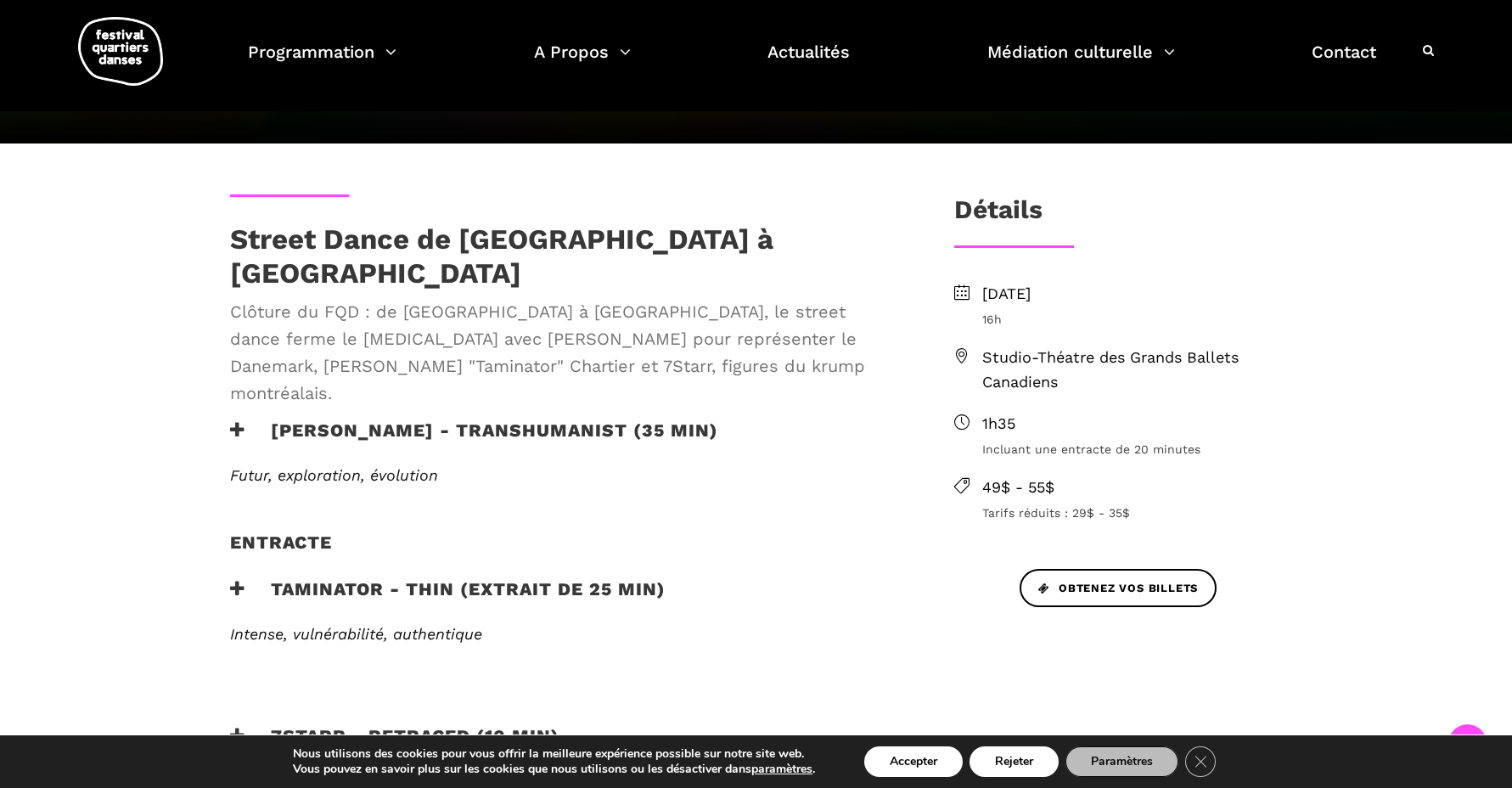
scroll to position [361, 0]
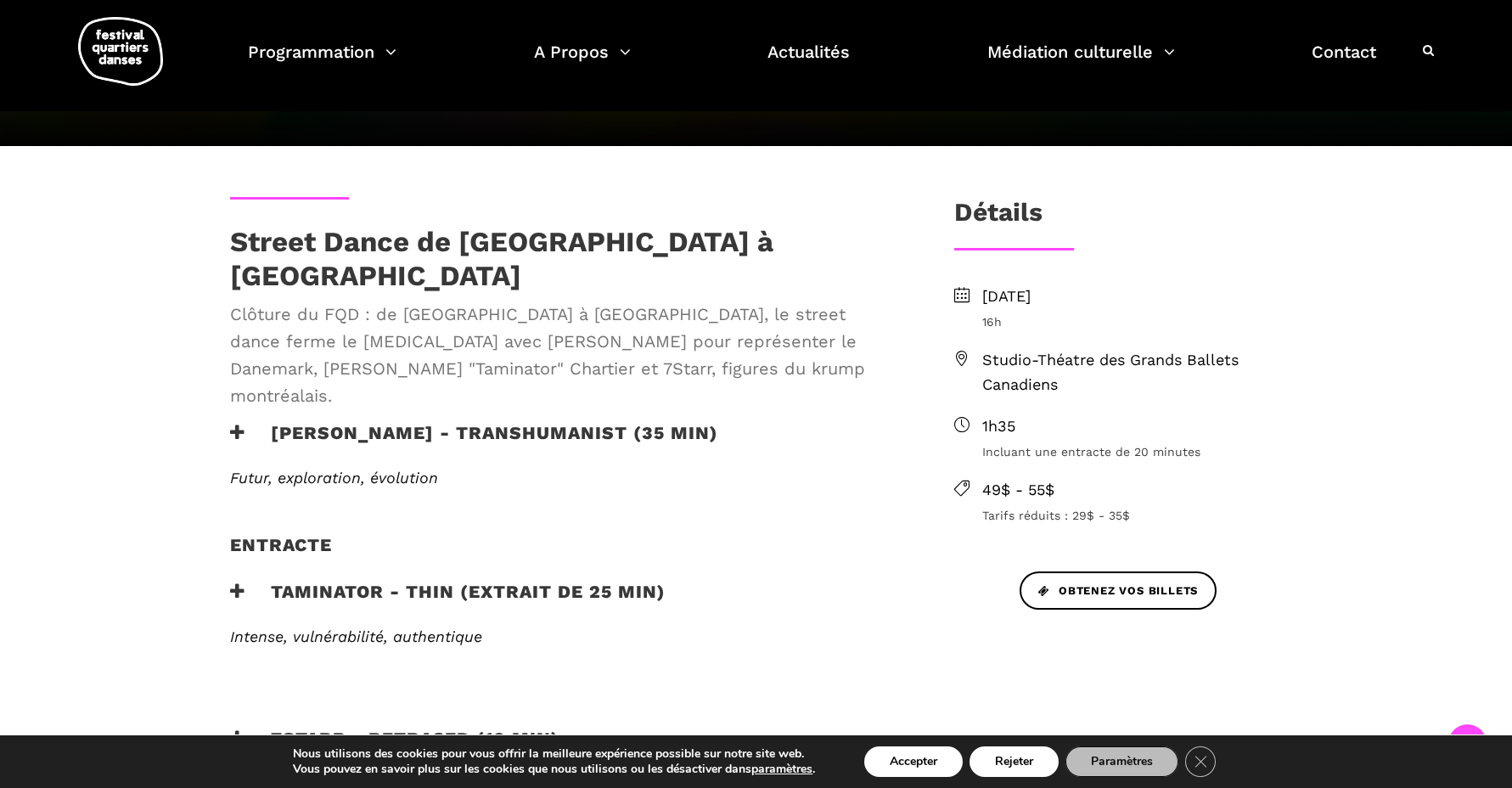
click at [460, 421] on h3 "Lene Boel - TRANSHUMANIST (35 min)" at bounding box center [474, 442] width 489 height 42
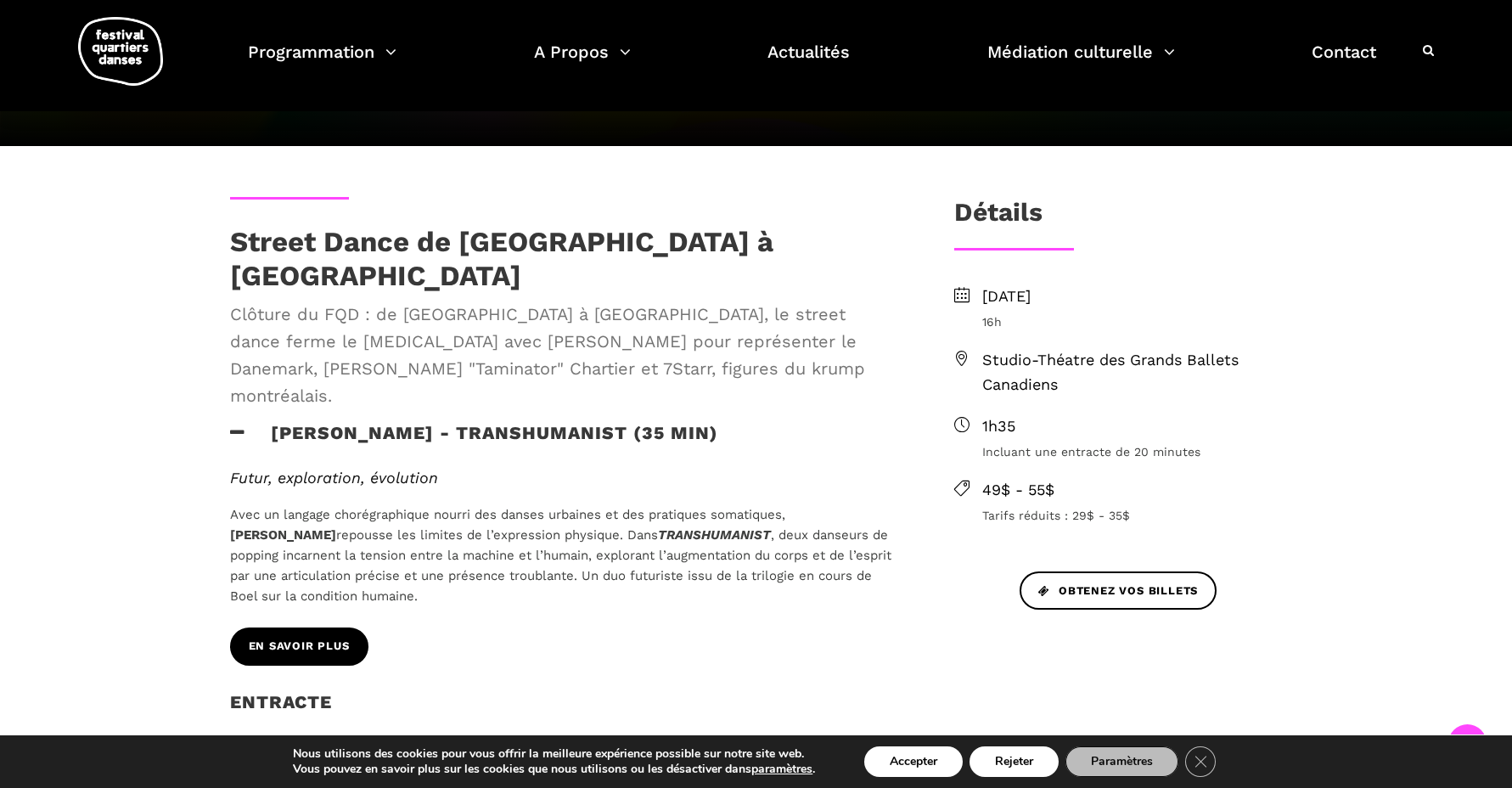
click at [307, 638] on span "En savoir plus" at bounding box center [300, 646] width 101 height 18
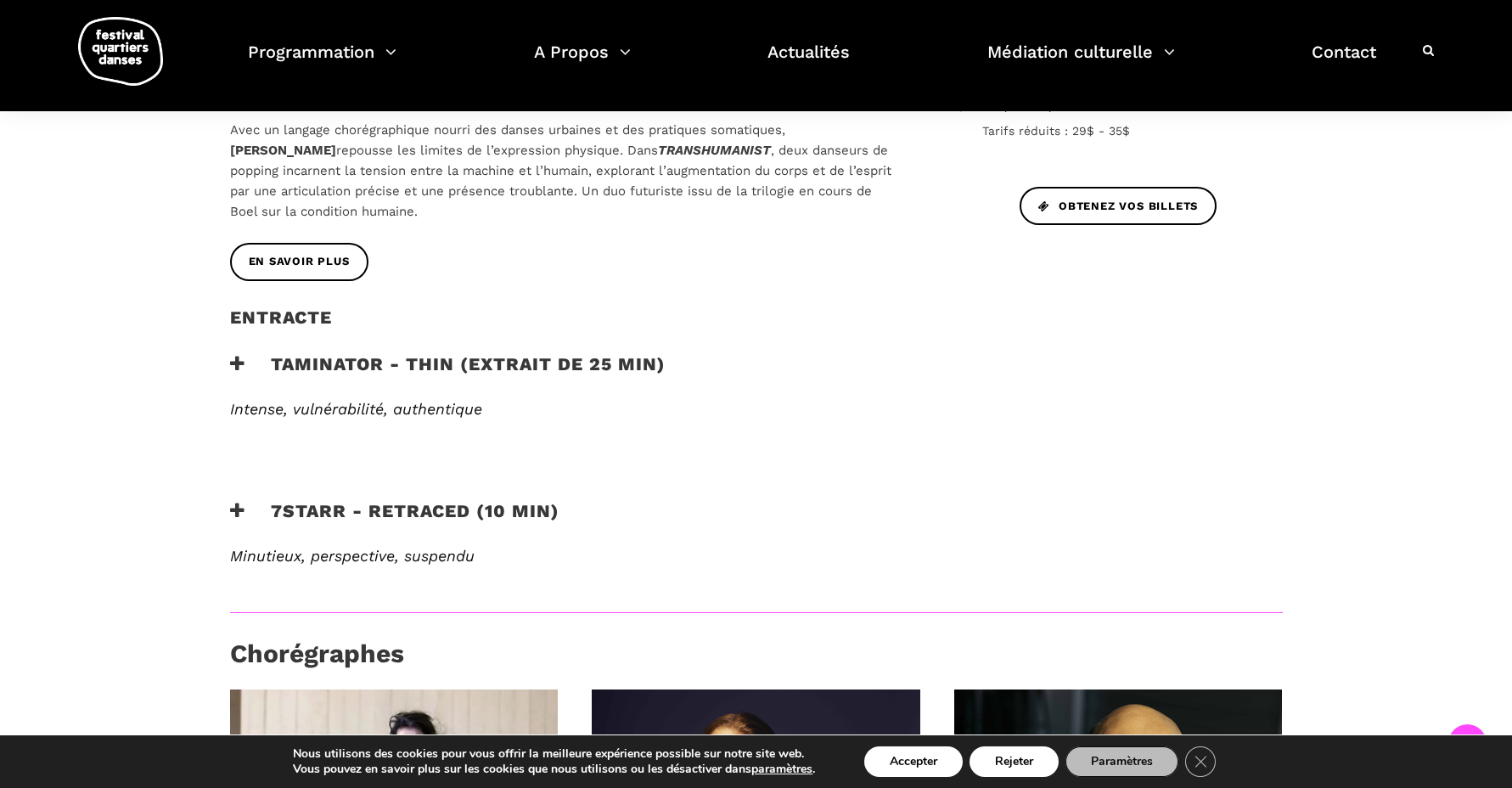
scroll to position [774, 0]
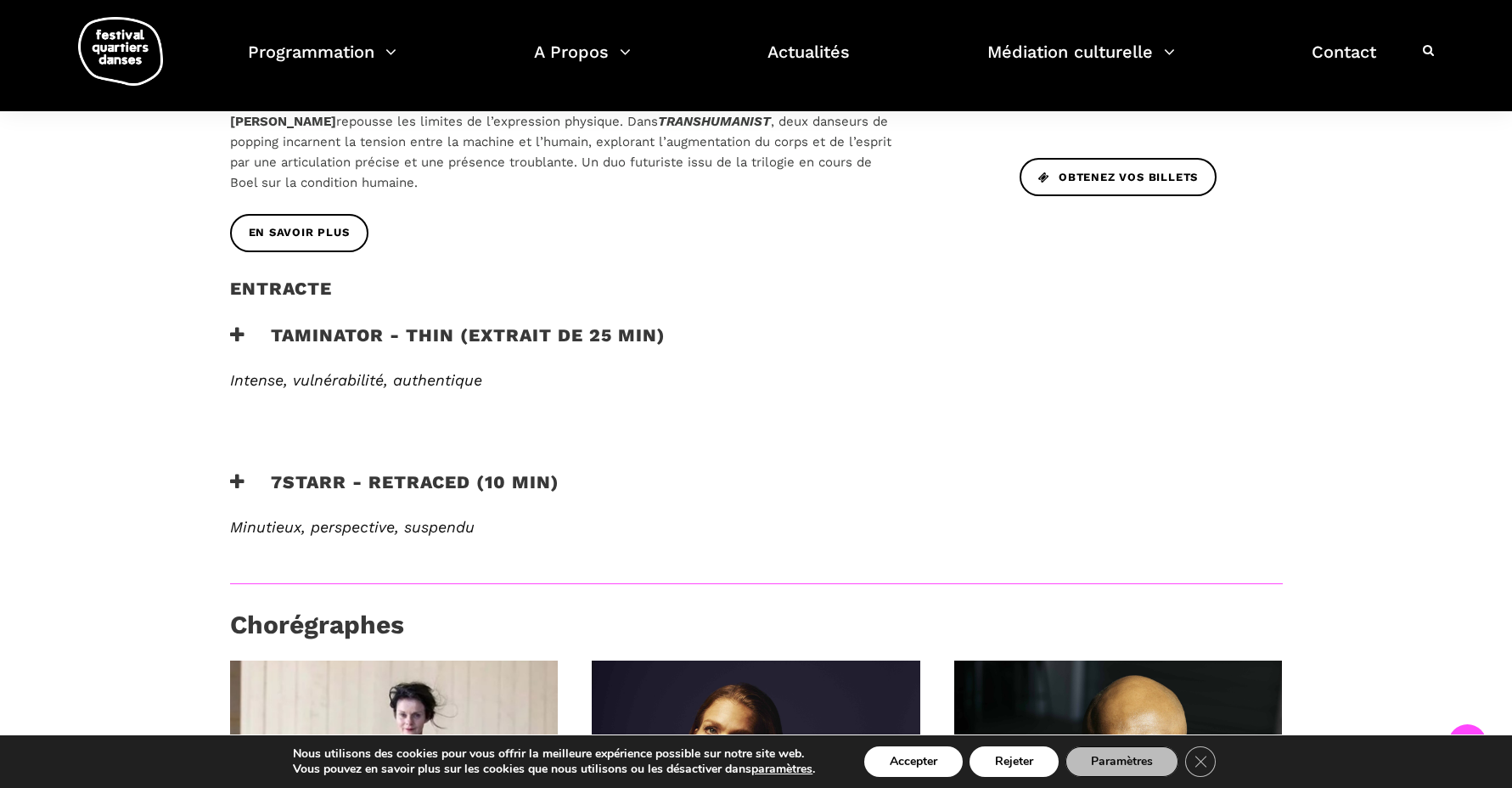
click at [312, 324] on h3 "Taminator - Thin (extrait de 25 min)" at bounding box center [447, 345] width 435 height 42
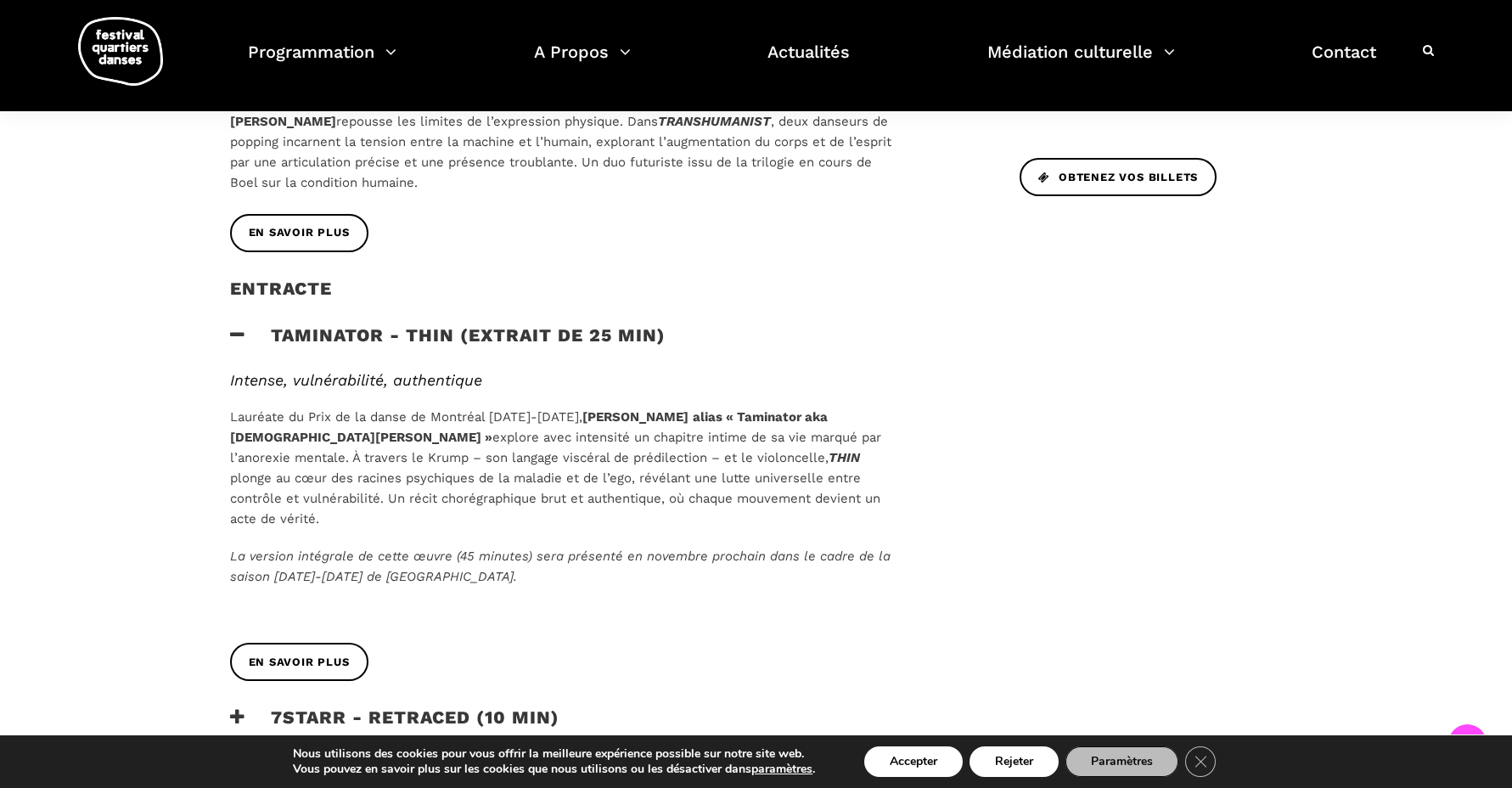
click at [286, 643] on div "En savoir plus" at bounding box center [564, 675] width 703 height 64
click at [283, 643] on link "En savoir plus" at bounding box center [299, 662] width 138 height 39
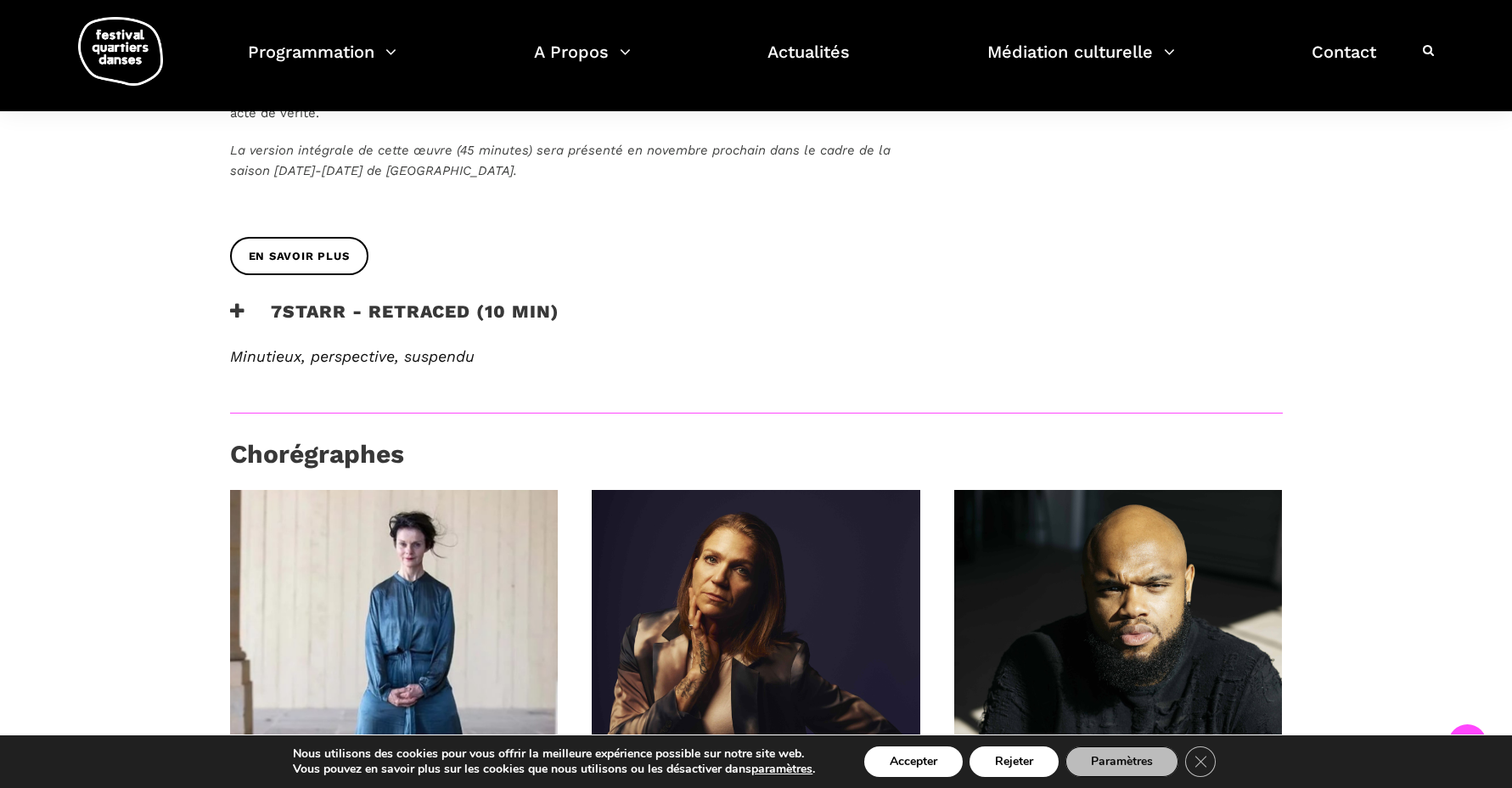
scroll to position [955, 0]
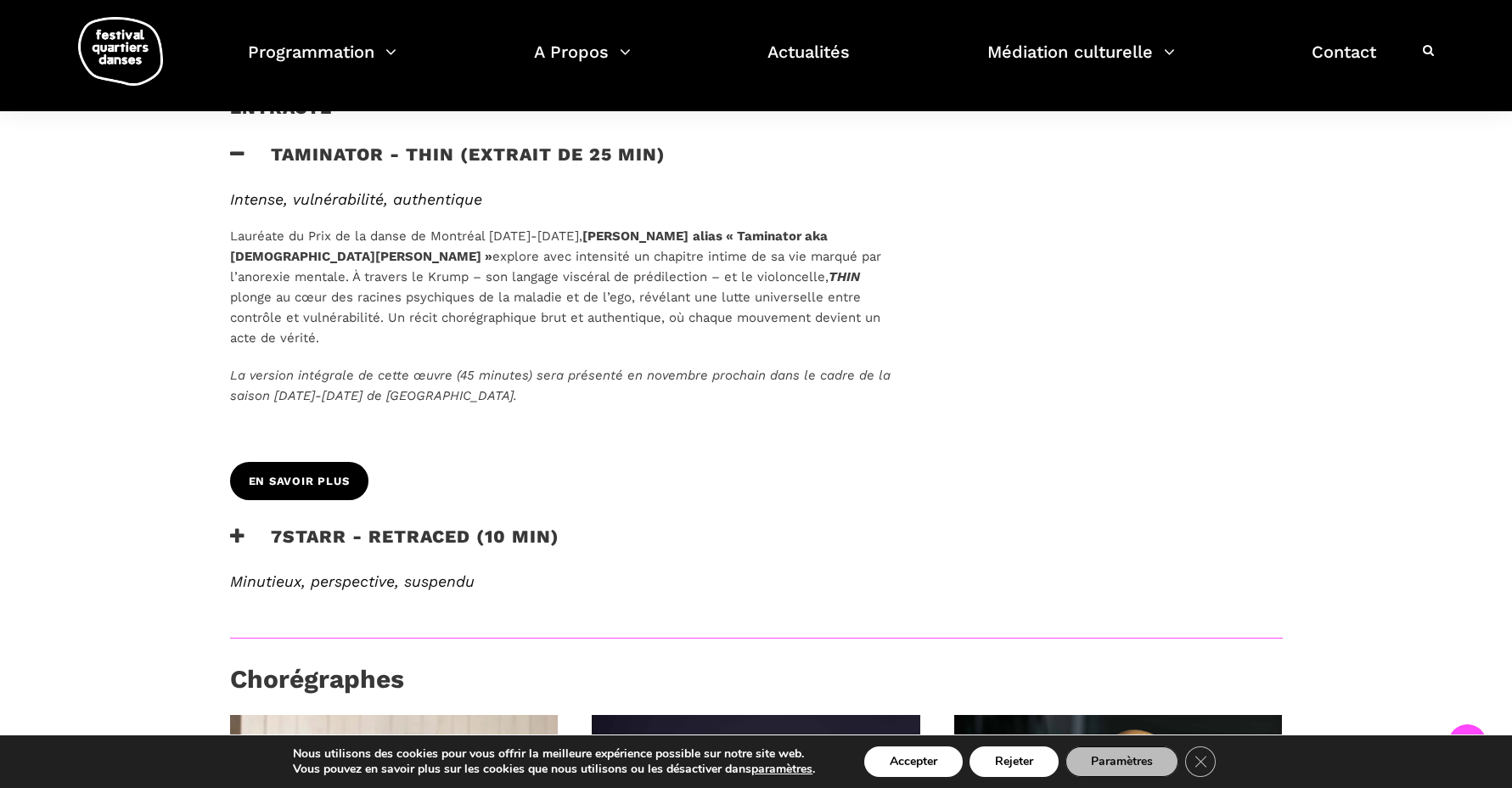
click at [336, 473] on span "En savoir plus" at bounding box center [300, 482] width 101 height 18
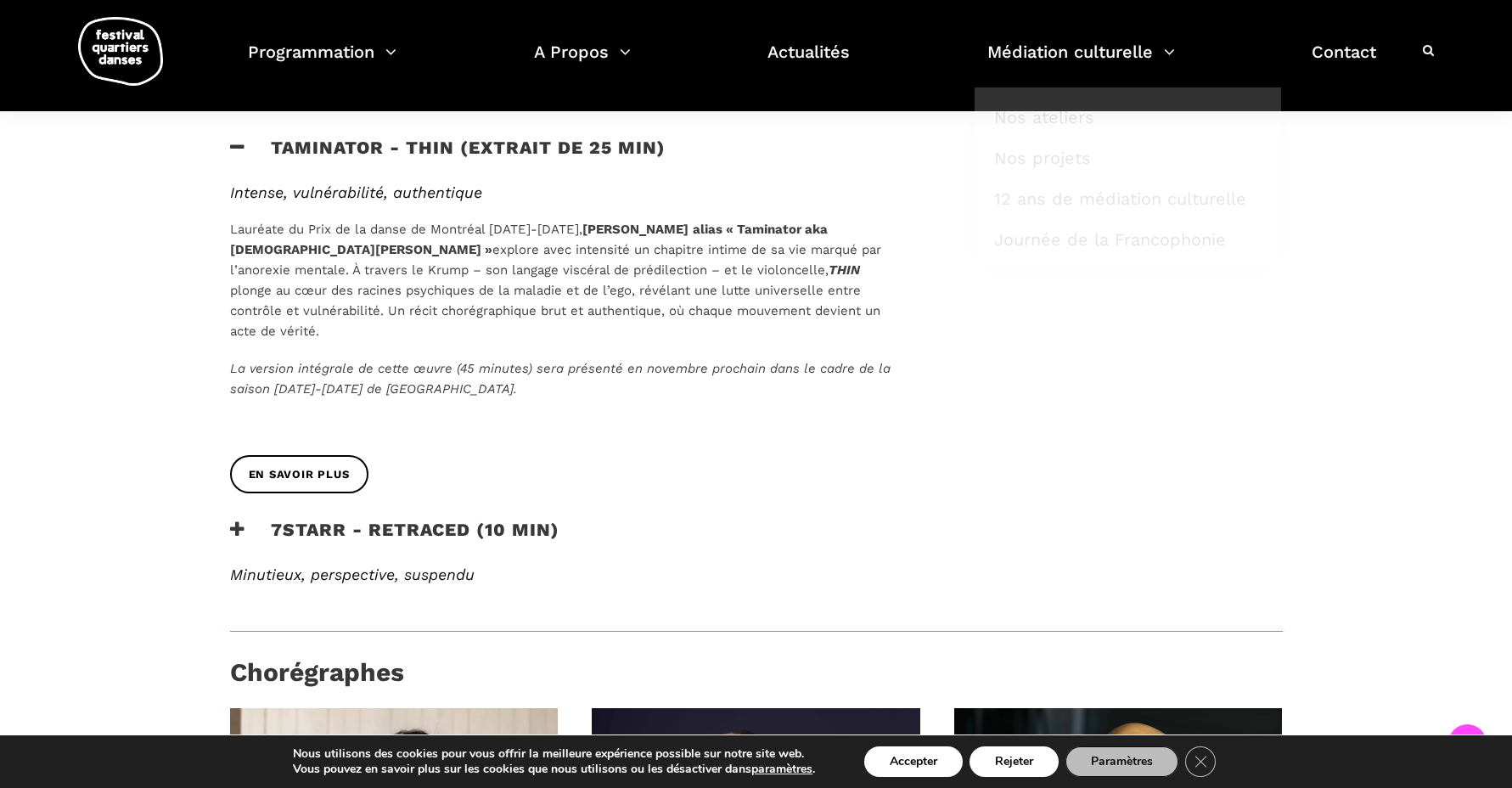
scroll to position [956, 0]
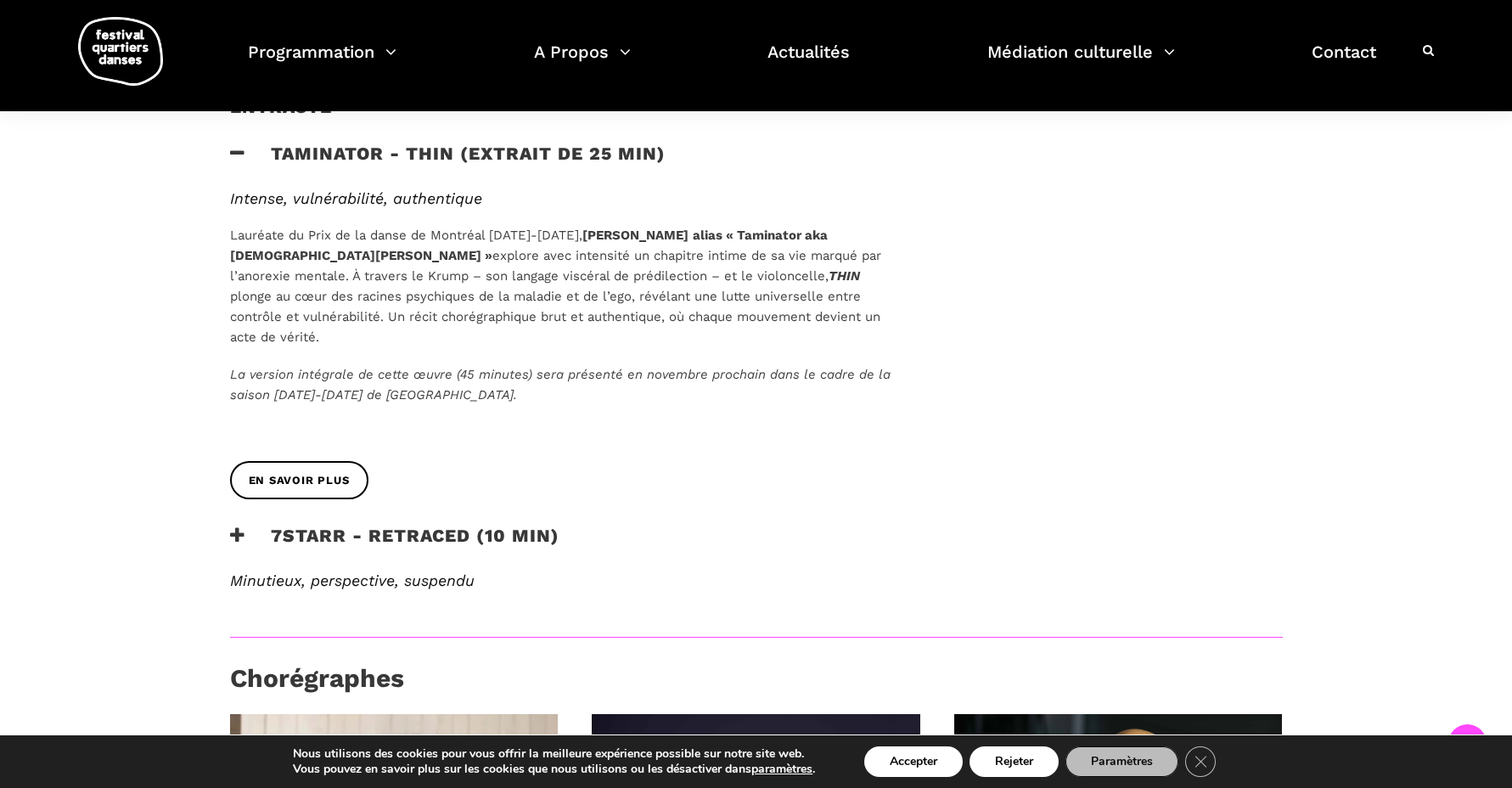
click at [421, 524] on h3 "7Starr - Retraced (10 min)" at bounding box center [395, 545] width 330 height 42
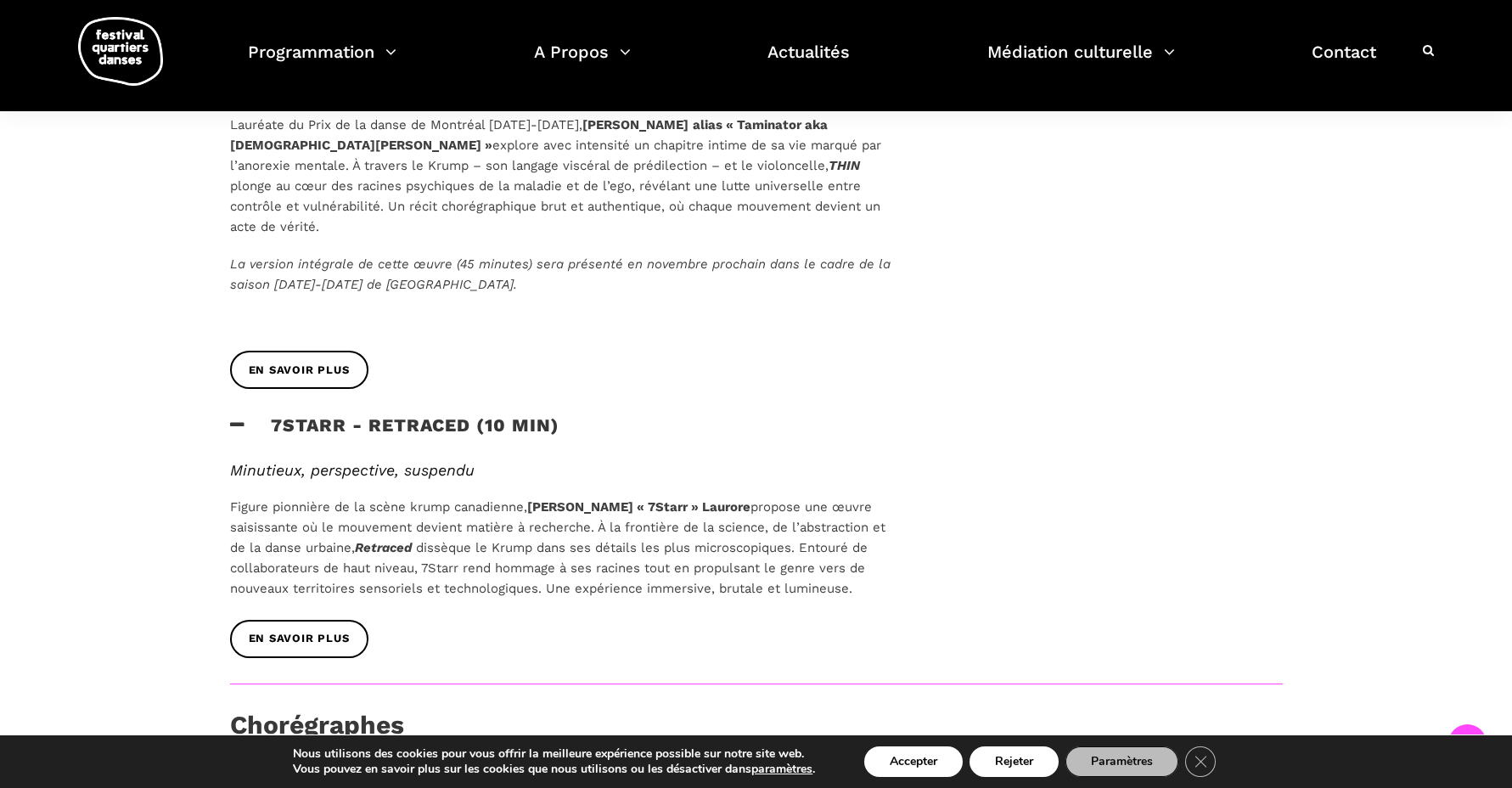
scroll to position [1070, 0]
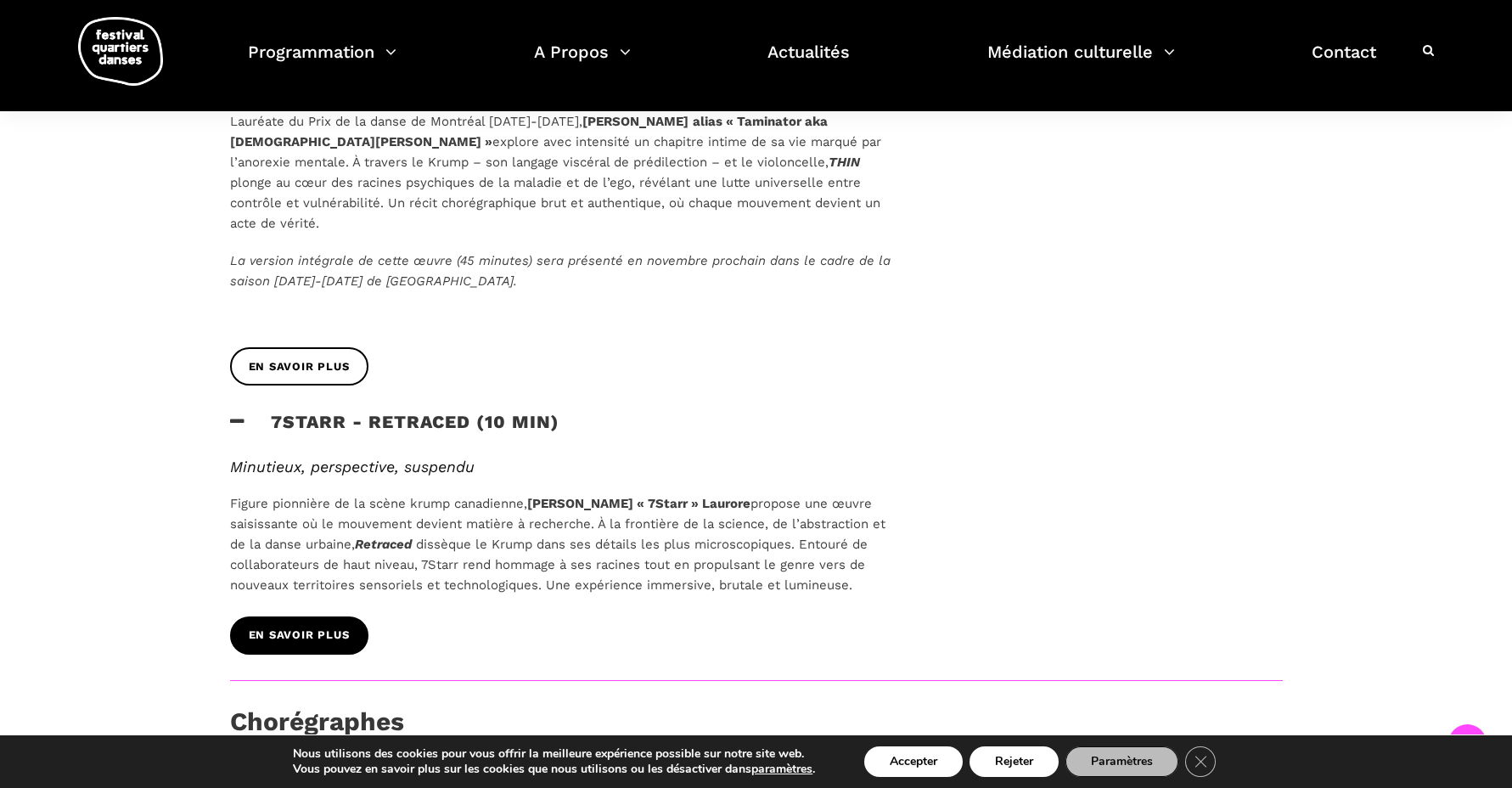
click at [311, 627] on span "En savoir plus" at bounding box center [300, 635] width 101 height 18
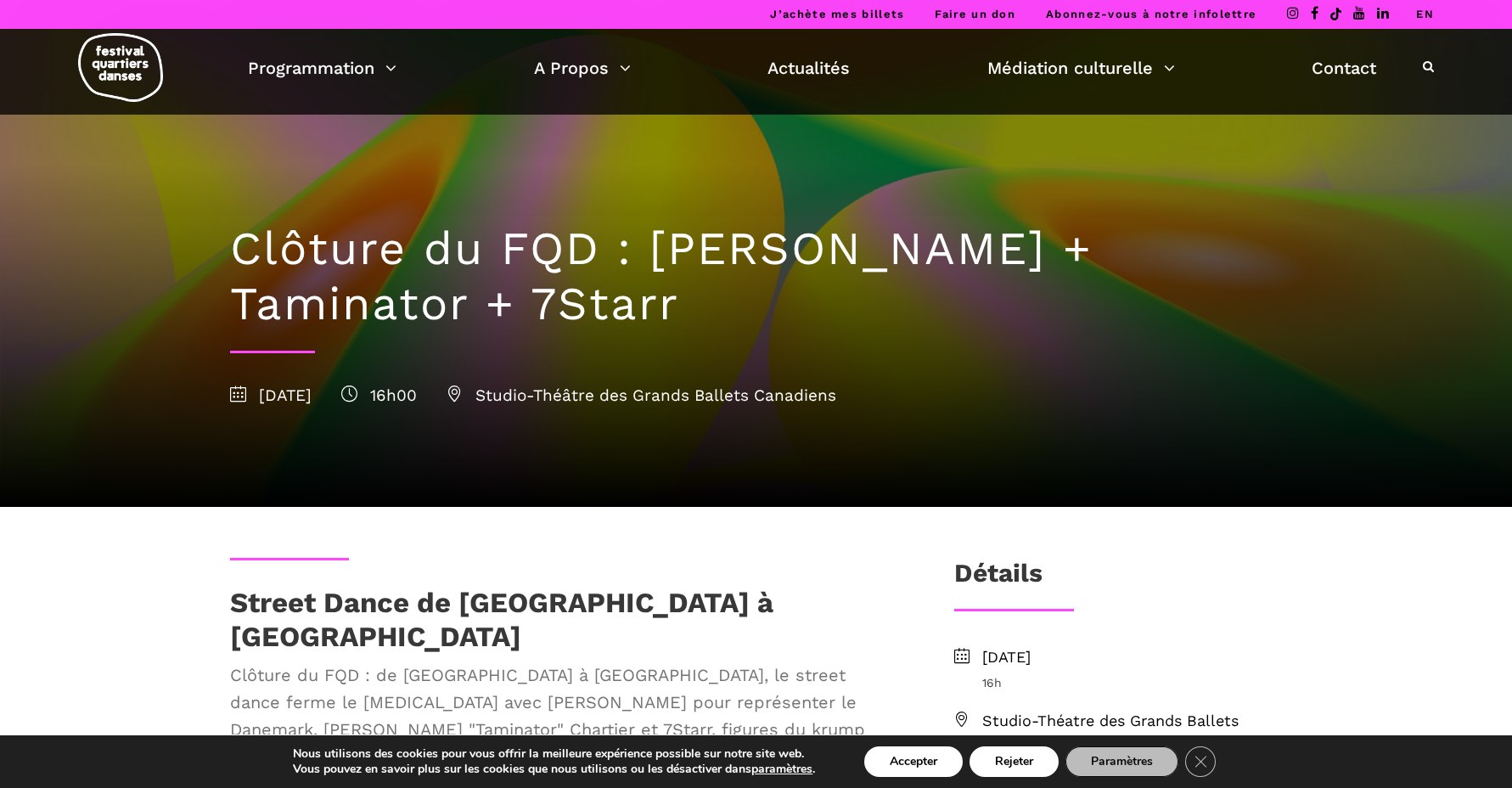
scroll to position [0, 0]
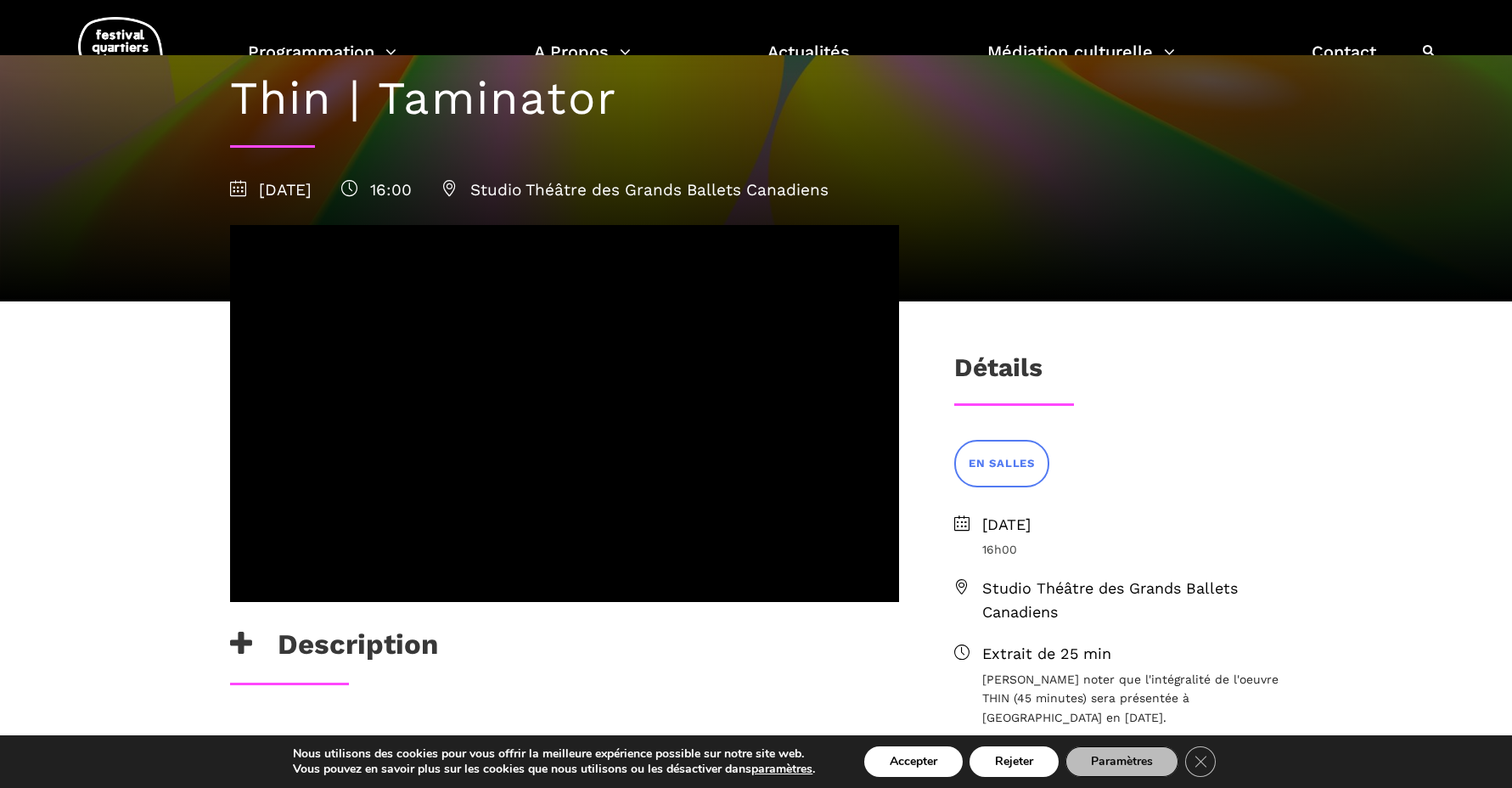
scroll to position [153, 0]
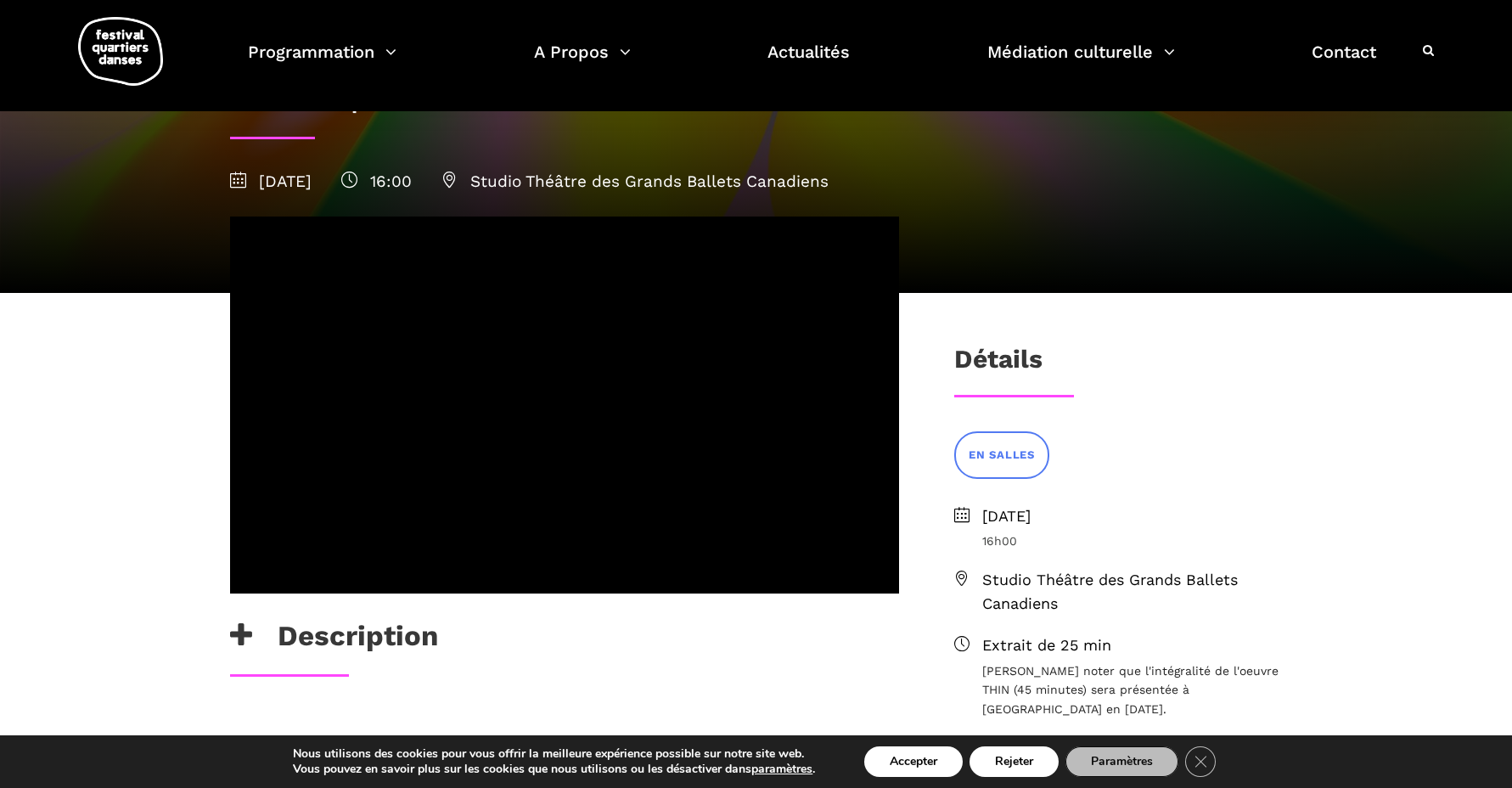
scroll to position [160, 0]
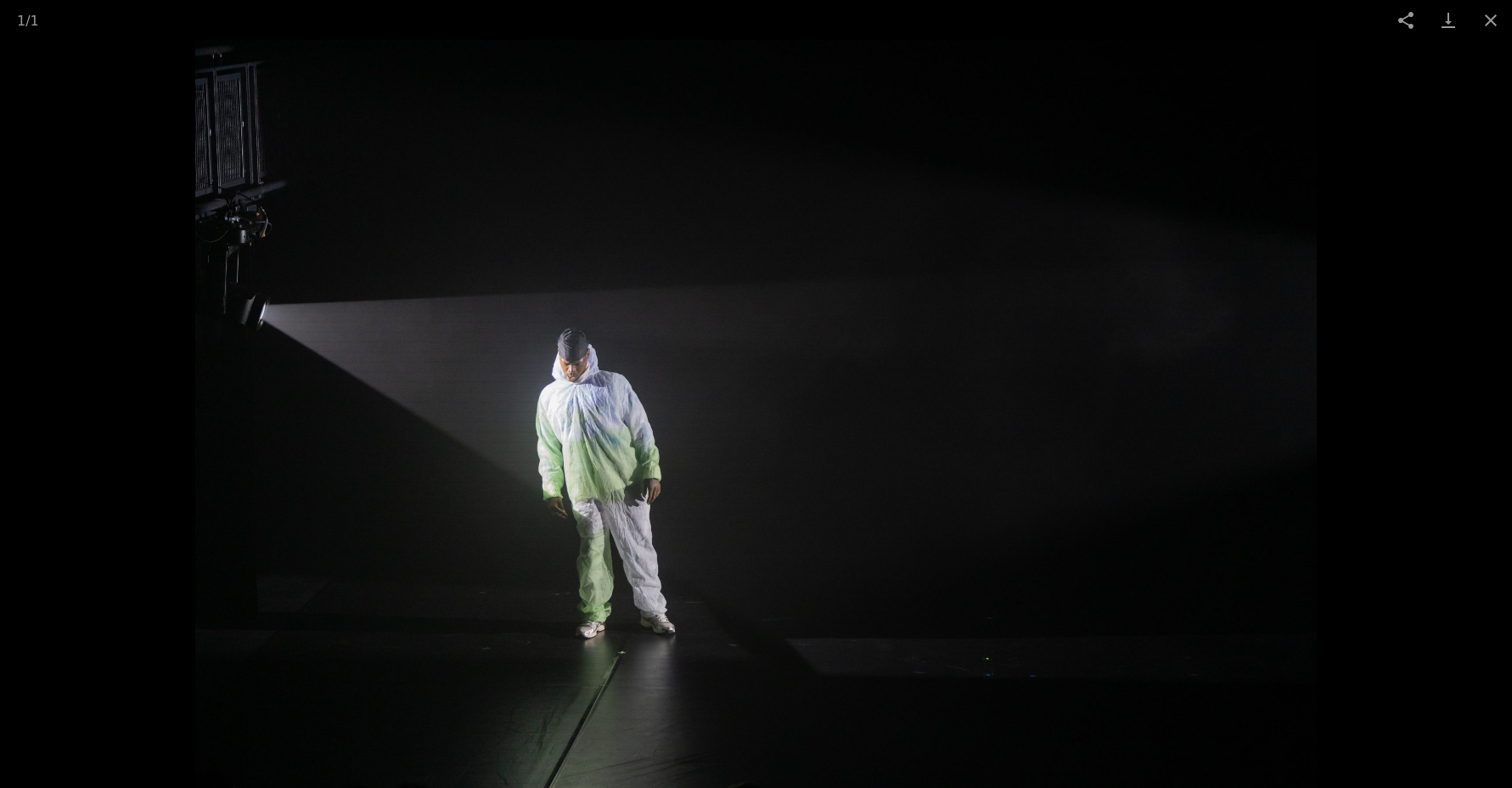
scroll to position [120, 0]
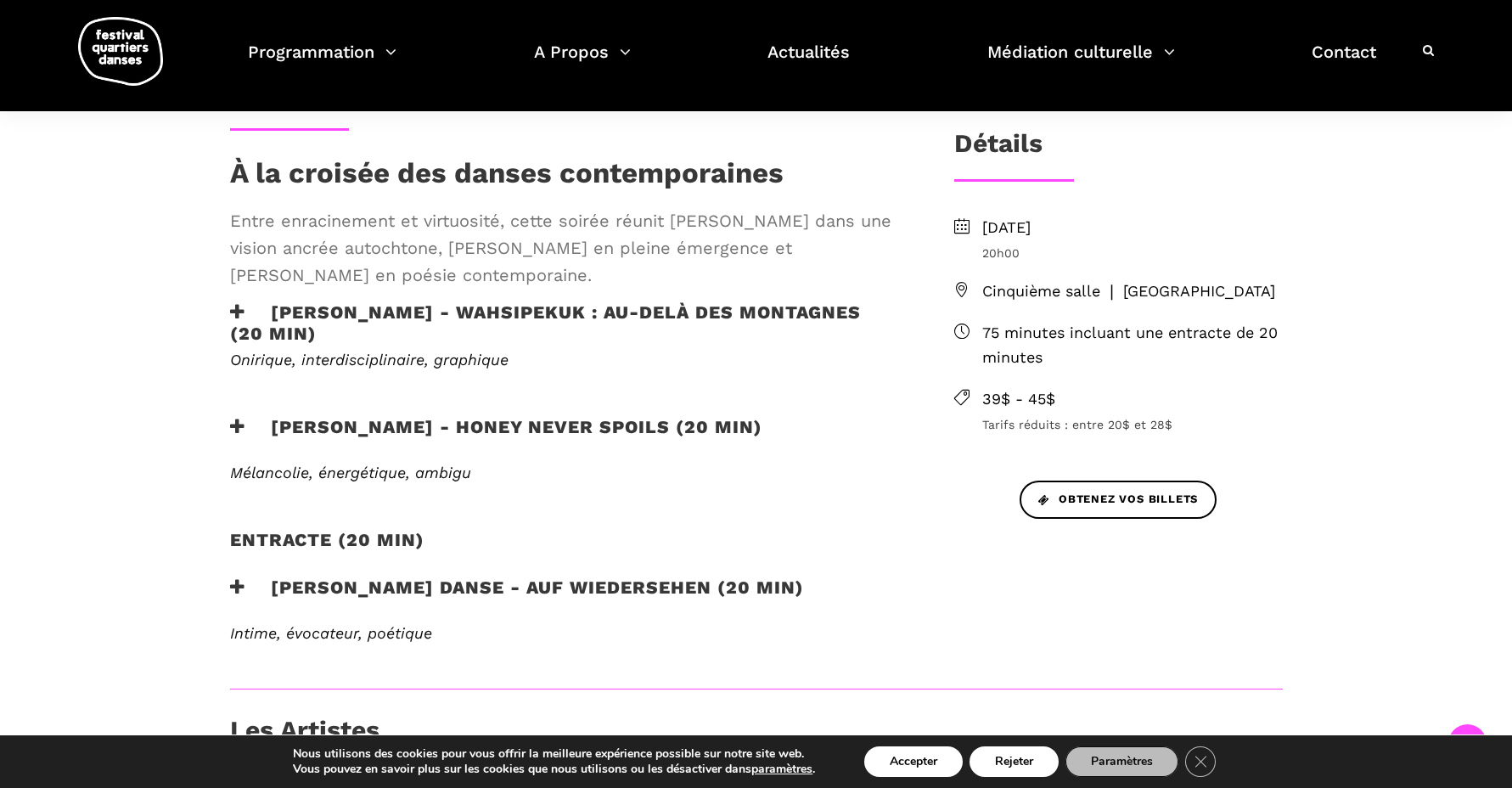
scroll to position [429, 0]
click at [624, 425] on h3 "[PERSON_NAME] - Honey Never Spoils (20 min)" at bounding box center [496, 437] width 532 height 42
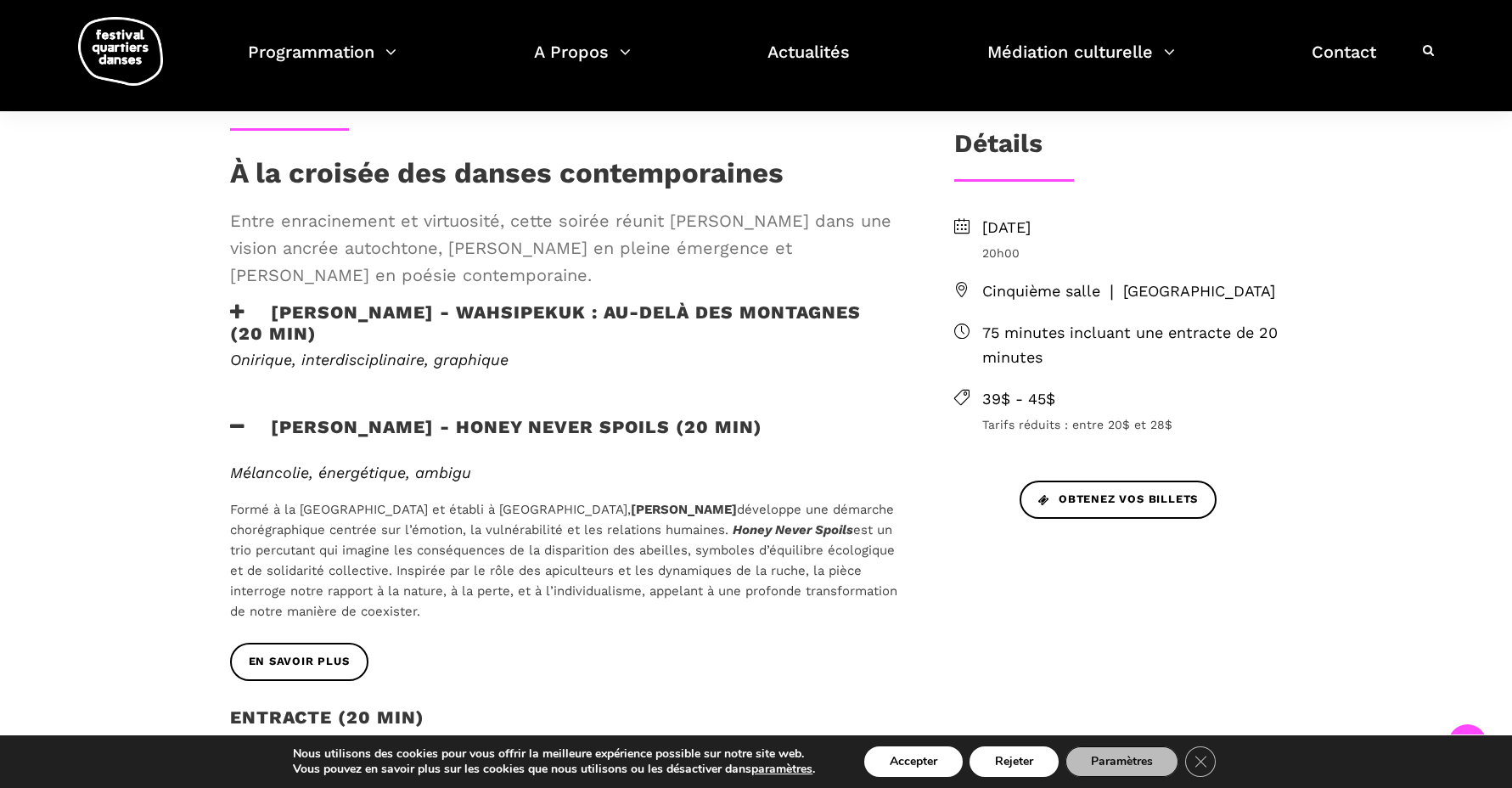
click at [270, 678] on div "En savoir plus" at bounding box center [564, 675] width 703 height 64
click at [270, 659] on span "En savoir plus" at bounding box center [300, 661] width 101 height 18
click at [445, 305] on h3 "[PERSON_NAME] - WAHSIPEKUK : Au-delà des montagnes (20 min)" at bounding box center [564, 322] width 669 height 42
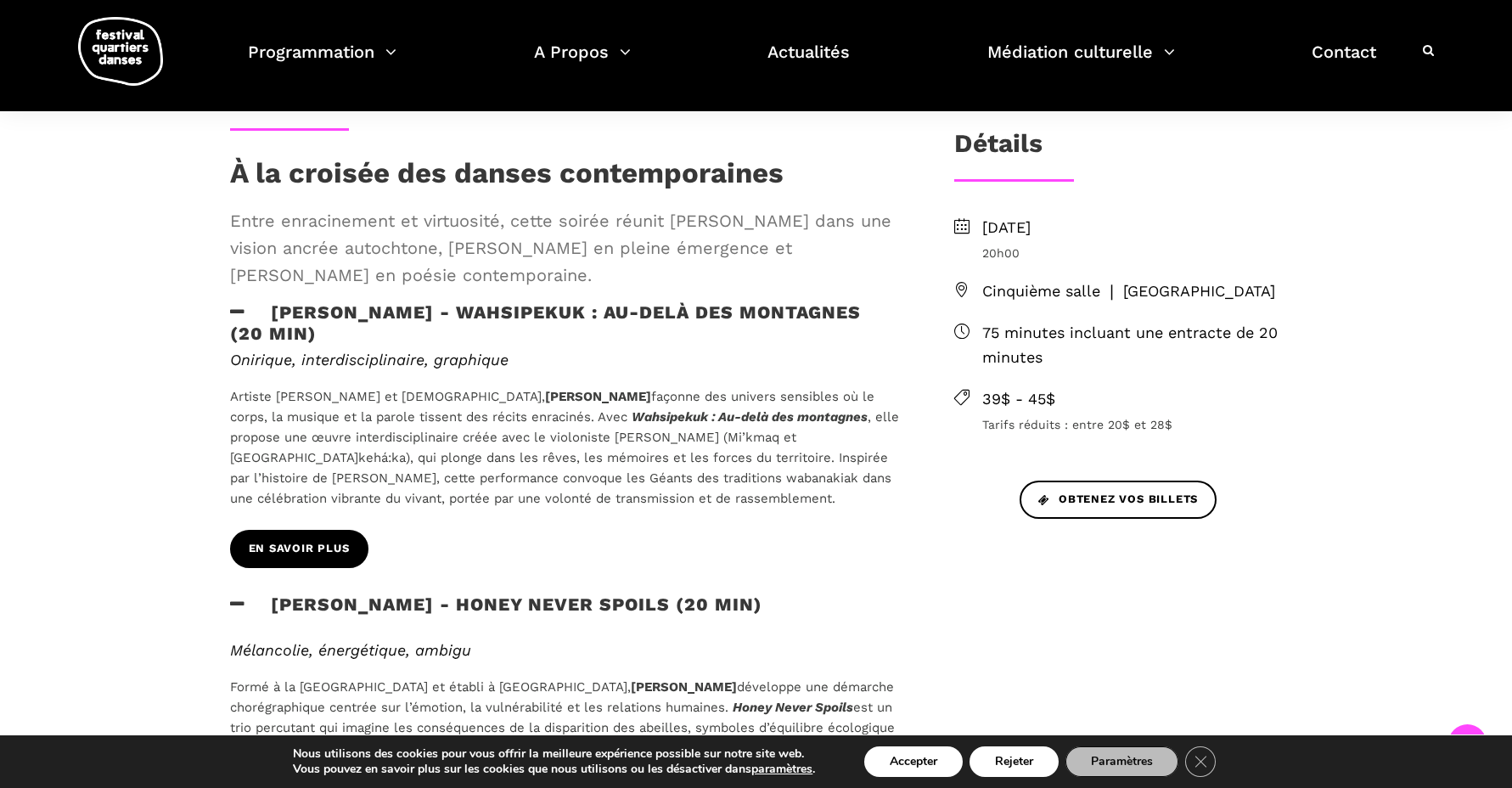
click at [301, 543] on span "En savoir plus" at bounding box center [300, 549] width 101 height 18
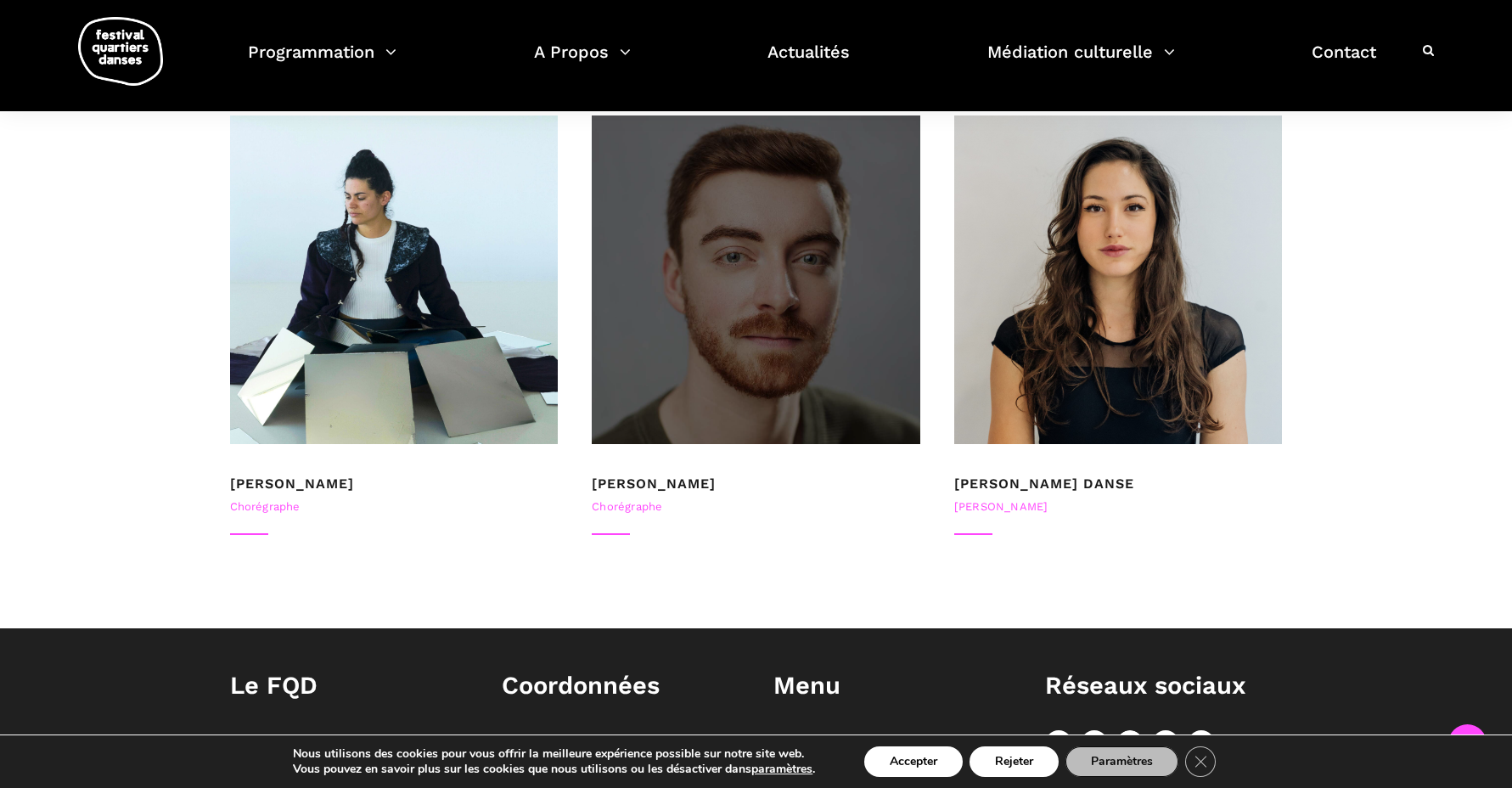
scroll to position [1495, 0]
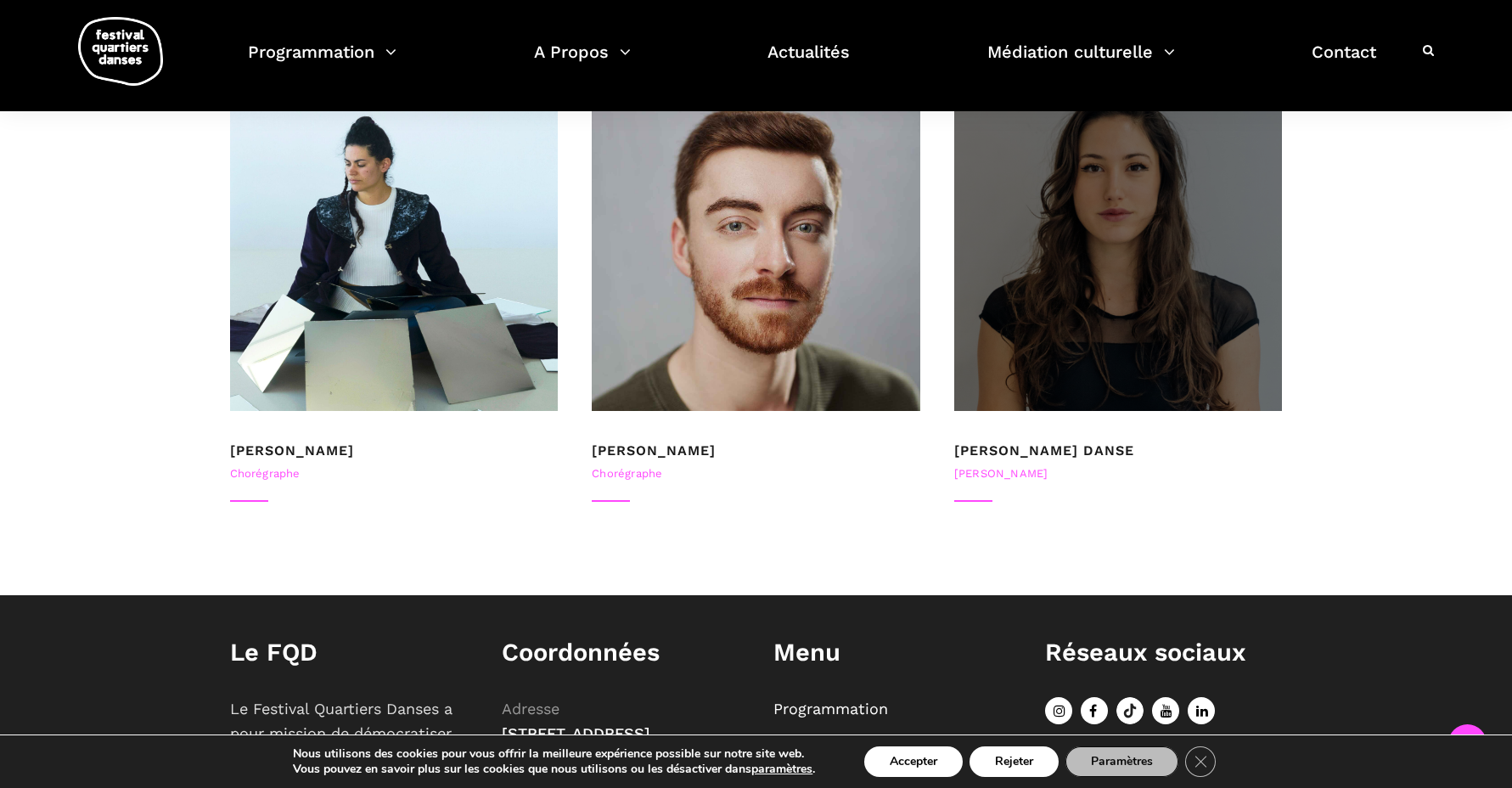
click at [1106, 266] on div at bounding box center [1119, 246] width 329 height 329
click at [1204, 226] on div at bounding box center [1119, 246] width 329 height 329
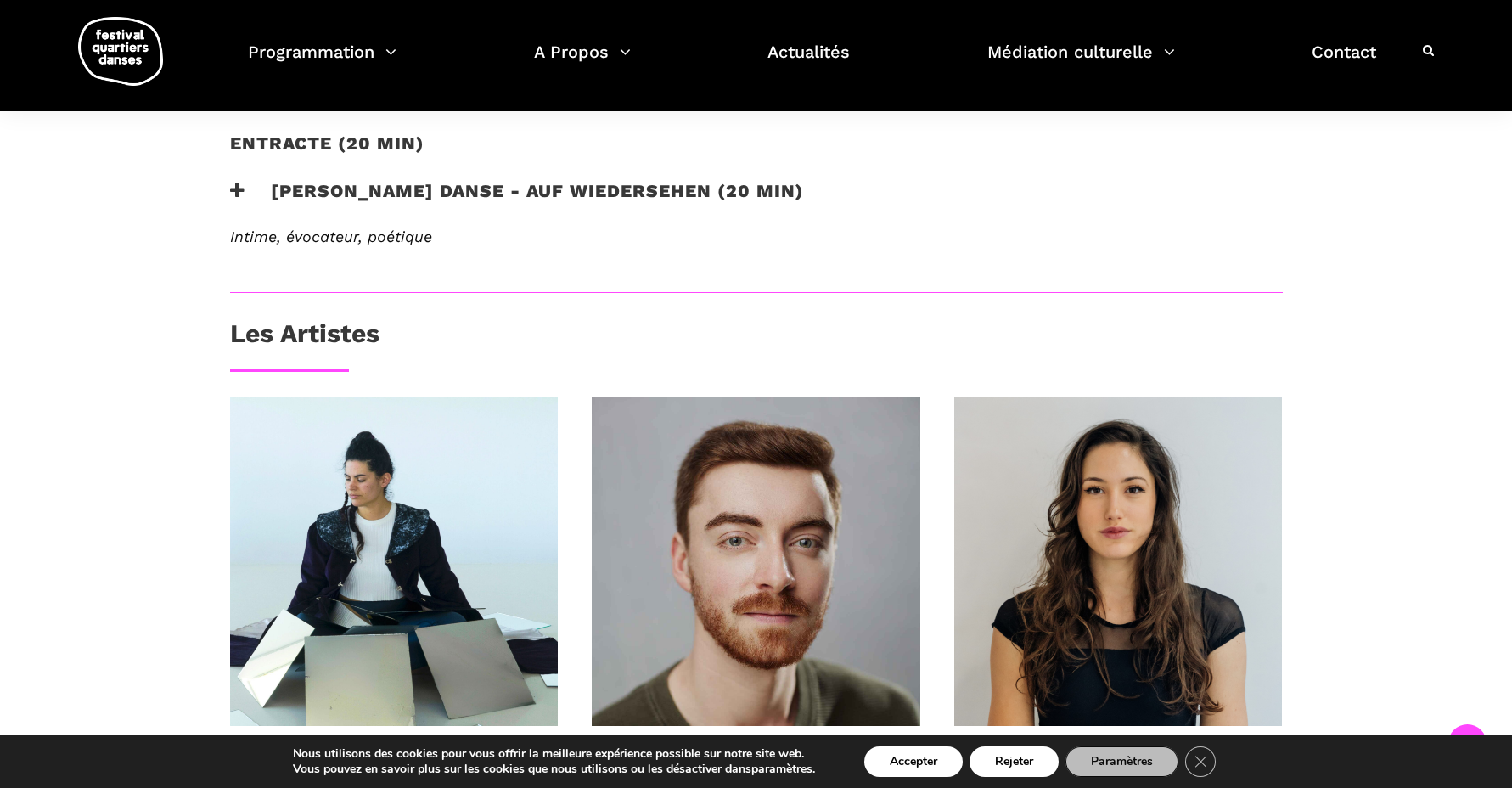
scroll to position [888, 0]
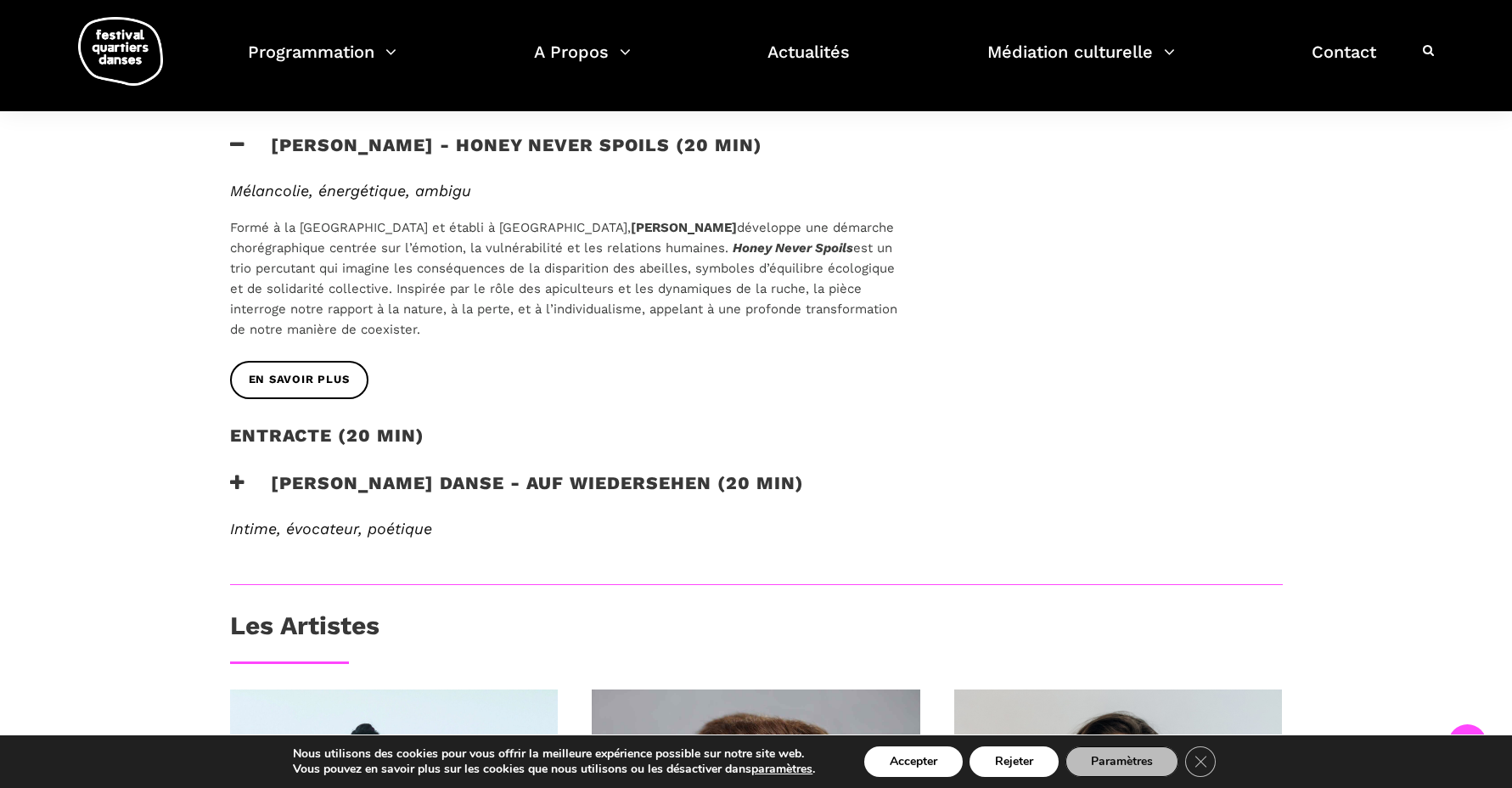
click at [464, 486] on h3 "Pauline Berndsen Danse - Auf Wiedersehen (20 min)" at bounding box center [517, 493] width 574 height 42
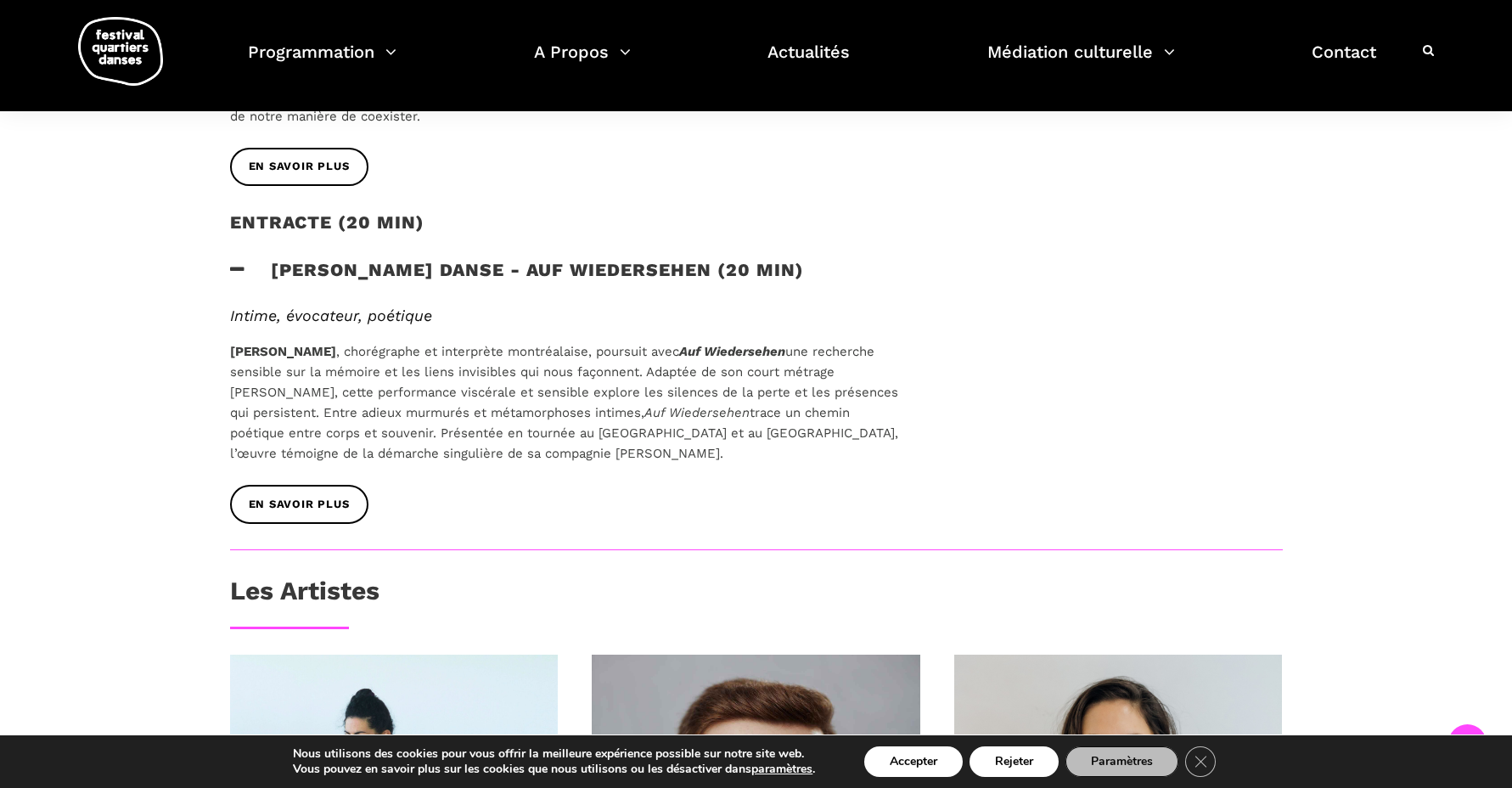
scroll to position [1210, 0]
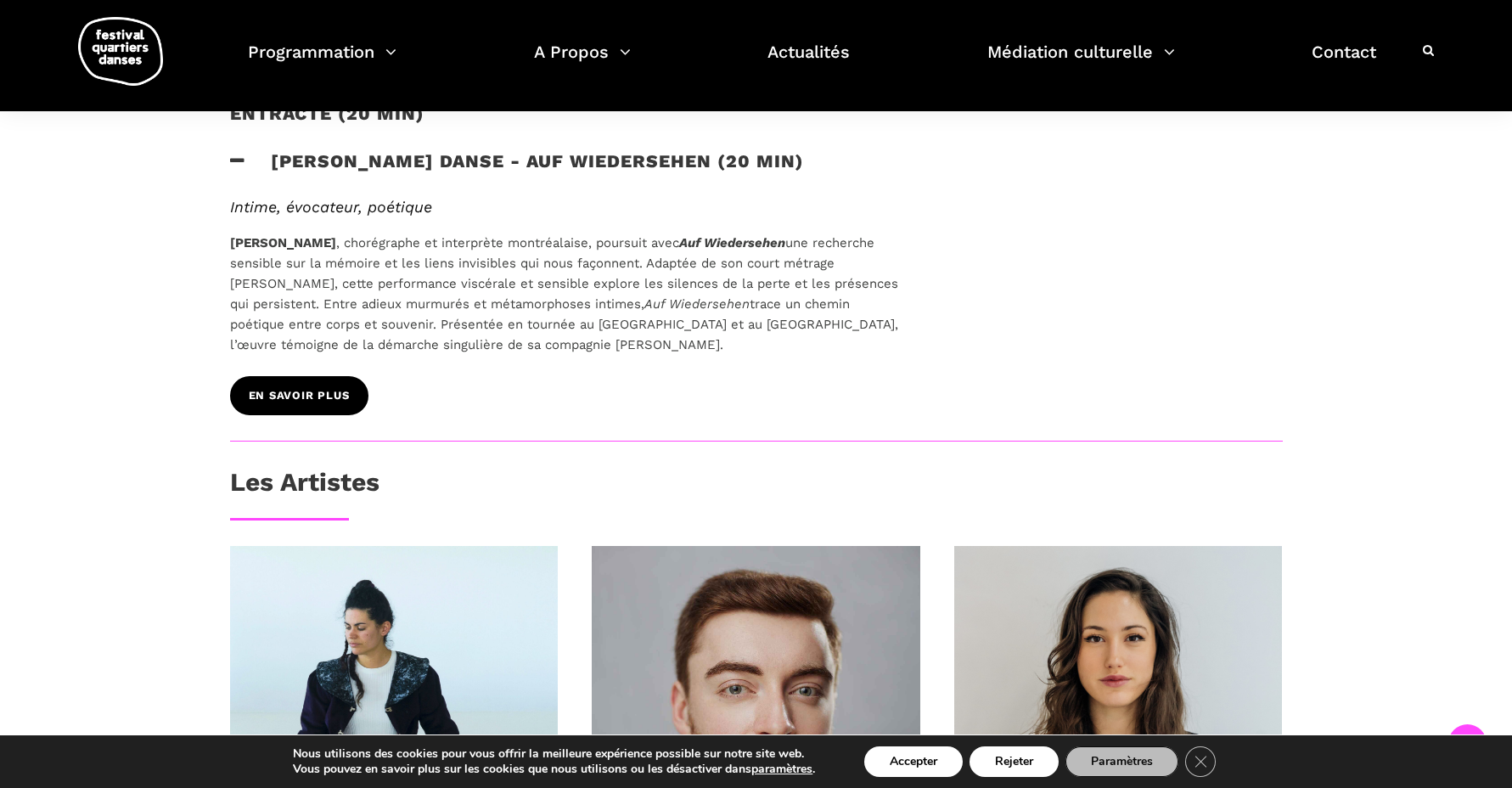
click at [316, 400] on span "En savoir plus" at bounding box center [300, 396] width 101 height 18
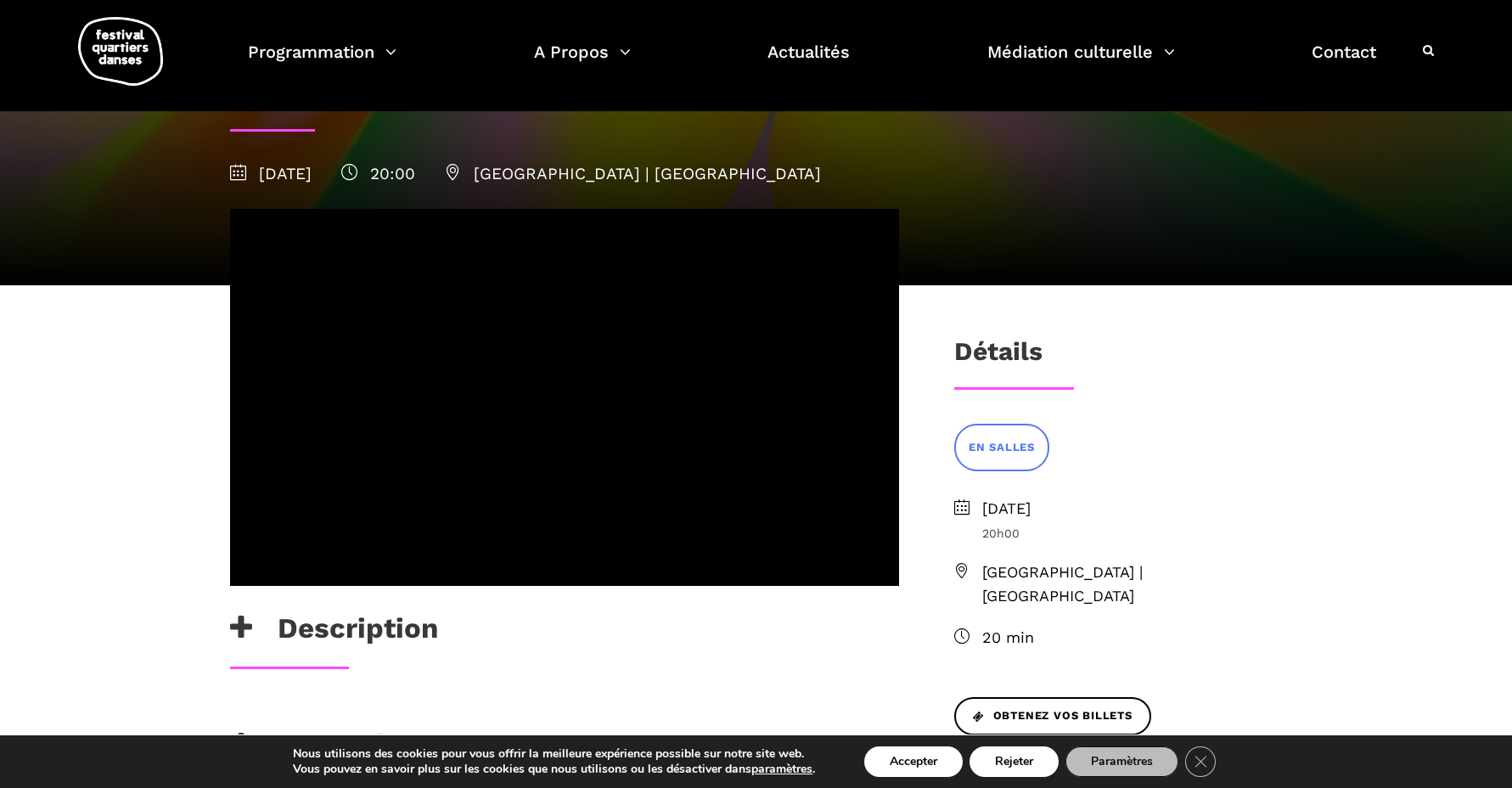
scroll to position [175, 0]
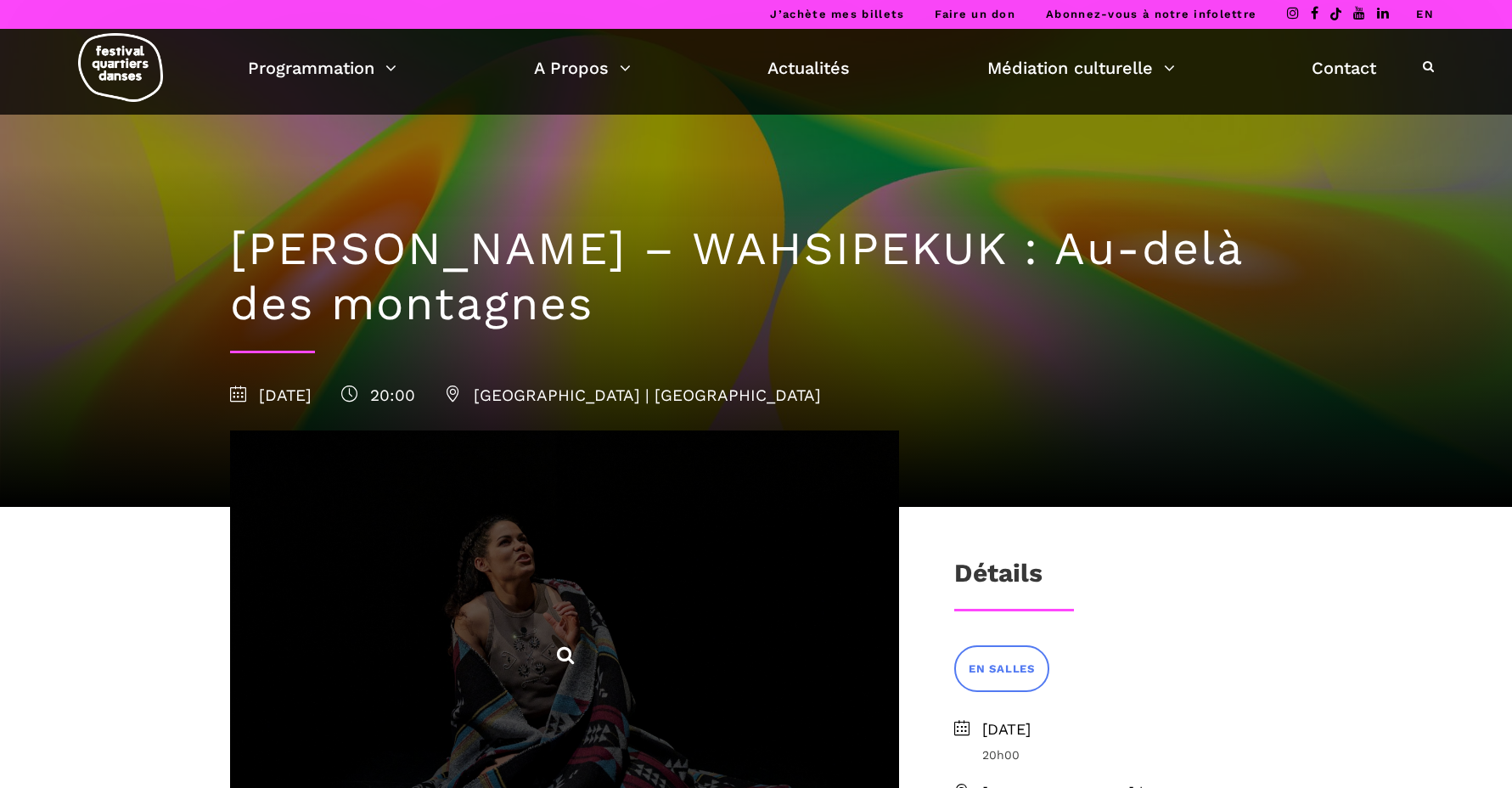
scroll to position [176, 0]
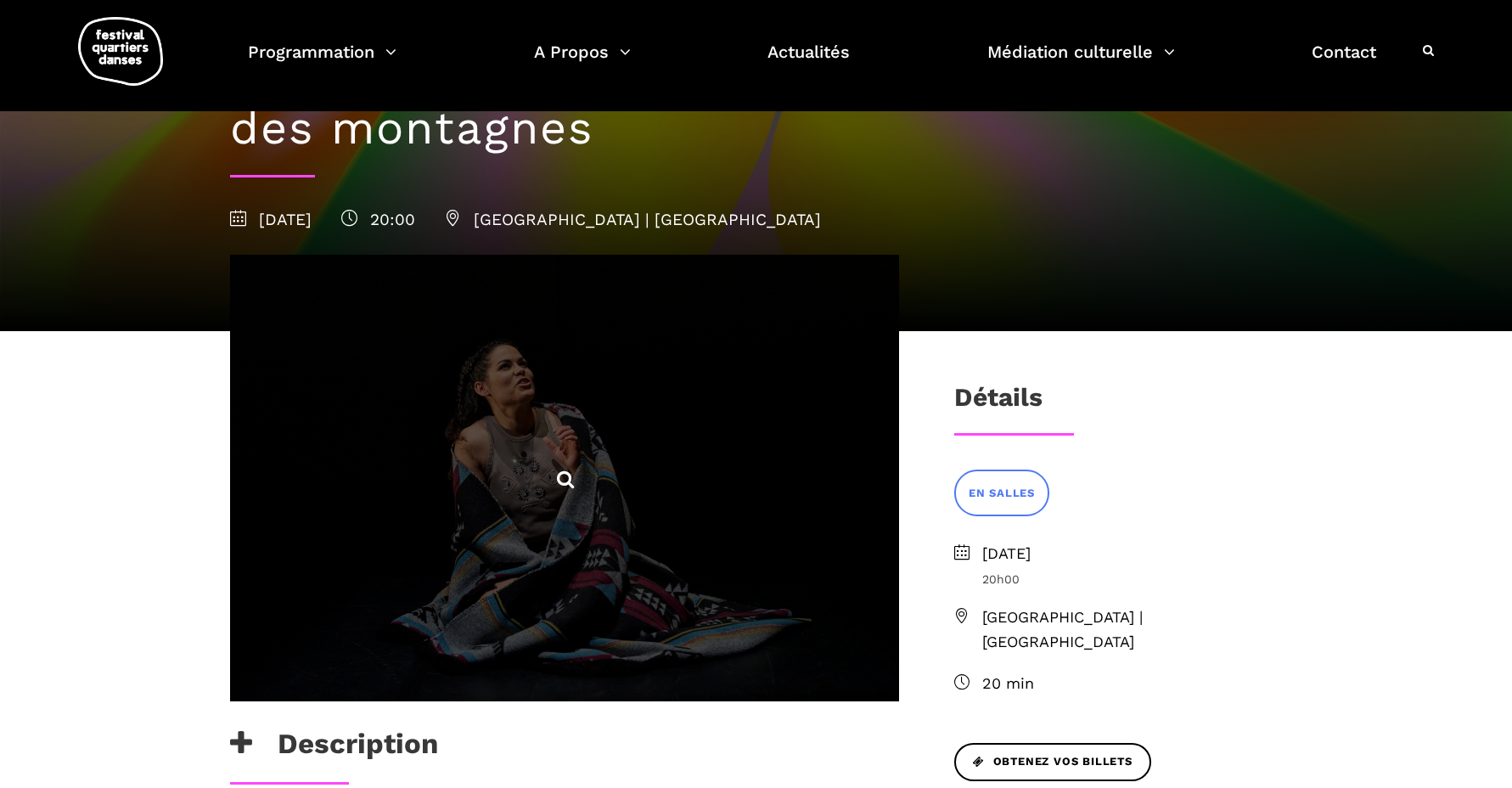
click at [459, 606] on span at bounding box center [564, 478] width 669 height 446
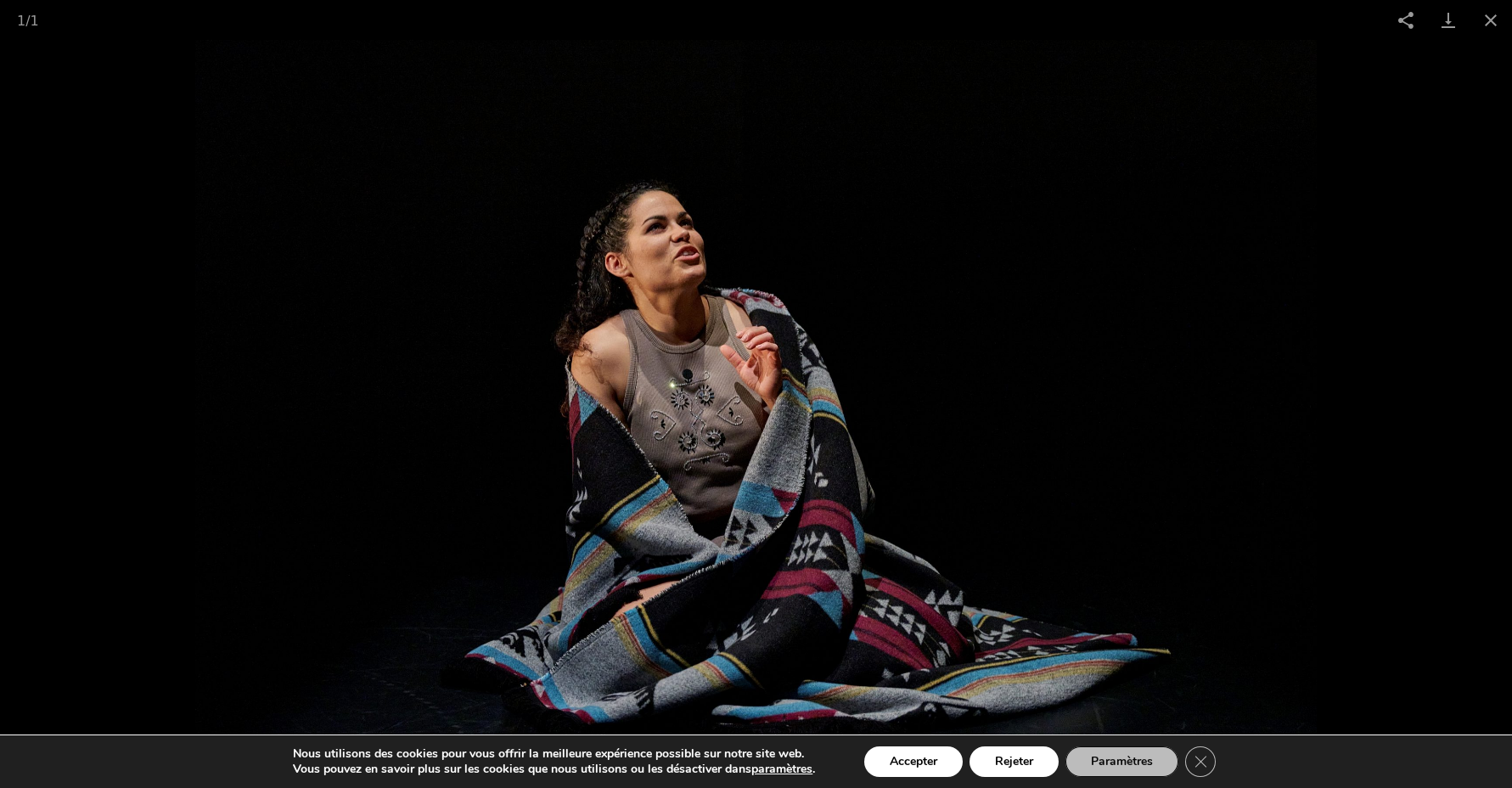
click at [15, 579] on picture at bounding box center [756, 413] width 1512 height 748
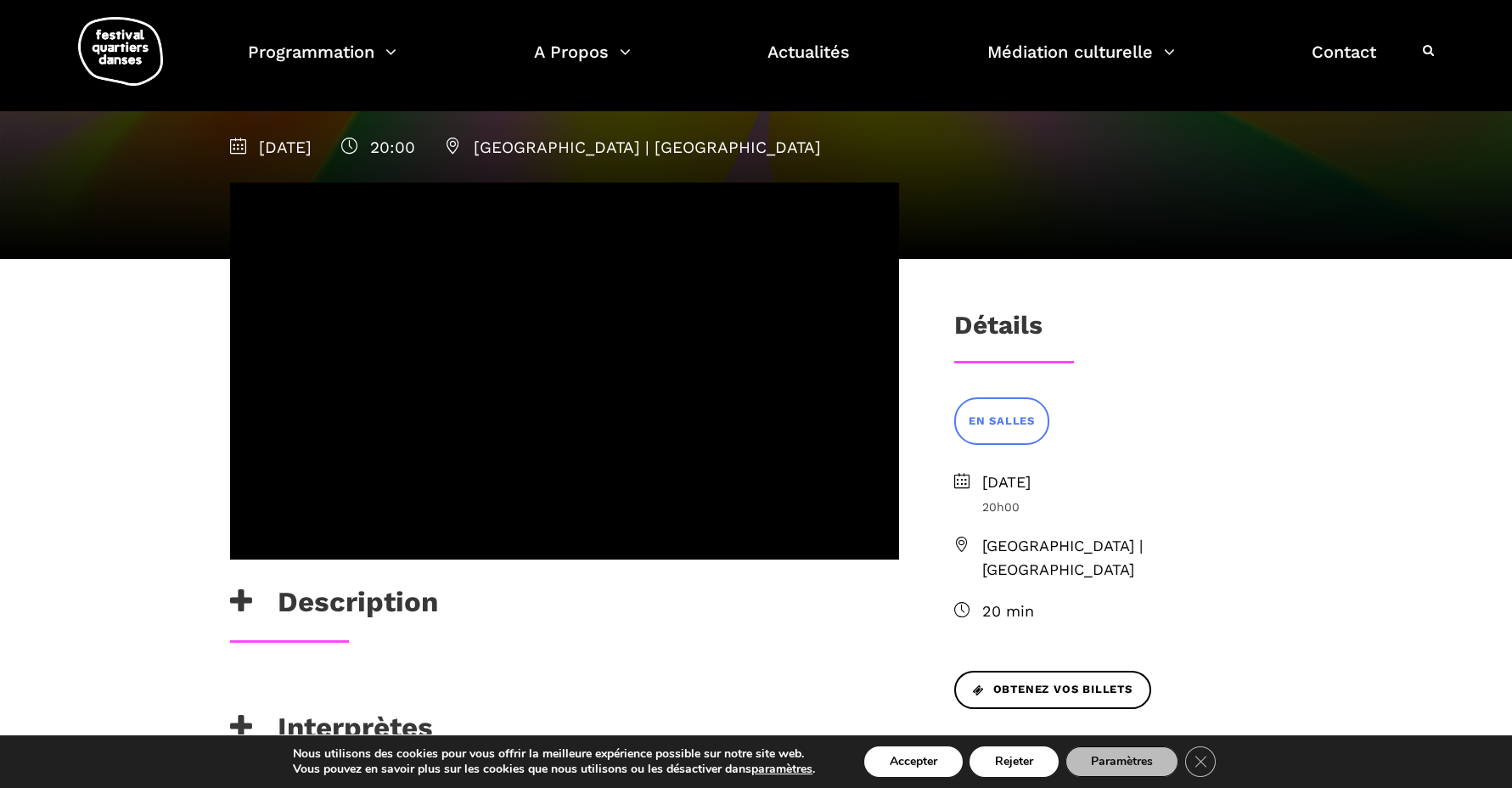
scroll to position [191, 0]
